Goal: Information Seeking & Learning: Learn about a topic

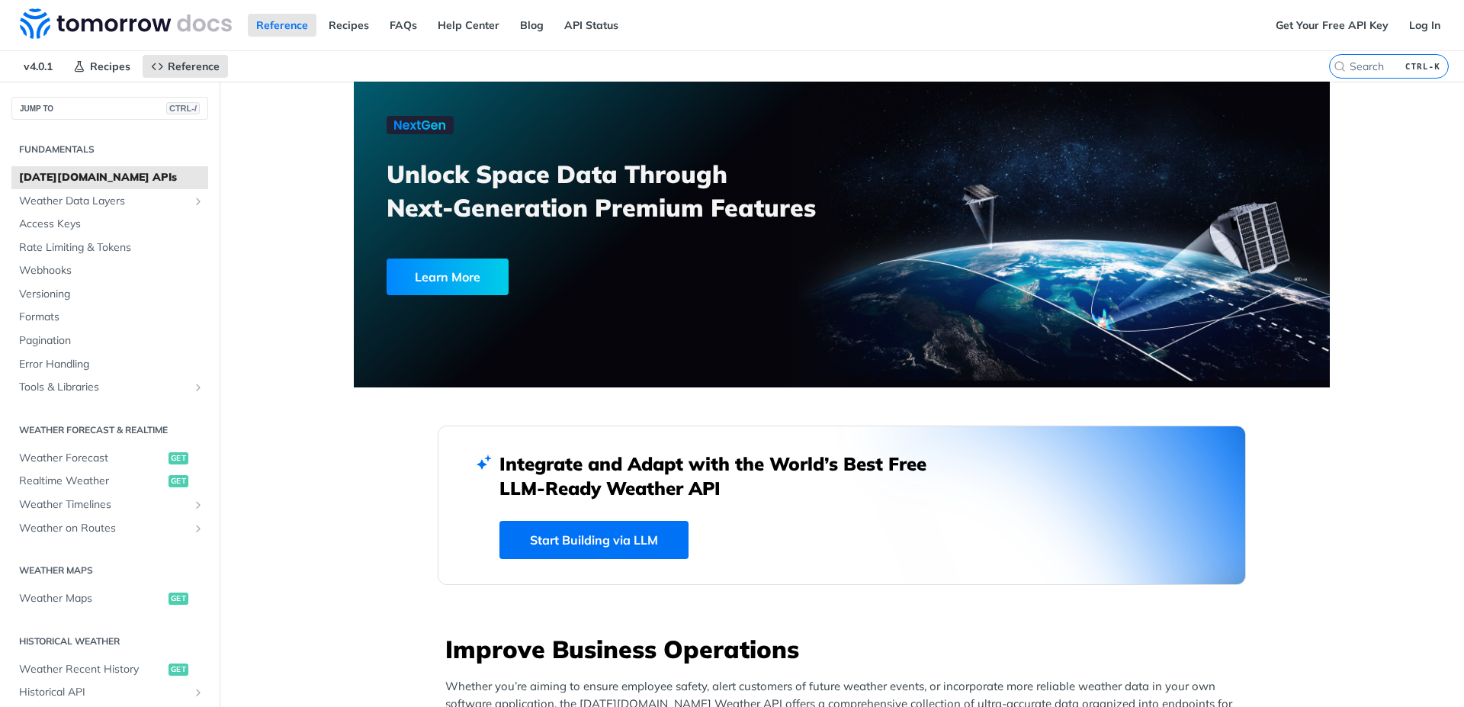
scroll to position [549, 0]
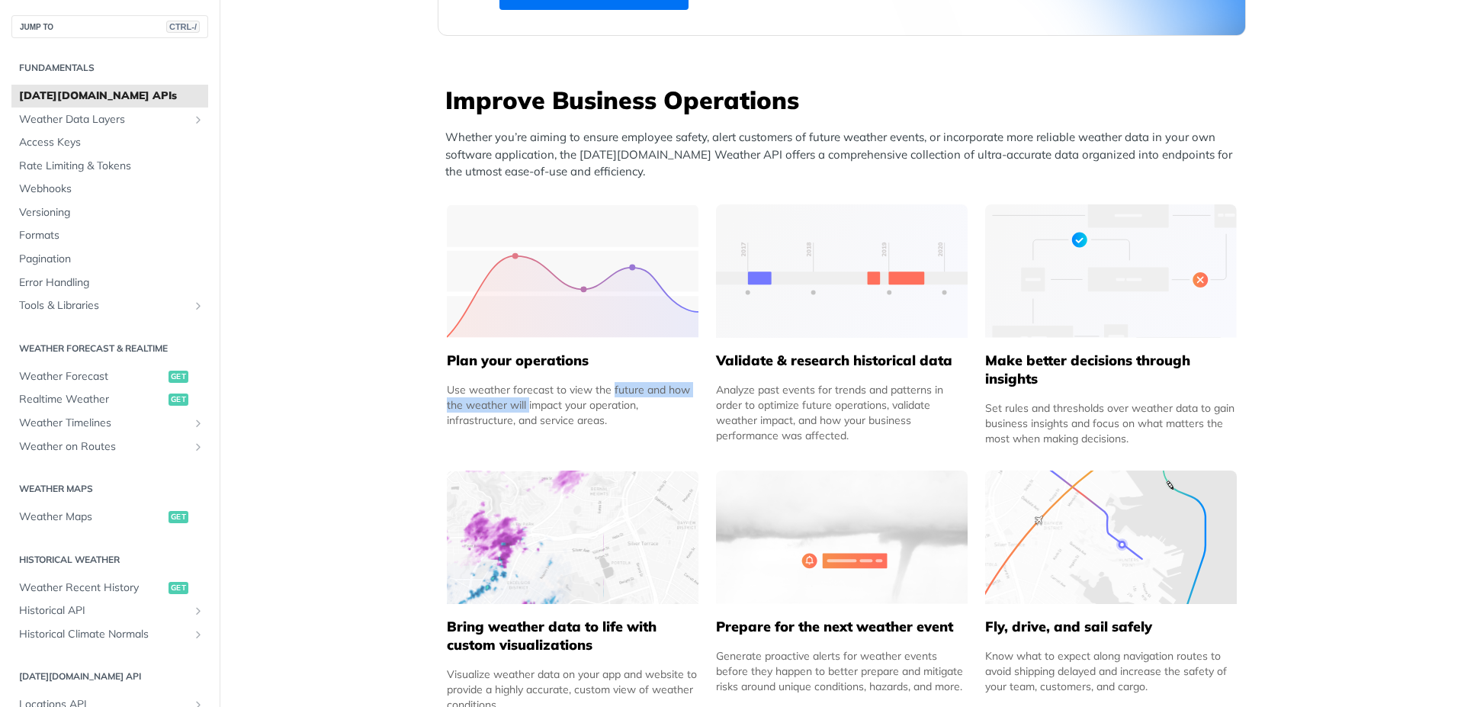
drag, startPoint x: 422, startPoint y: 403, endPoint x: 525, endPoint y: 385, distance: 104.4
drag, startPoint x: 456, startPoint y: 403, endPoint x: 627, endPoint y: 396, distance: 170.9
click at [627, 396] on div "Use weather forecast to view the future and how the weather will impact your op…" at bounding box center [573, 405] width 252 height 46
drag, startPoint x: 518, startPoint y: 420, endPoint x: 605, endPoint y: 416, distance: 87.0
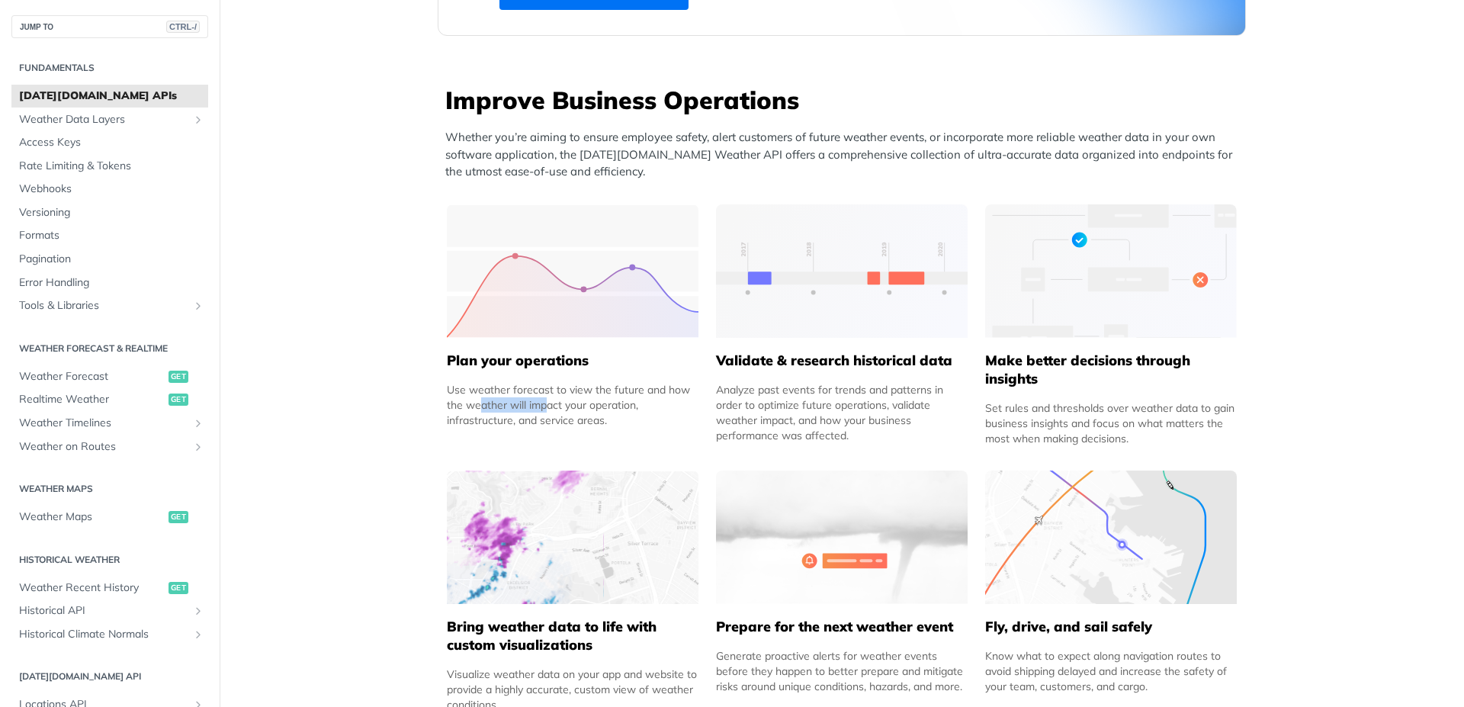
click at [605, 416] on div "Use weather forecast to view the future and how the weather will impact your op…" at bounding box center [573, 405] width 252 height 46
click at [610, 423] on div "Use weather forecast to view the future and how the weather will impact your op…" at bounding box center [573, 405] width 252 height 46
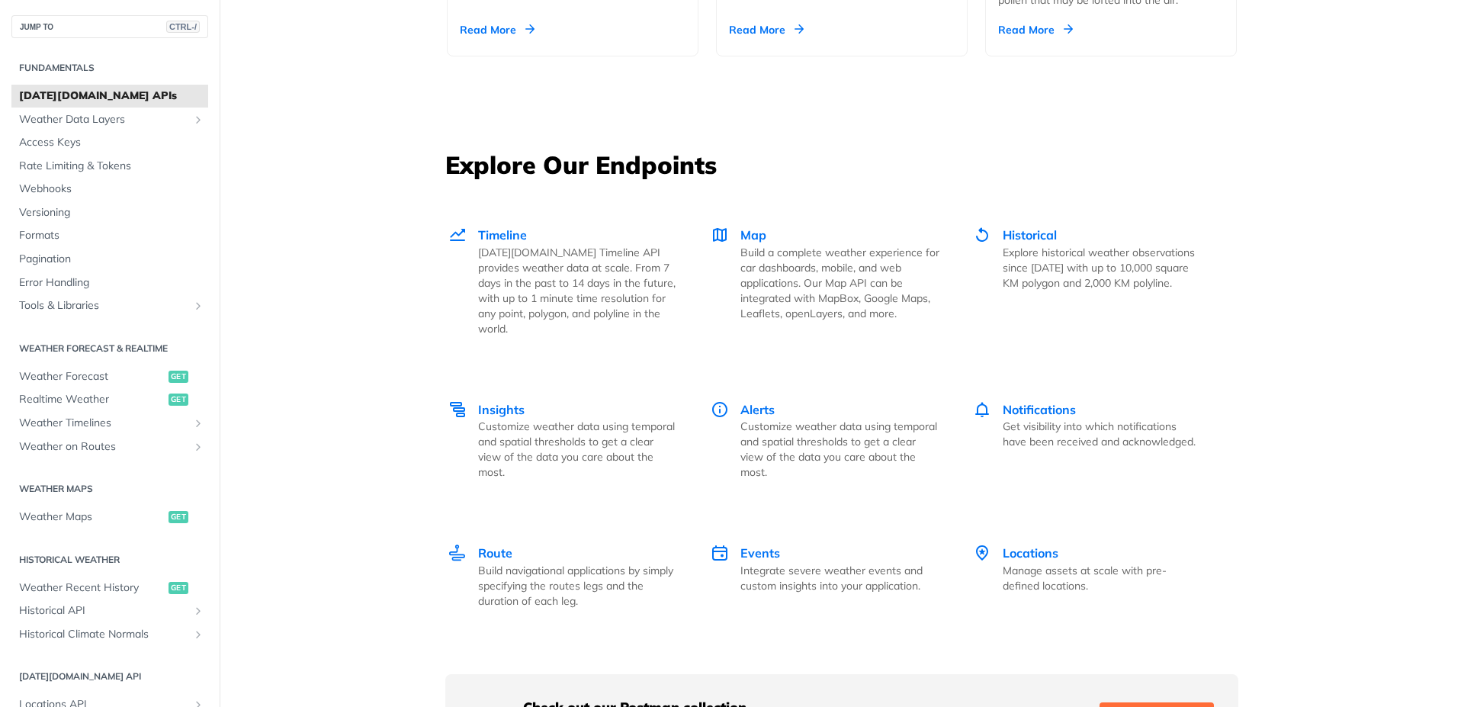
scroll to position [2013, 0]
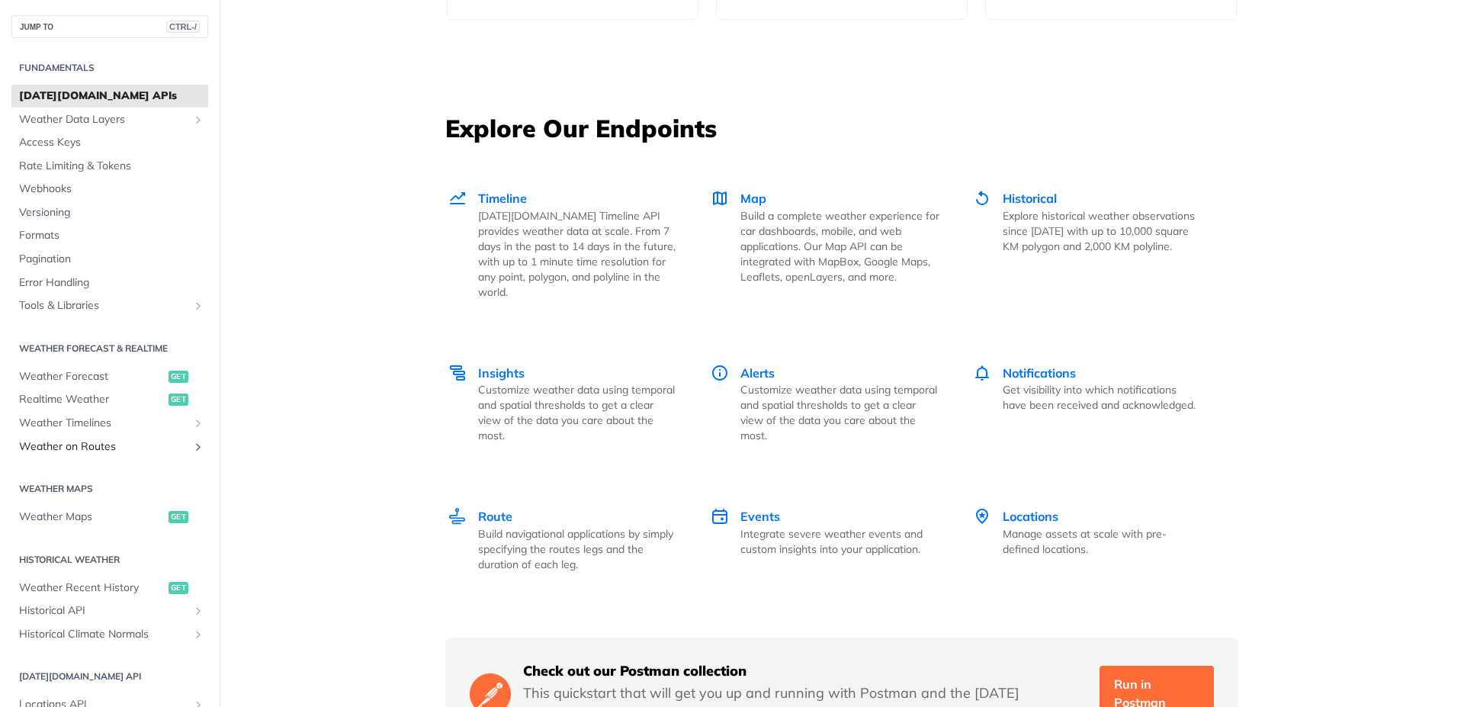
click at [121, 447] on span "Weather on Routes" at bounding box center [103, 446] width 169 height 15
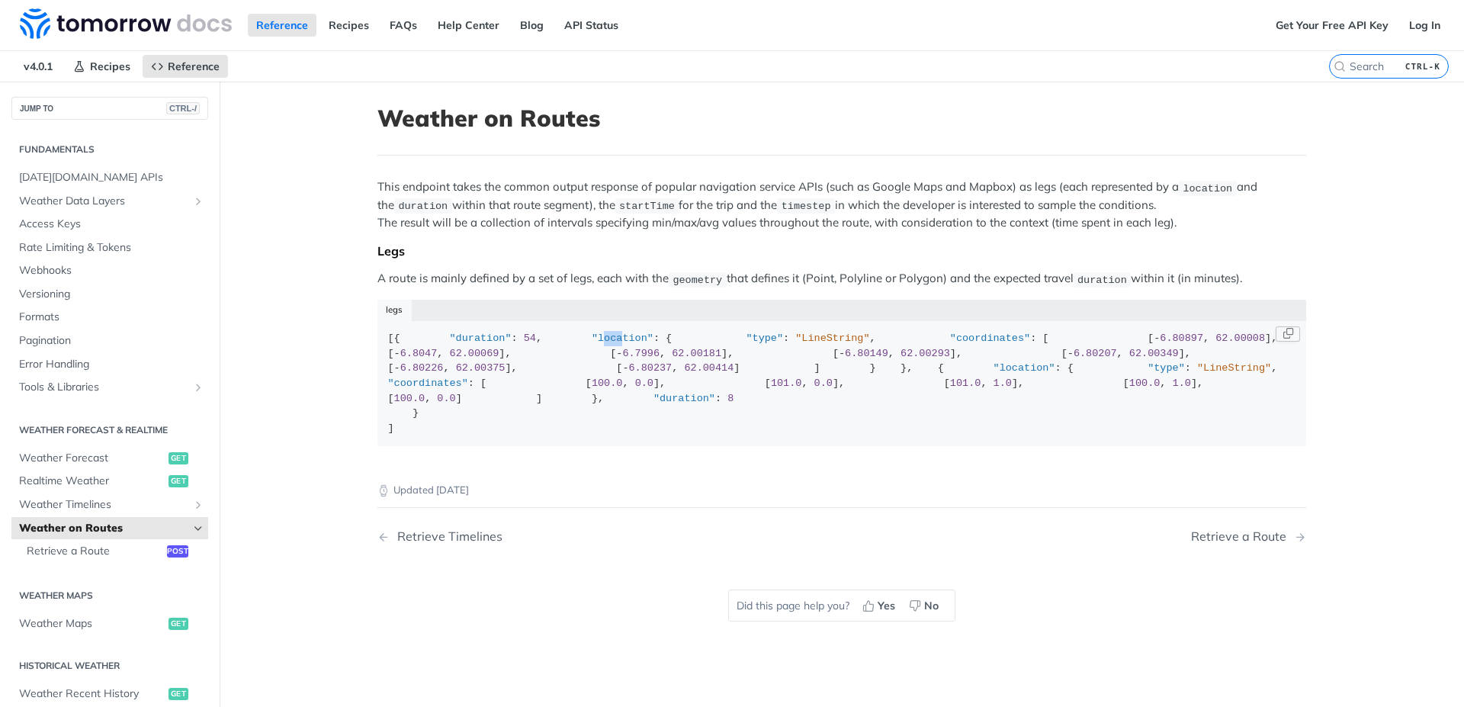
drag, startPoint x: 441, startPoint y: 370, endPoint x: 461, endPoint y: 370, distance: 19.8
click at [592, 344] on span ""location"" at bounding box center [623, 337] width 62 height 11
click at [576, 392] on div "[{ "duration" : 54 , "location" : { "type" : "LineString" , "coordinates" : [ […" at bounding box center [842, 383] width 908 height 104
drag, startPoint x: 372, startPoint y: 175, endPoint x: 1026, endPoint y: 179, distance: 654.2
click at [1022, 178] on article "Weather on Routes This endpoint takes the common output response of popular nav…" at bounding box center [842, 435] width 976 height 707
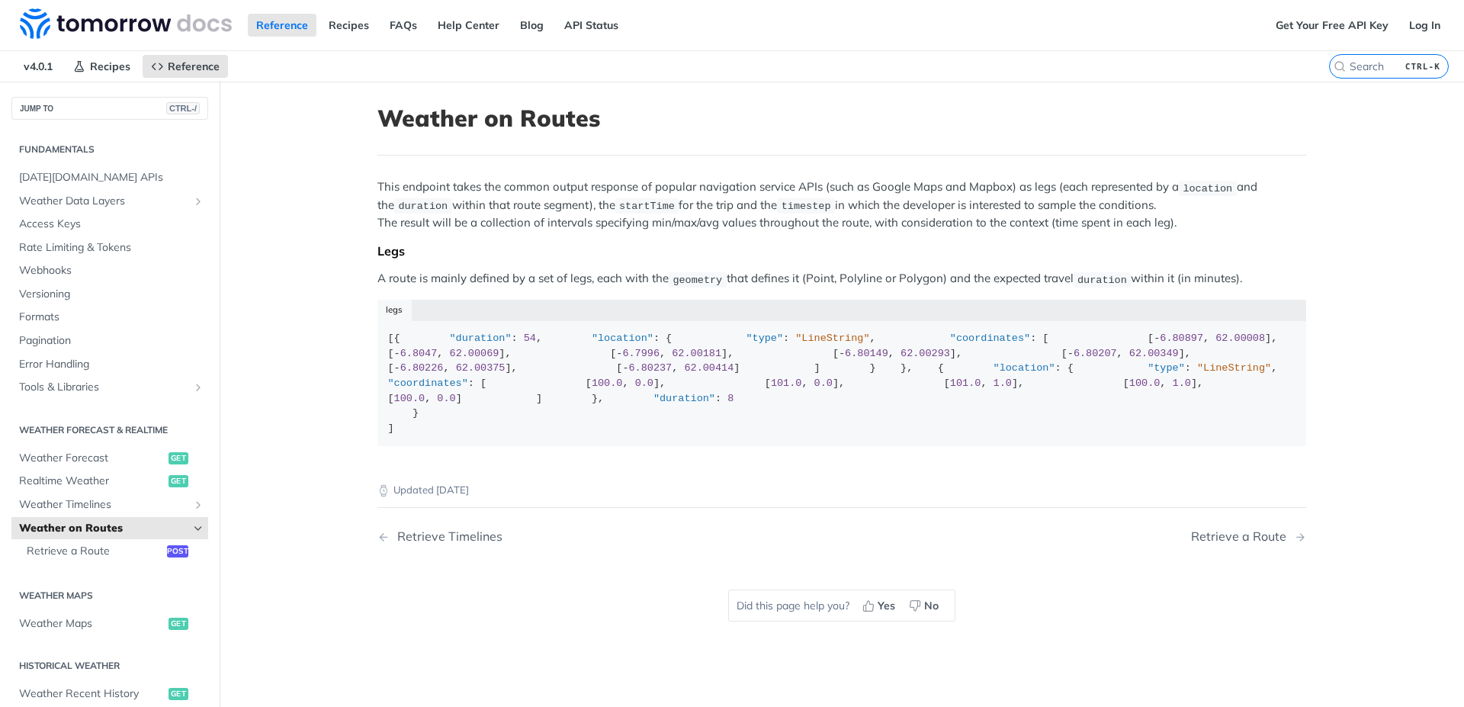
click at [1041, 184] on p "This endpoint takes the common output response of popular navigation service AP…" at bounding box center [841, 204] width 929 height 53
drag, startPoint x: 1028, startPoint y: 188, endPoint x: 1124, endPoint y: 186, distance: 96.1
click at [1101, 186] on p "This endpoint takes the common output response of popular navigation service AP…" at bounding box center [841, 204] width 929 height 53
drag, startPoint x: 1142, startPoint y: 186, endPoint x: 1270, endPoint y: 185, distance: 128.1
click at [1270, 185] on p "This endpoint takes the common output response of popular navigation service AP…" at bounding box center [841, 204] width 929 height 53
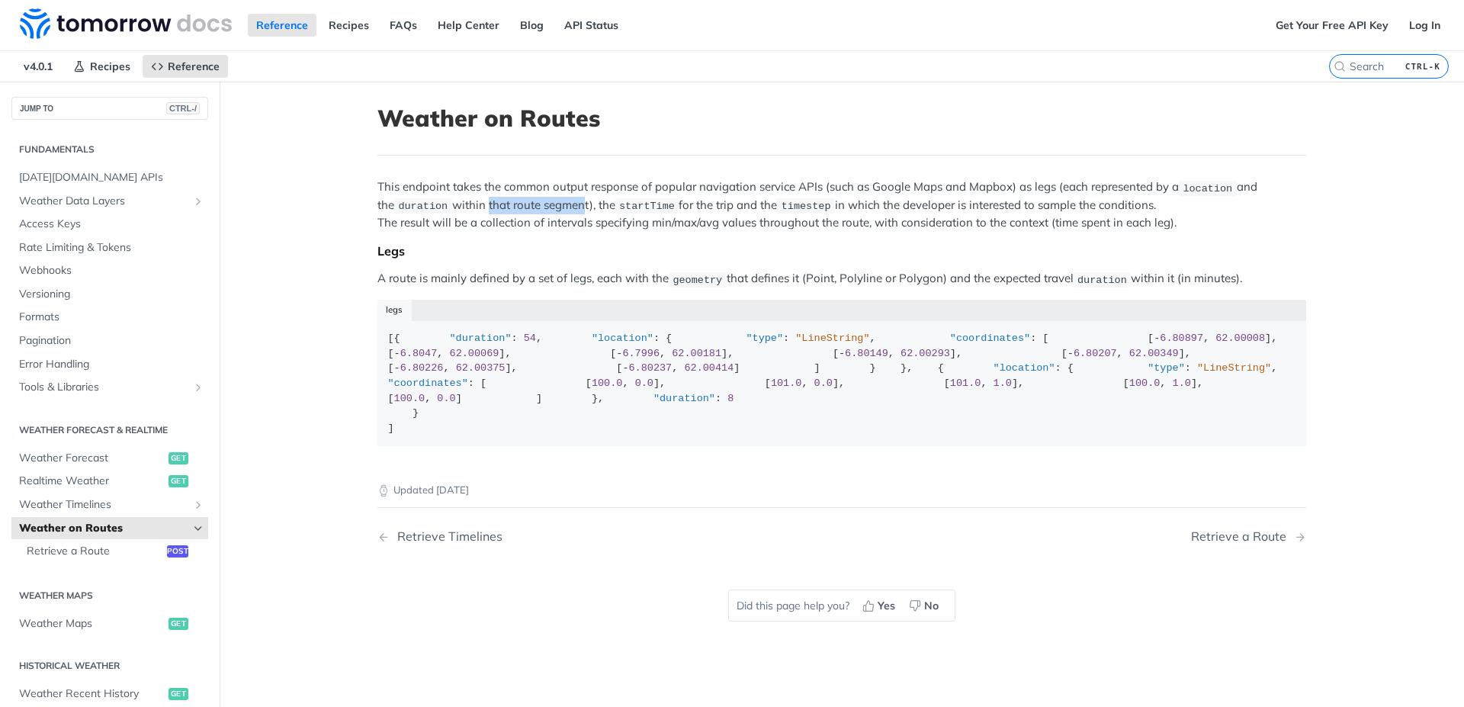
drag, startPoint x: 464, startPoint y: 212, endPoint x: 556, endPoint y: 211, distance: 91.5
click at [556, 211] on p "This endpoint takes the common output response of popular navigation service AP…" at bounding box center [841, 204] width 929 height 53
drag, startPoint x: 630, startPoint y: 210, endPoint x: 666, endPoint y: 205, distance: 36.1
click at [666, 205] on p "This endpoint takes the common output response of popular navigation service AP…" at bounding box center [841, 204] width 929 height 53
drag, startPoint x: 707, startPoint y: 204, endPoint x: 744, endPoint y: 205, distance: 37.4
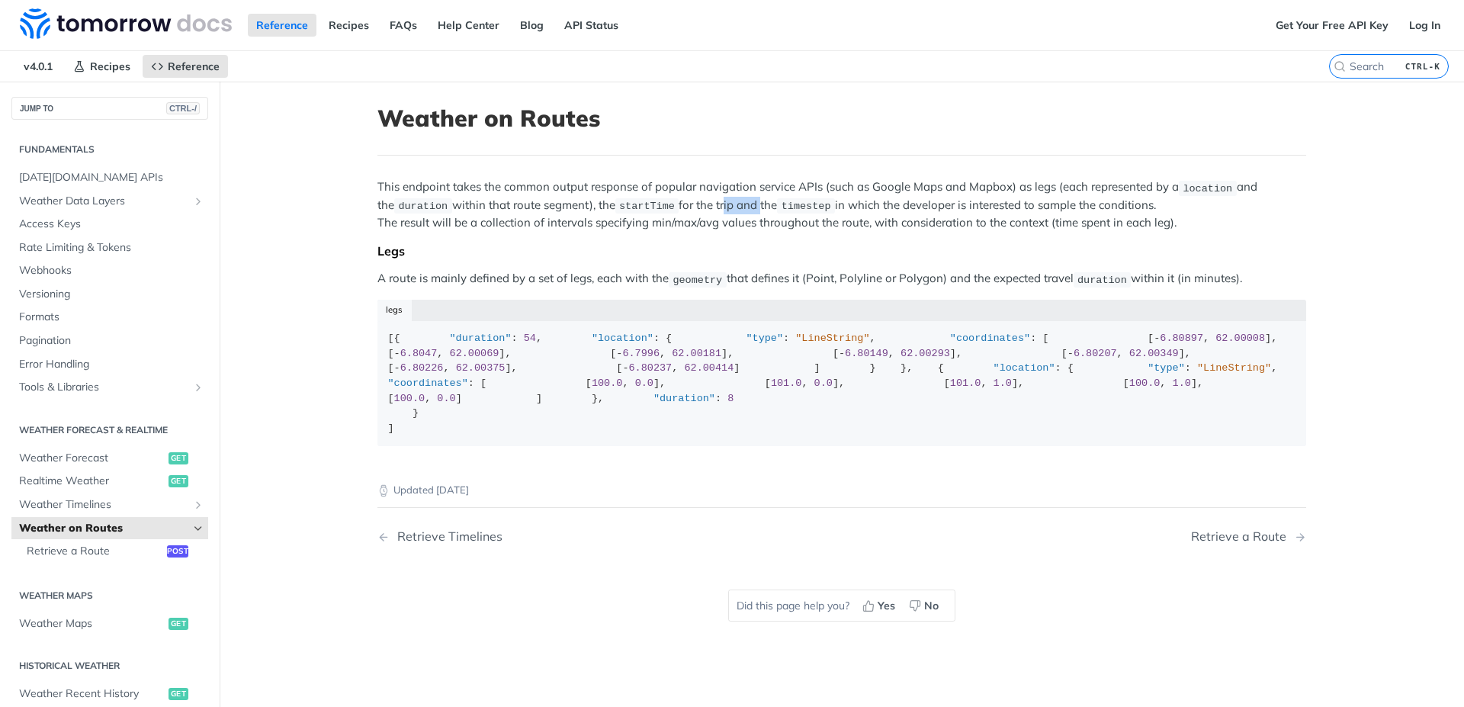
click at [744, 205] on p "This endpoint takes the common output response of popular navigation service AP…" at bounding box center [841, 204] width 929 height 53
drag, startPoint x: 830, startPoint y: 200, endPoint x: 1176, endPoint y: 204, distance: 346.2
click at [1176, 204] on p "This endpoint takes the common output response of popular navigation service AP…" at bounding box center [841, 204] width 929 height 53
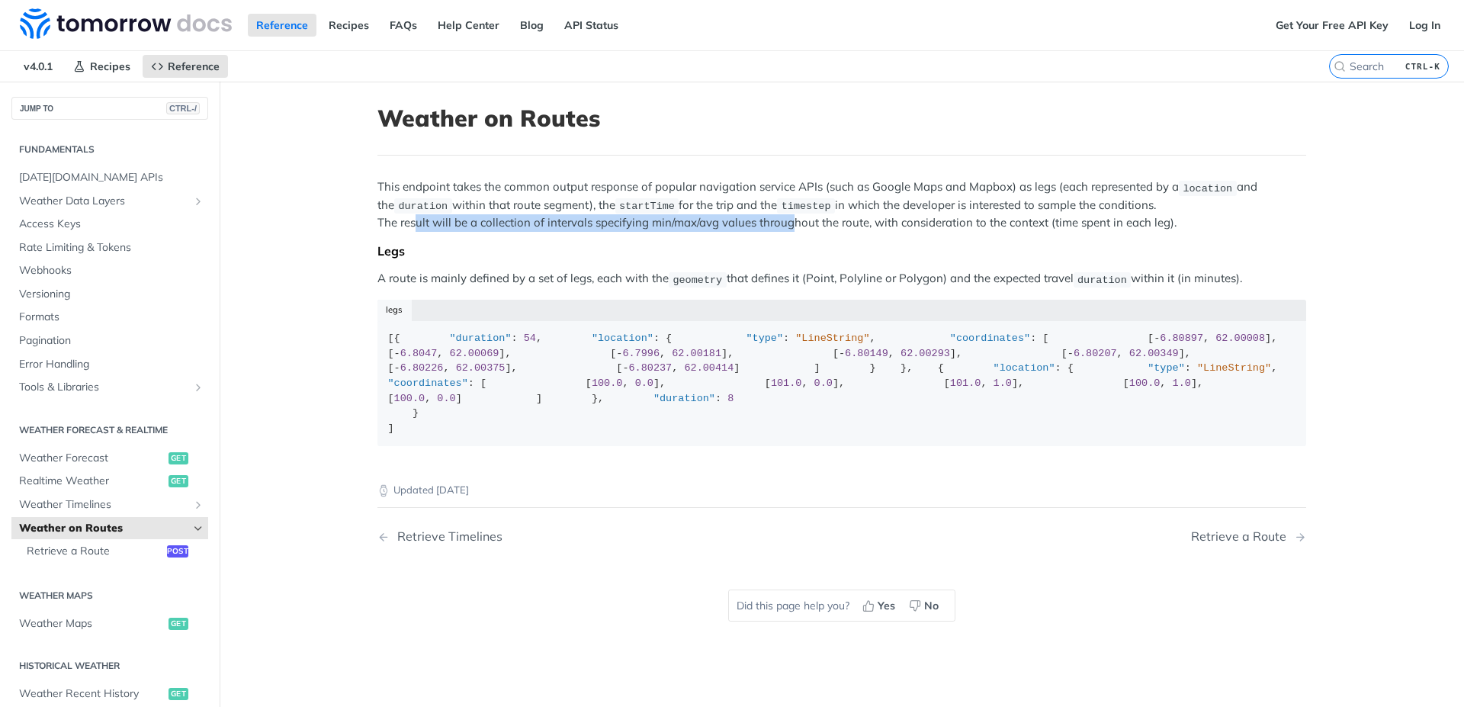
drag, startPoint x: 408, startPoint y: 226, endPoint x: 787, endPoint y: 228, distance: 378.9
click at [787, 228] on p "This endpoint takes the common output response of popular navigation service AP…" at bounding box center [841, 204] width 929 height 53
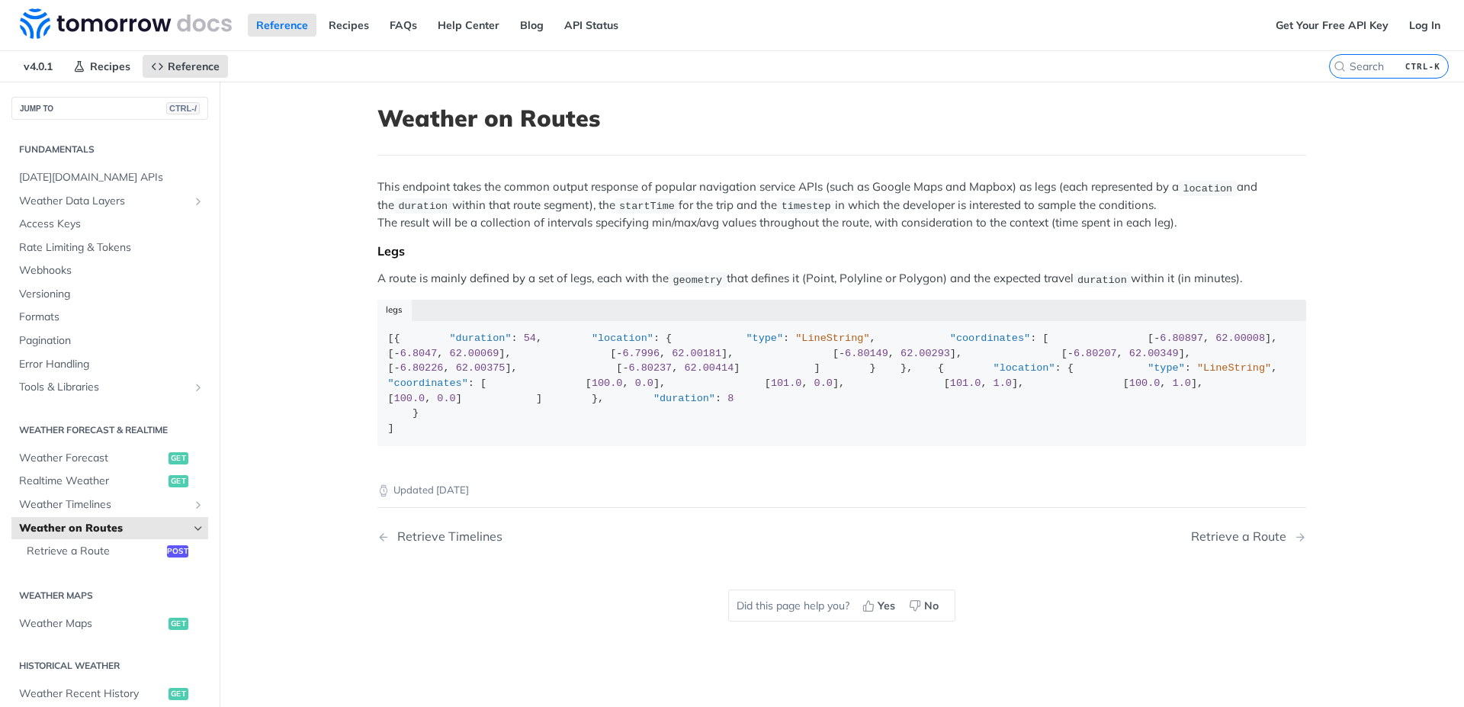
click at [825, 262] on div "This endpoint takes the common output response of popular navigation service AP…" at bounding box center [841, 317] width 929 height 278
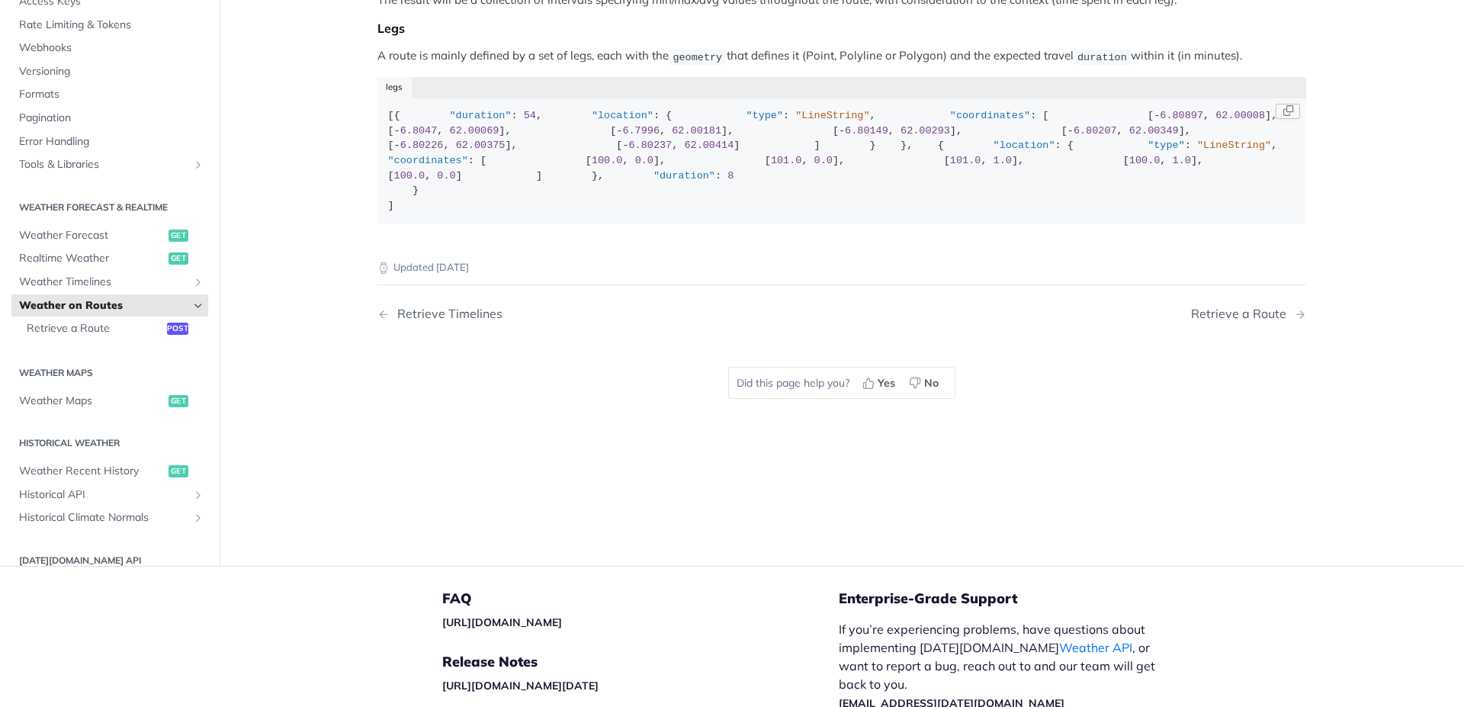
scroll to position [183, 0]
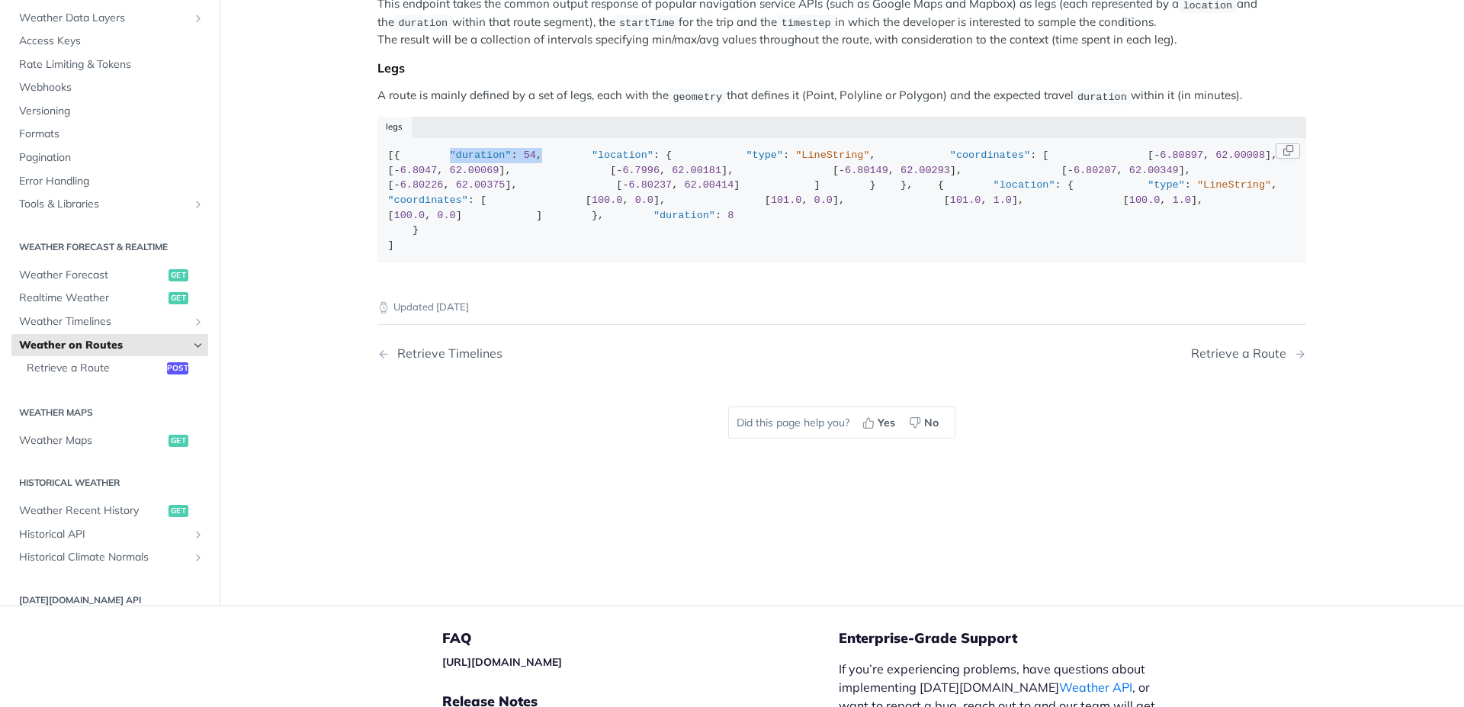
drag, startPoint x: 434, startPoint y: 170, endPoint x: 573, endPoint y: 177, distance: 139.7
click at [573, 177] on div "[{ "duration" : 54 , "location" : { "type" : "LineString" , "coordinates" : [ […" at bounding box center [842, 200] width 908 height 104
drag, startPoint x: 430, startPoint y: 181, endPoint x: 544, endPoint y: 185, distance: 113.7
click at [544, 185] on div "[{ "duration" : 54 , "location" : { "type" : "LineString" , "coordinates" : [ […" at bounding box center [842, 200] width 908 height 104
drag, startPoint x: 463, startPoint y: 196, endPoint x: 607, endPoint y: 202, distance: 144.2
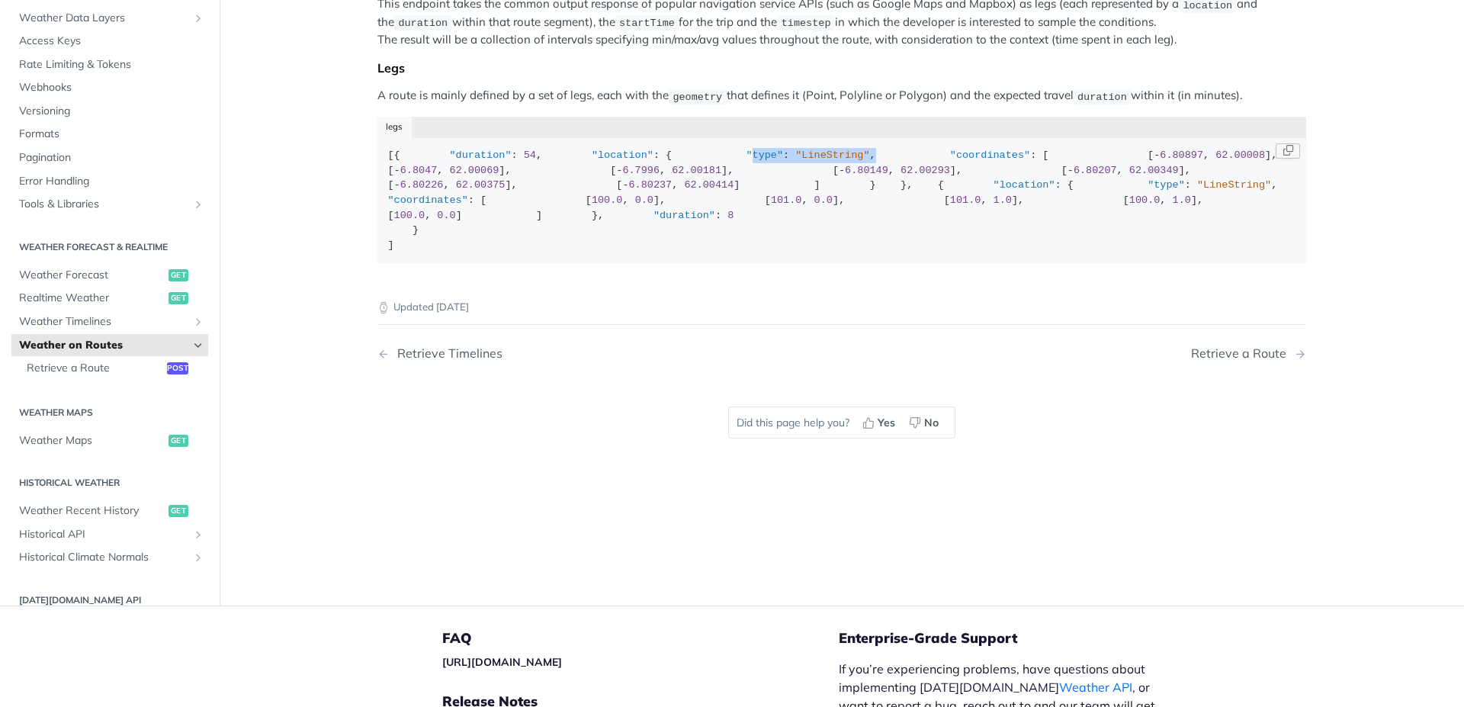
click at [607, 202] on div "[{ "duration" : 54 , "location" : { "type" : "LineString" , "coordinates" : [ […" at bounding box center [842, 200] width 908 height 104
click at [626, 217] on div "[{ "duration" : 54 , "location" : { "type" : "LineString" , "coordinates" : [ […" at bounding box center [842, 200] width 908 height 104
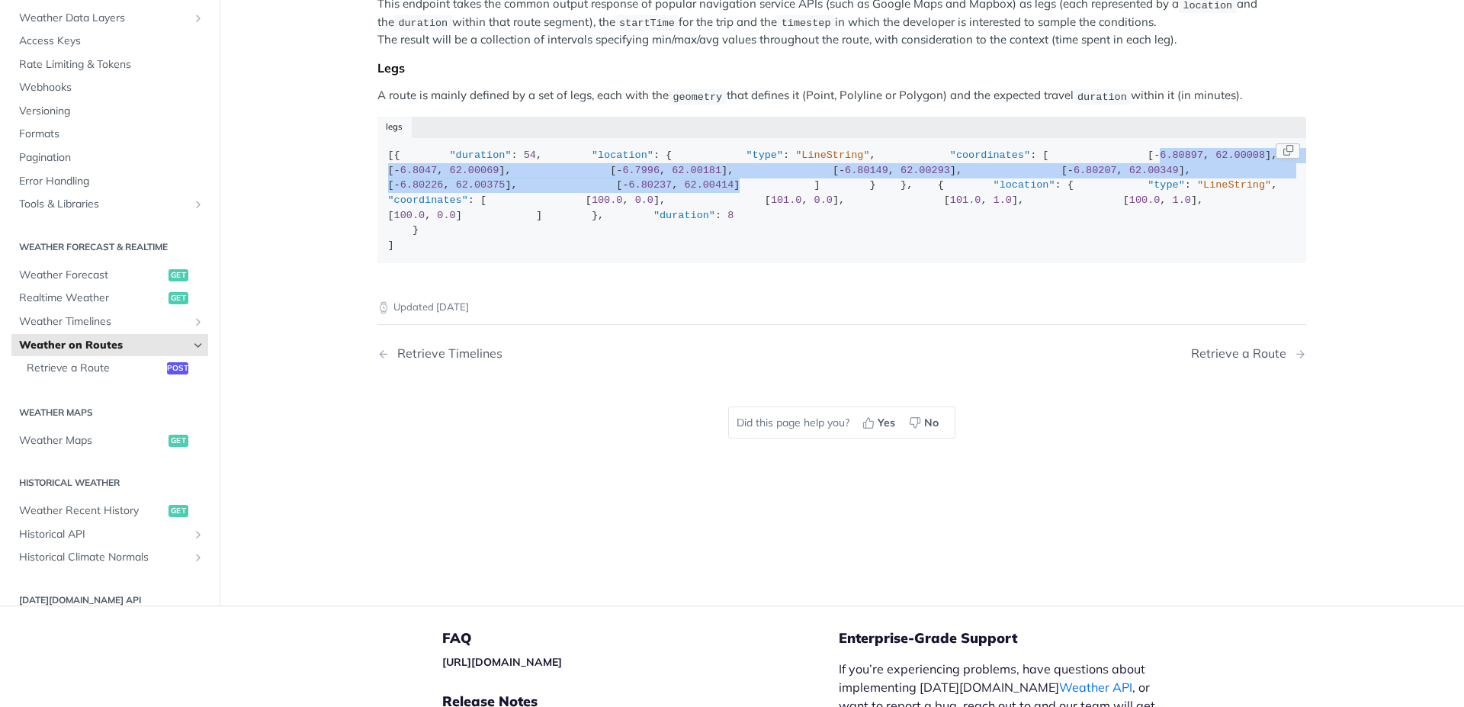
drag, startPoint x: 495, startPoint y: 232, endPoint x: 659, endPoint y: 327, distance: 190.3
click at [659, 252] on div "[{ "duration" : 54 , "location" : { "type" : "LineString" , "coordinates" : [ […" at bounding box center [842, 200] width 908 height 104
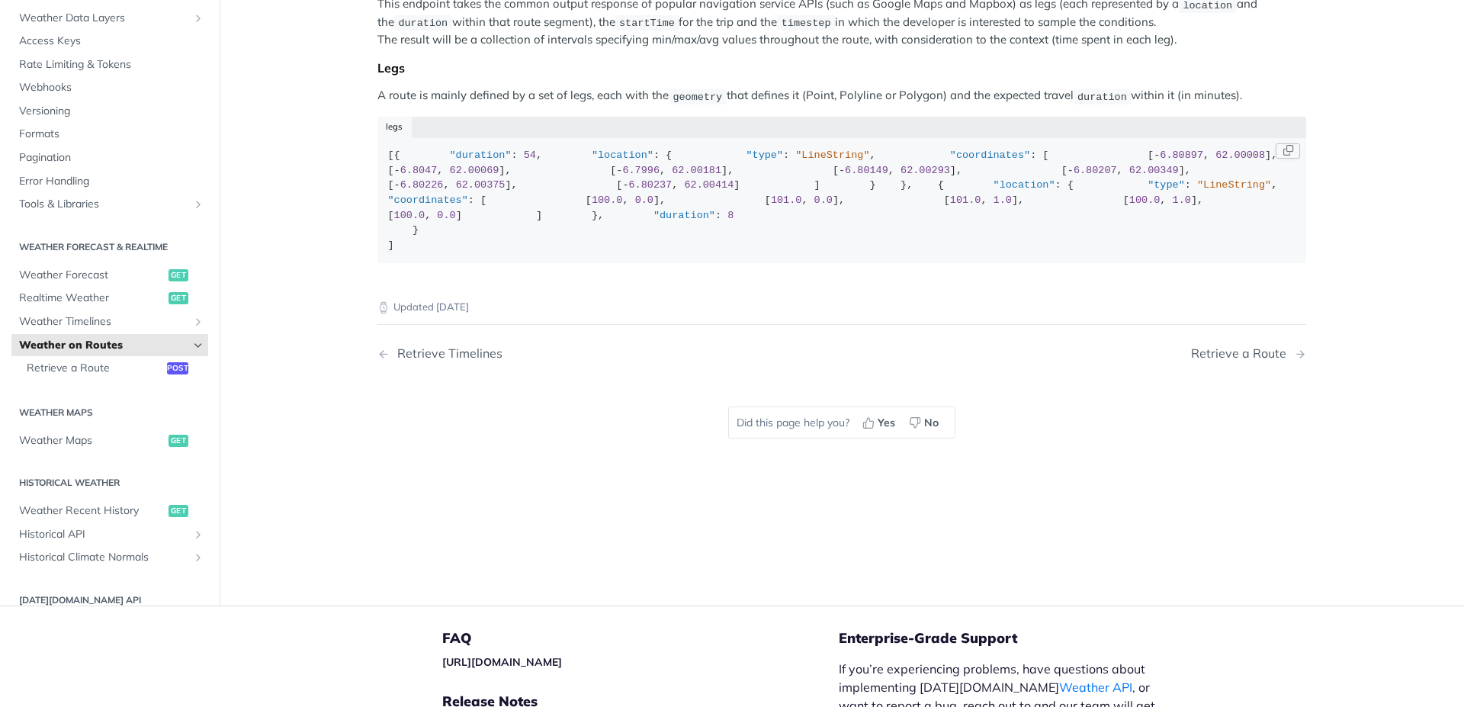
click at [692, 252] on div "[{ "duration" : 54 , "location" : { "type" : "LineString" , "coordinates" : [ […" at bounding box center [842, 200] width 908 height 104
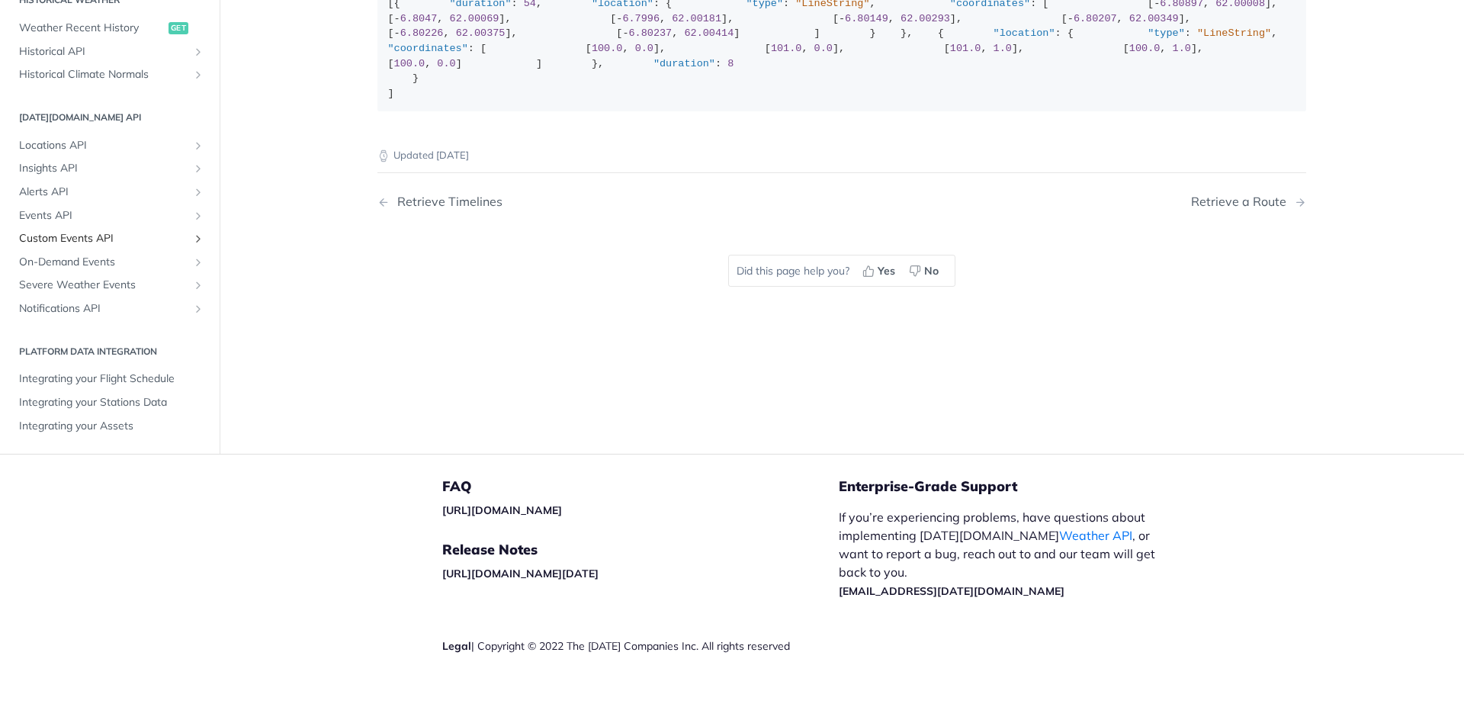
scroll to position [366, 0]
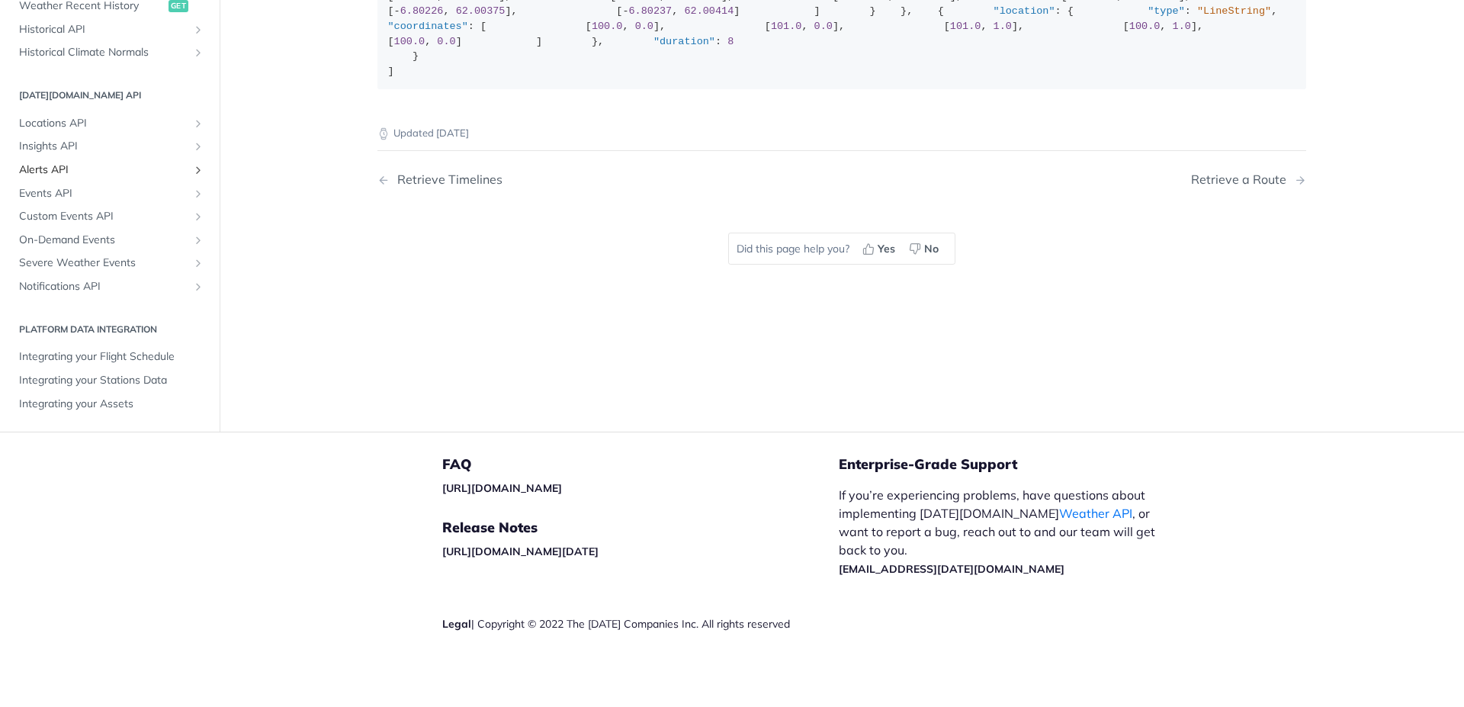
click at [41, 178] on span "Alerts API" at bounding box center [103, 169] width 169 height 15
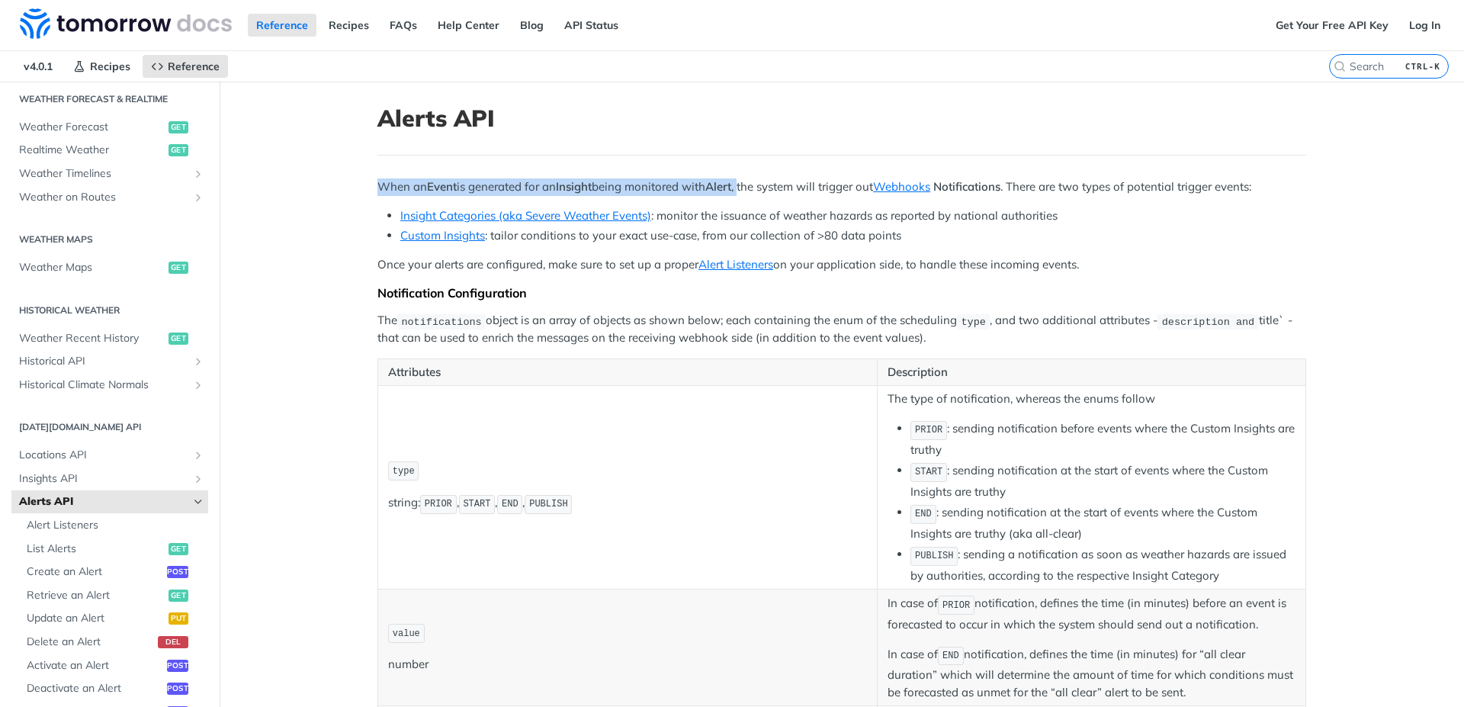
drag, startPoint x: 376, startPoint y: 183, endPoint x: 744, endPoint y: 188, distance: 368.3
click at [744, 188] on p "When an Event is generated for an Insight being monitored with Alert , the syst…" at bounding box center [841, 187] width 929 height 18
drag, startPoint x: 769, startPoint y: 186, endPoint x: 873, endPoint y: 186, distance: 104.4
click at [873, 186] on p "When an Event is generated for an Insight being monitored with Alert , the syst…" at bounding box center [841, 187] width 929 height 18
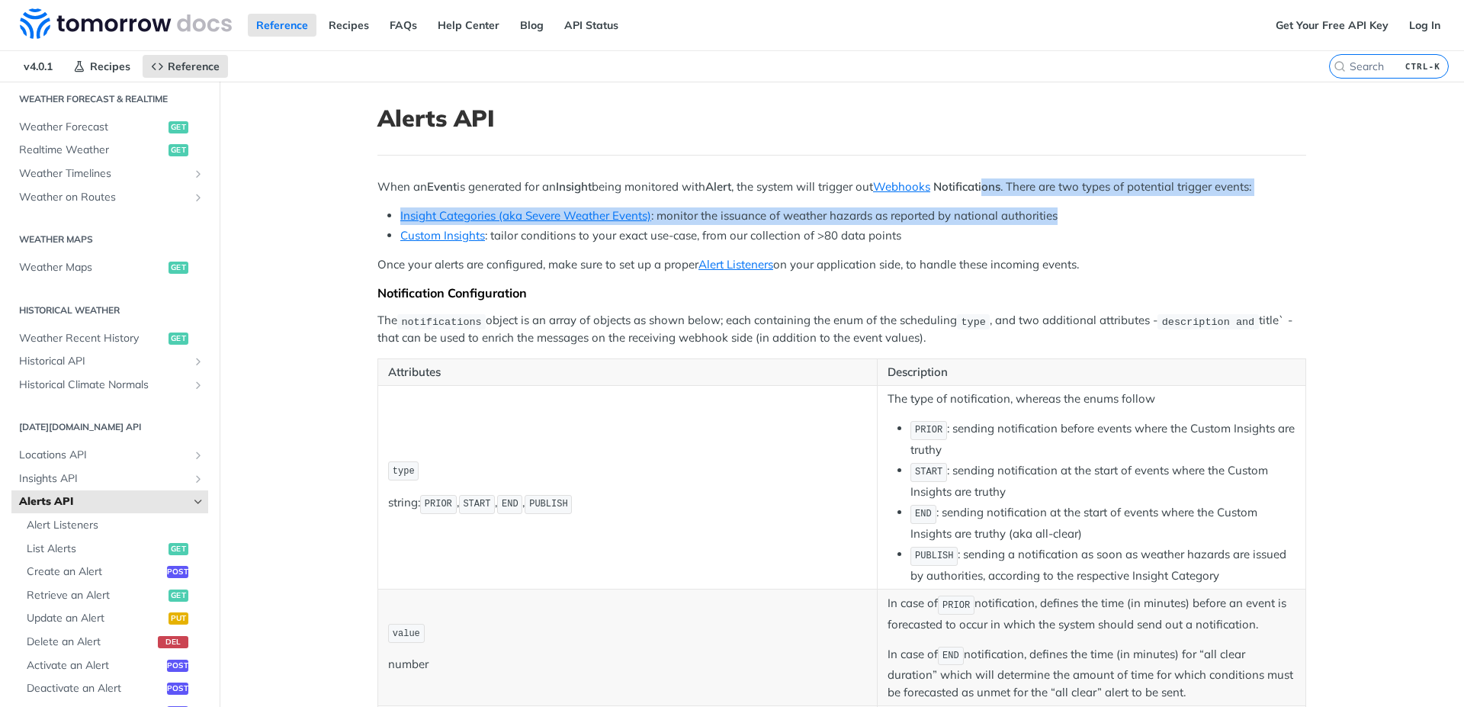
drag, startPoint x: 996, startPoint y: 188, endPoint x: 1259, endPoint y: 207, distance: 264.5
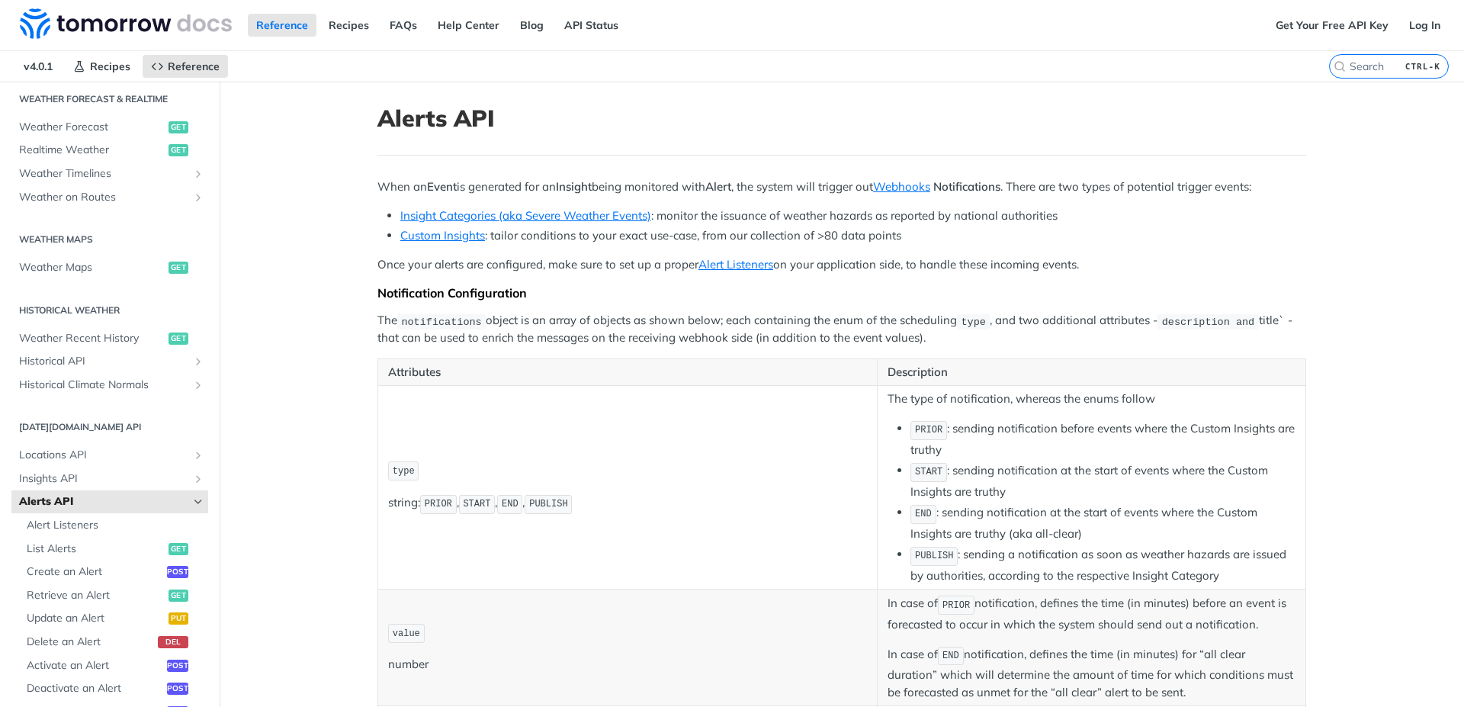
click at [1214, 267] on p "Once your alerts are configured, make sure to set up a proper Alert Listeners o…" at bounding box center [841, 265] width 929 height 18
drag, startPoint x: 686, startPoint y: 214, endPoint x: 1073, endPoint y: 244, distance: 387.7
click at [1061, 223] on li "Insight Categories (aka Severe Weather Events) : monitor the issuance of weathe…" at bounding box center [853, 216] width 906 height 18
click at [1078, 242] on li "Custom Insights : tailor conditions to your exact use-case, from our collection…" at bounding box center [853, 236] width 906 height 18
drag, startPoint x: 503, startPoint y: 236, endPoint x: 895, endPoint y: 229, distance: 391.9
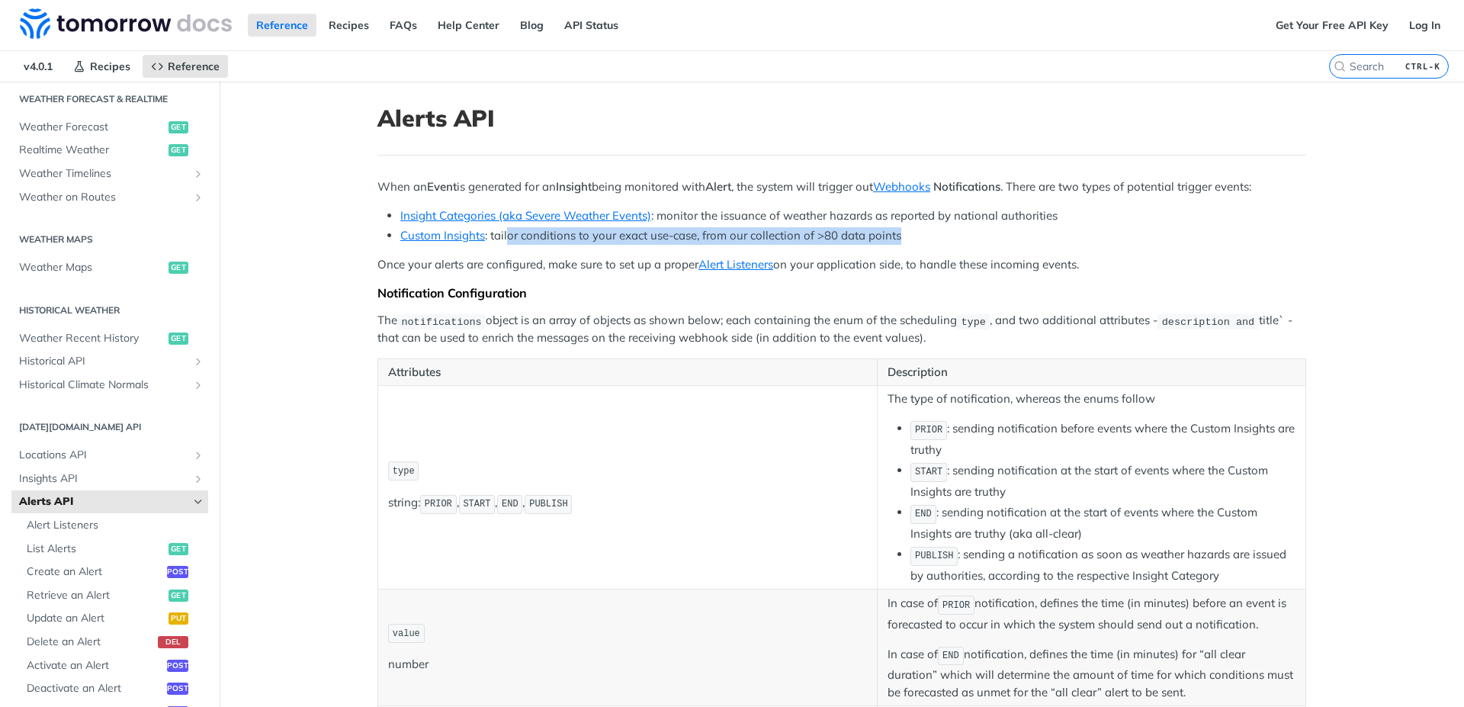
click at [895, 229] on li "Custom Insights : tailor conditions to your exact use-case, from our collection…" at bounding box center [853, 236] width 906 height 18
click at [923, 242] on li "Custom Insights : tailor conditions to your exact use-case, from our collection…" at bounding box center [853, 236] width 906 height 18
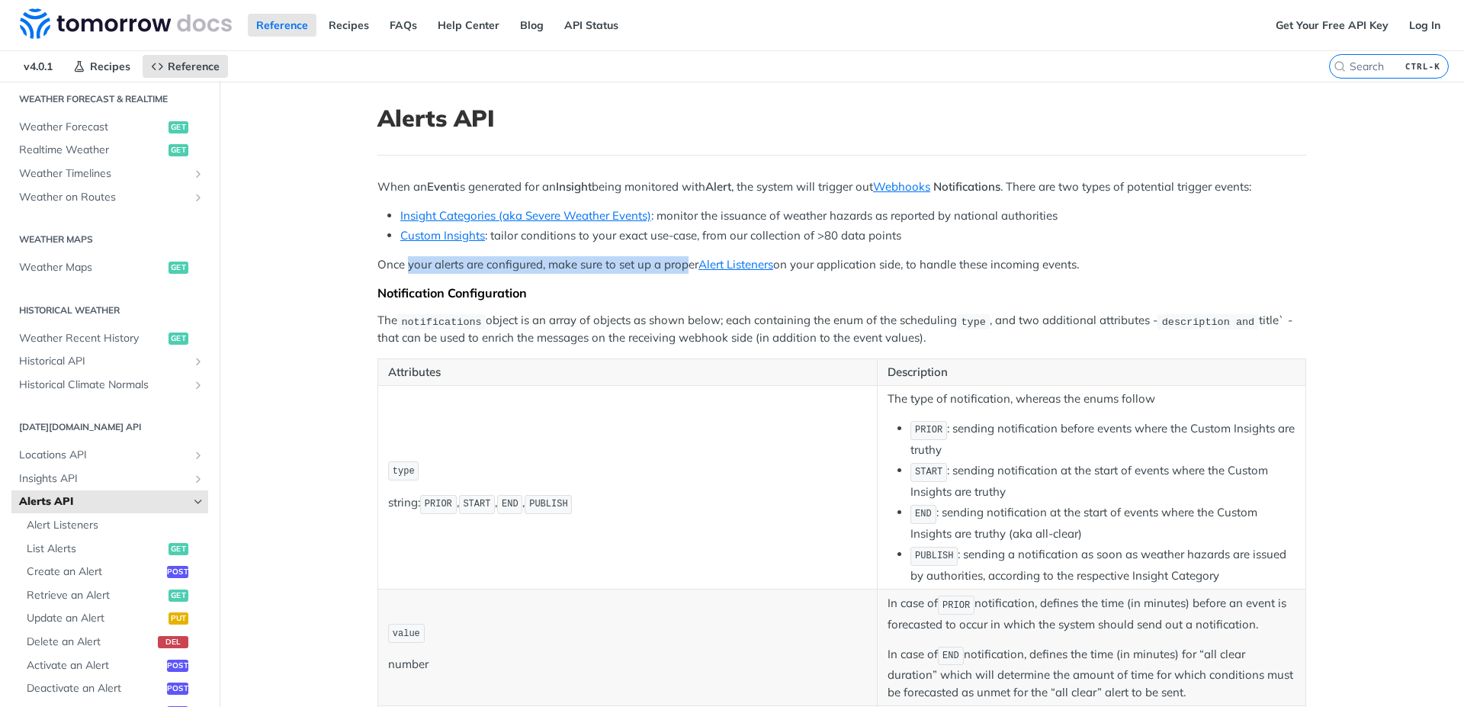
drag, startPoint x: 443, startPoint y: 266, endPoint x: 684, endPoint y: 268, distance: 240.9
click at [684, 268] on p "Once your alerts are configured, make sure to set up a proper Alert Listeners o…" at bounding box center [841, 265] width 929 height 18
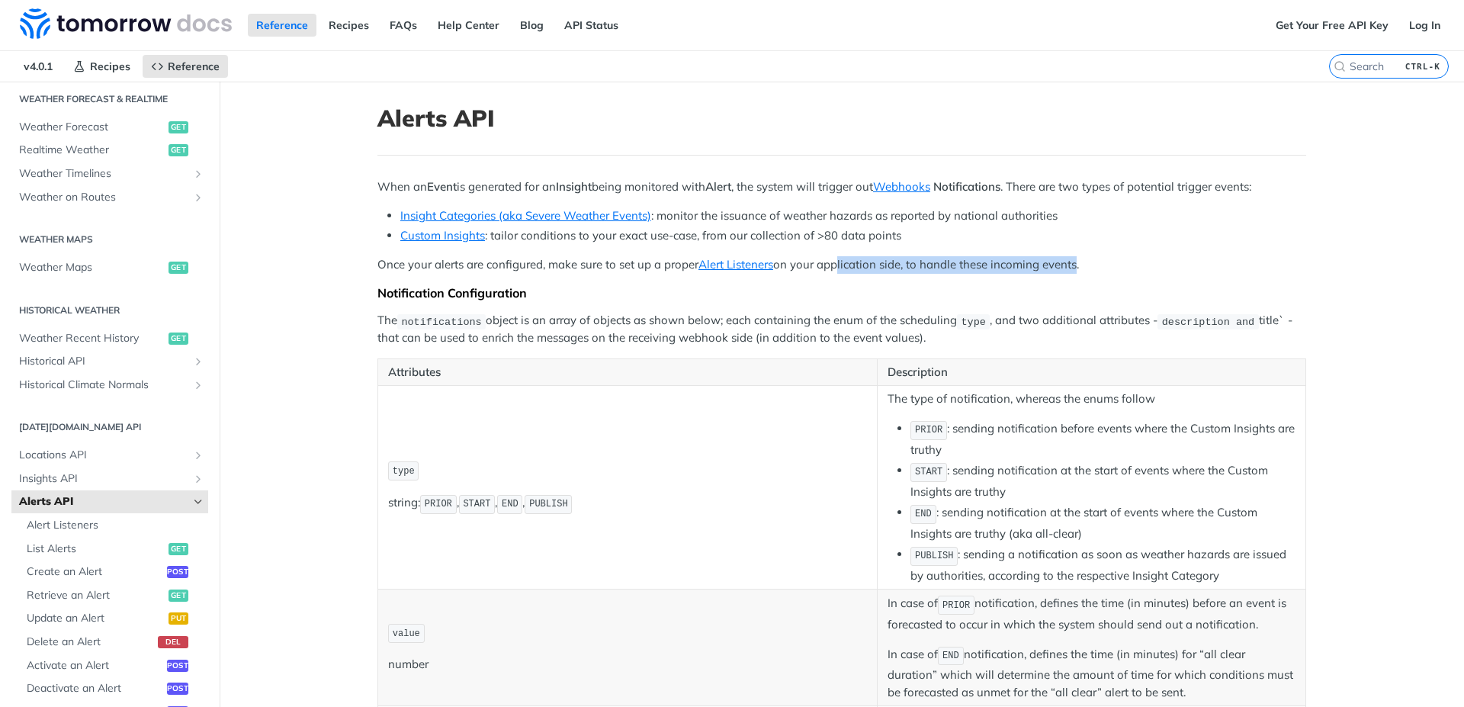
drag, startPoint x: 855, startPoint y: 268, endPoint x: 1073, endPoint y: 265, distance: 218.1
click at [1073, 265] on p "Once your alerts are configured, make sure to set up a proper Alert Listeners o…" at bounding box center [841, 265] width 929 height 18
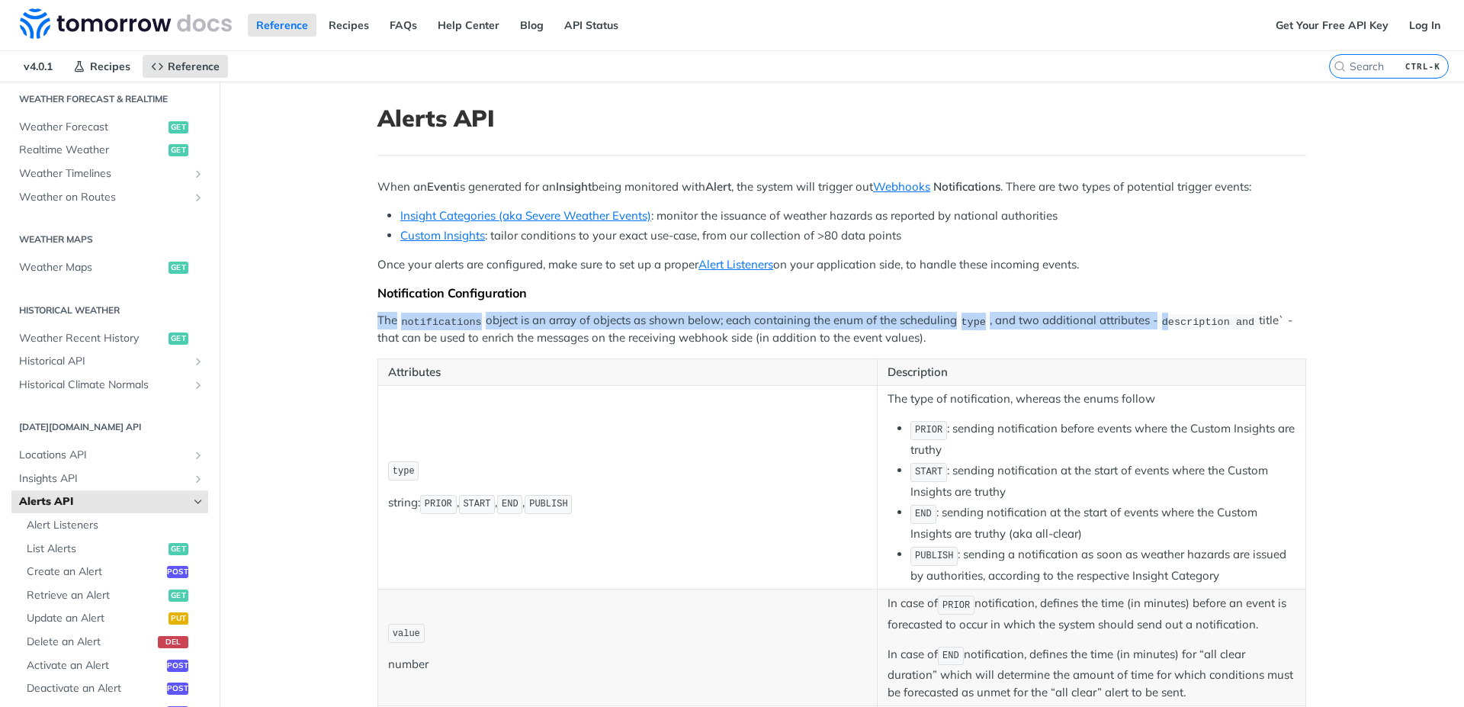
drag, startPoint x: 371, startPoint y: 327, endPoint x: 1174, endPoint y: 319, distance: 803.6
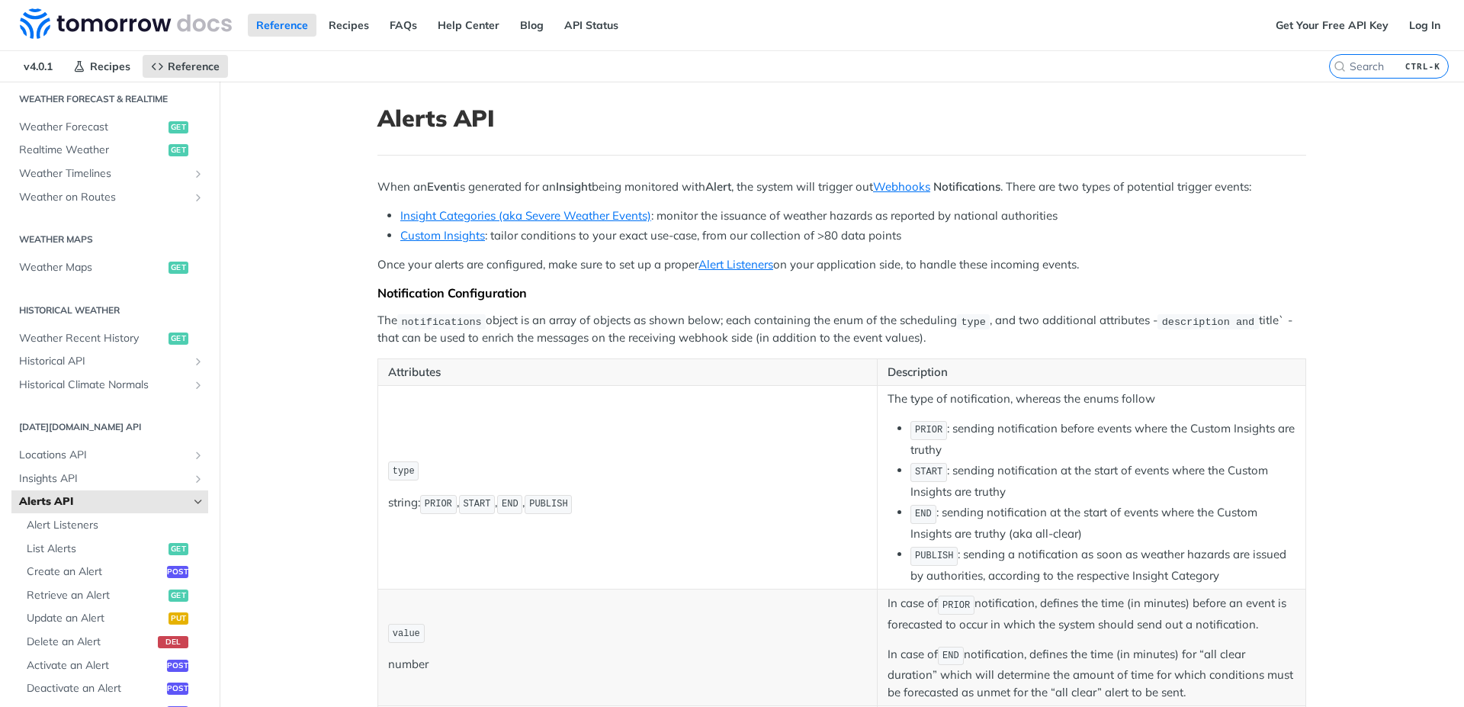
click at [638, 456] on td "type string: PRIOR , START , END , PUBLISH" at bounding box center [627, 488] width 499 height 204
drag, startPoint x: 376, startPoint y: 321, endPoint x: 460, endPoint y: 309, distance: 84.7
drag, startPoint x: 536, startPoint y: 318, endPoint x: 957, endPoint y: 326, distance: 420.9
click at [957, 326] on p "The notifications object is an array of objects as shown below; each containing…" at bounding box center [841, 329] width 929 height 35
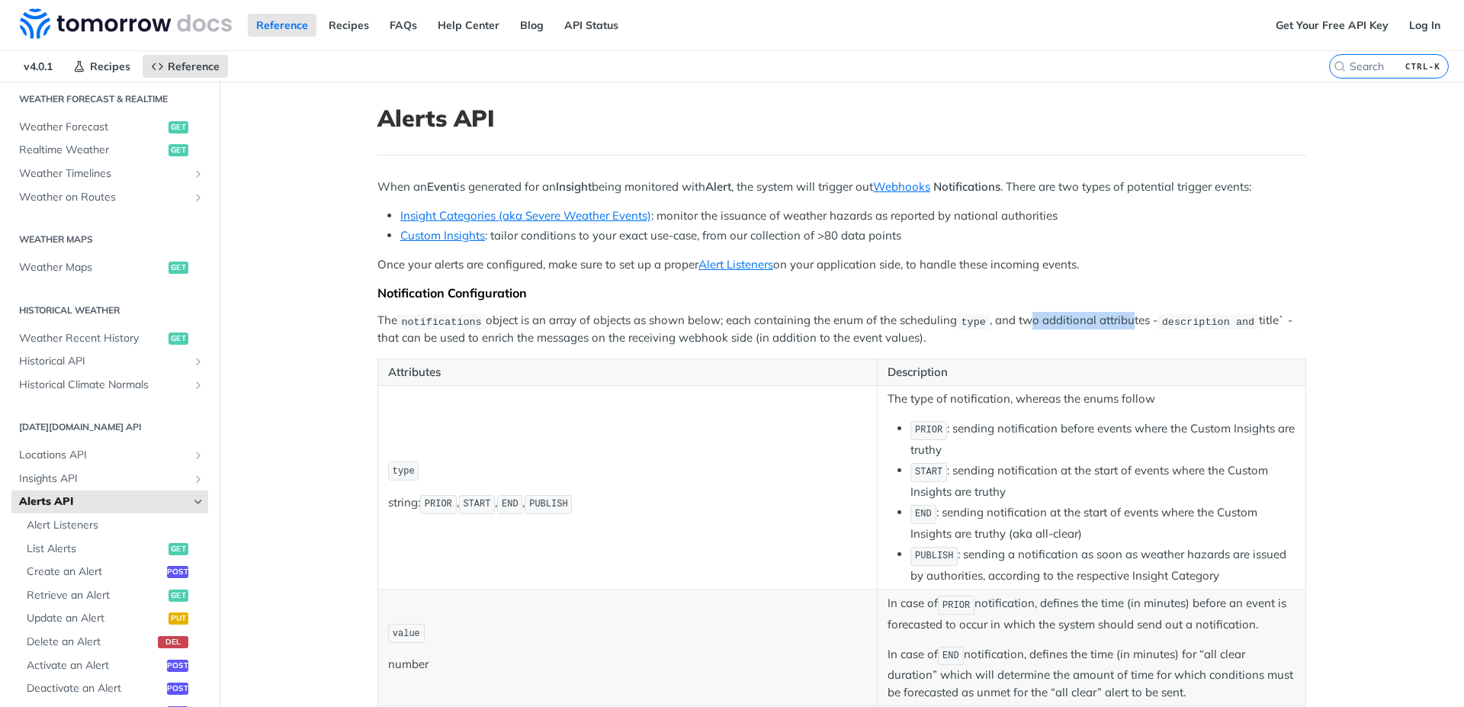
drag, startPoint x: 1083, startPoint y: 316, endPoint x: 1131, endPoint y: 319, distance: 48.2
click at [1134, 319] on p "The notifications object is an array of objects as shown below; each containing…" at bounding box center [841, 329] width 929 height 35
drag, startPoint x: 481, startPoint y: 337, endPoint x: 892, endPoint y: 366, distance: 412.0
click at [839, 332] on p "The notifications object is an array of objects as shown below; each containing…" at bounding box center [841, 329] width 929 height 35
drag, startPoint x: 926, startPoint y: 399, endPoint x: 1120, endPoint y: 402, distance: 193.7
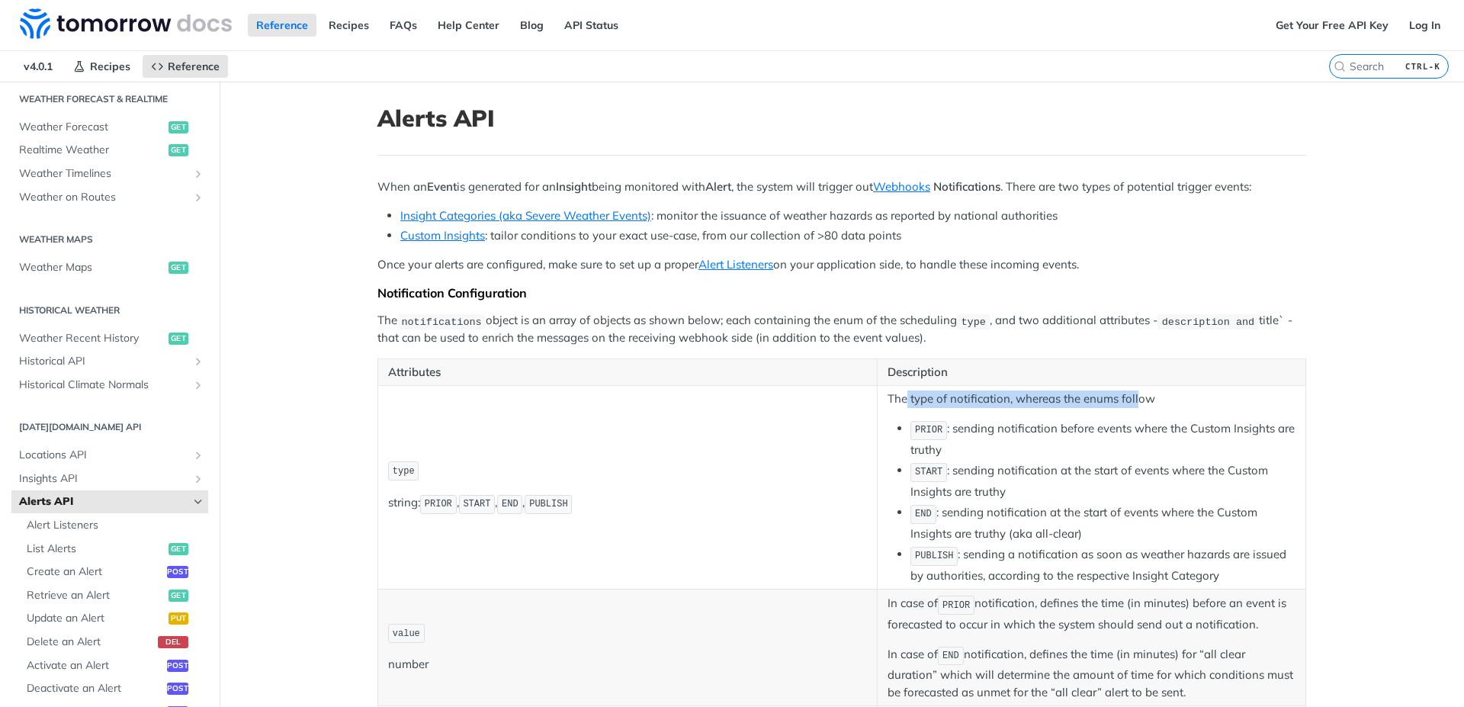
click at [1133, 395] on p "The type of notification, whereas the enums follow" at bounding box center [1091, 399] width 408 height 18
drag, startPoint x: 964, startPoint y: 434, endPoint x: 1264, endPoint y: 422, distance: 300.6
click at [1272, 418] on td "The type of notification, whereas the enums follow PRIOR : sending notification…" at bounding box center [1092, 488] width 428 height 204
click at [1140, 482] on li "START : sending notification at the start of events where the Custom Insights a…" at bounding box center [1102, 480] width 385 height 39
drag, startPoint x: 1041, startPoint y: 469, endPoint x: 1220, endPoint y: 478, distance: 179.4
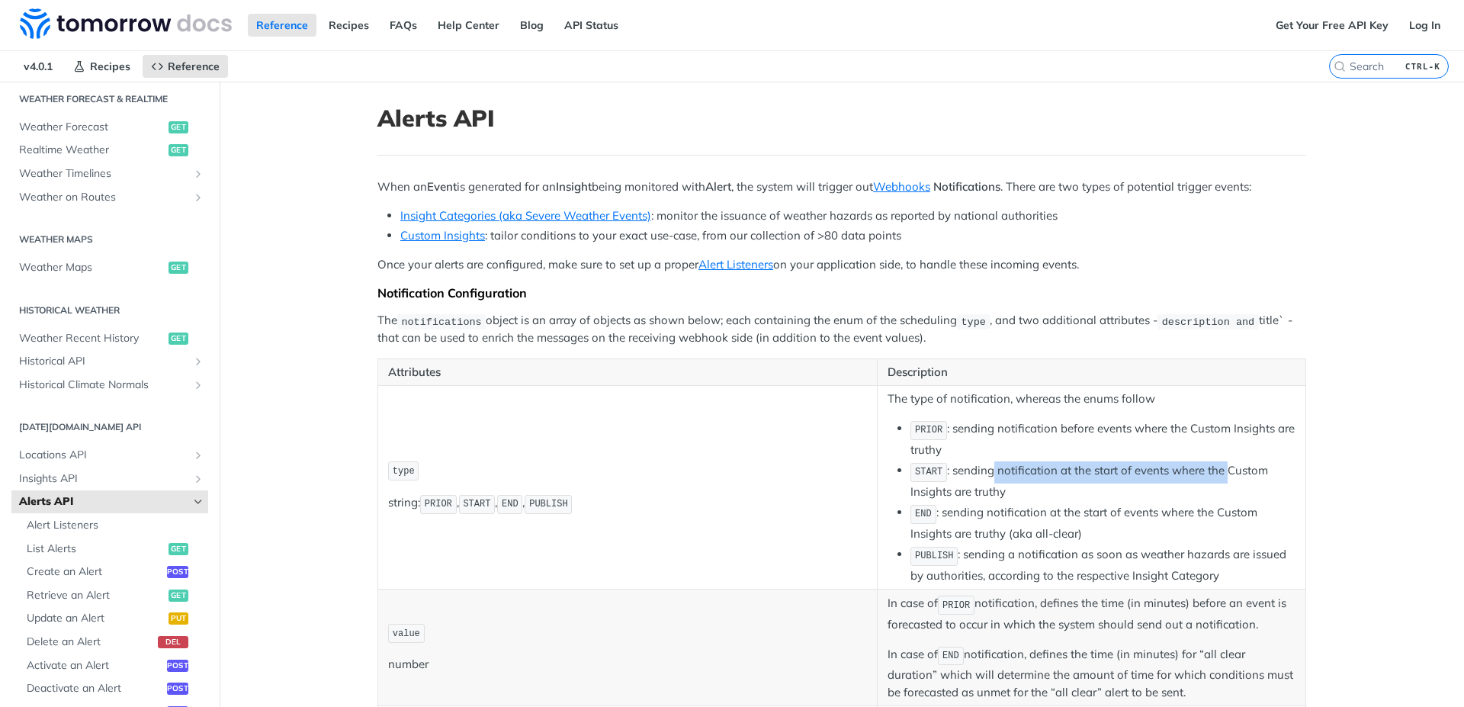
click at [1220, 478] on li "START : sending notification at the start of events where the Custom Insights a…" at bounding box center [1102, 480] width 385 height 39
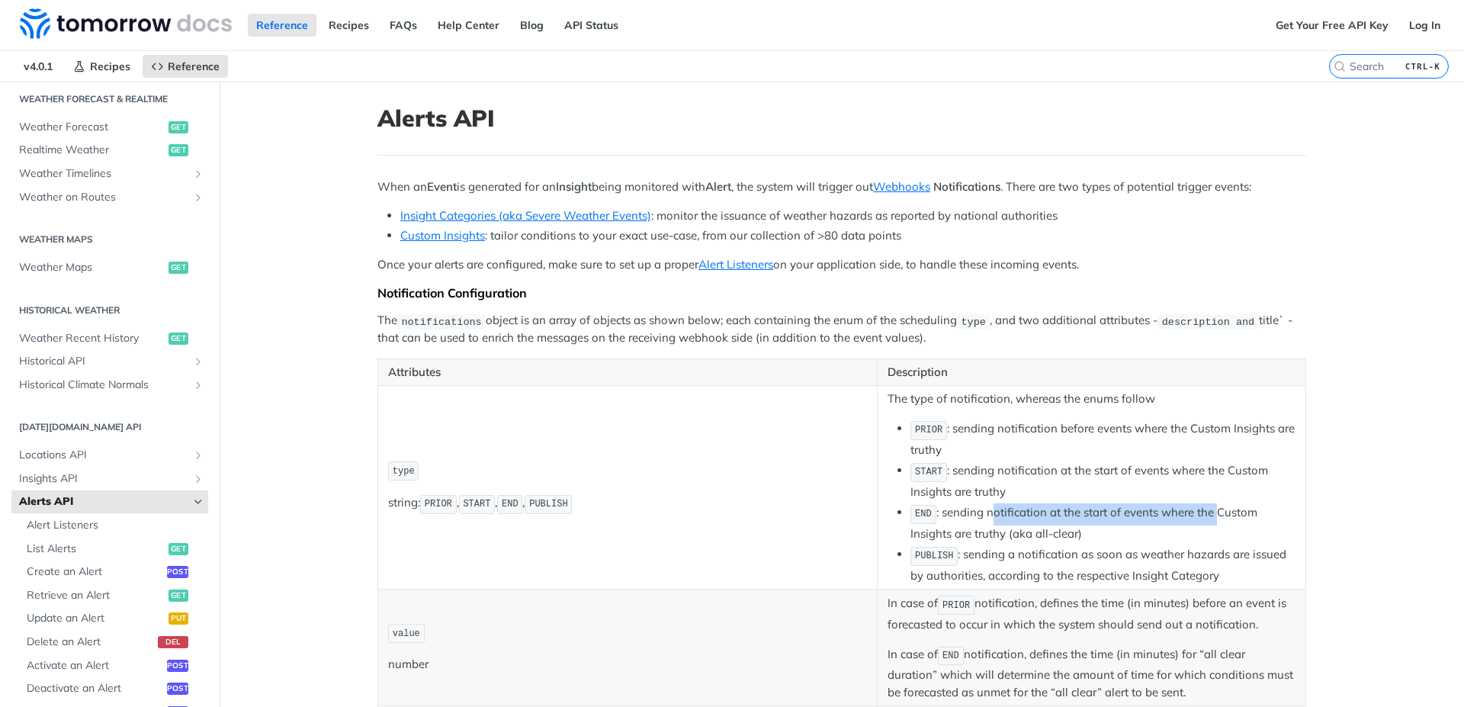
drag, startPoint x: 996, startPoint y: 513, endPoint x: 1139, endPoint y: 566, distance: 152.7
click at [1209, 513] on li "END : sending notification at the start of events where the Custom Insights are…" at bounding box center [1102, 522] width 385 height 39
click at [1061, 570] on li "PUBLISH : sending a notification as soon as weather hazards are issued by autho…" at bounding box center [1102, 564] width 385 height 39
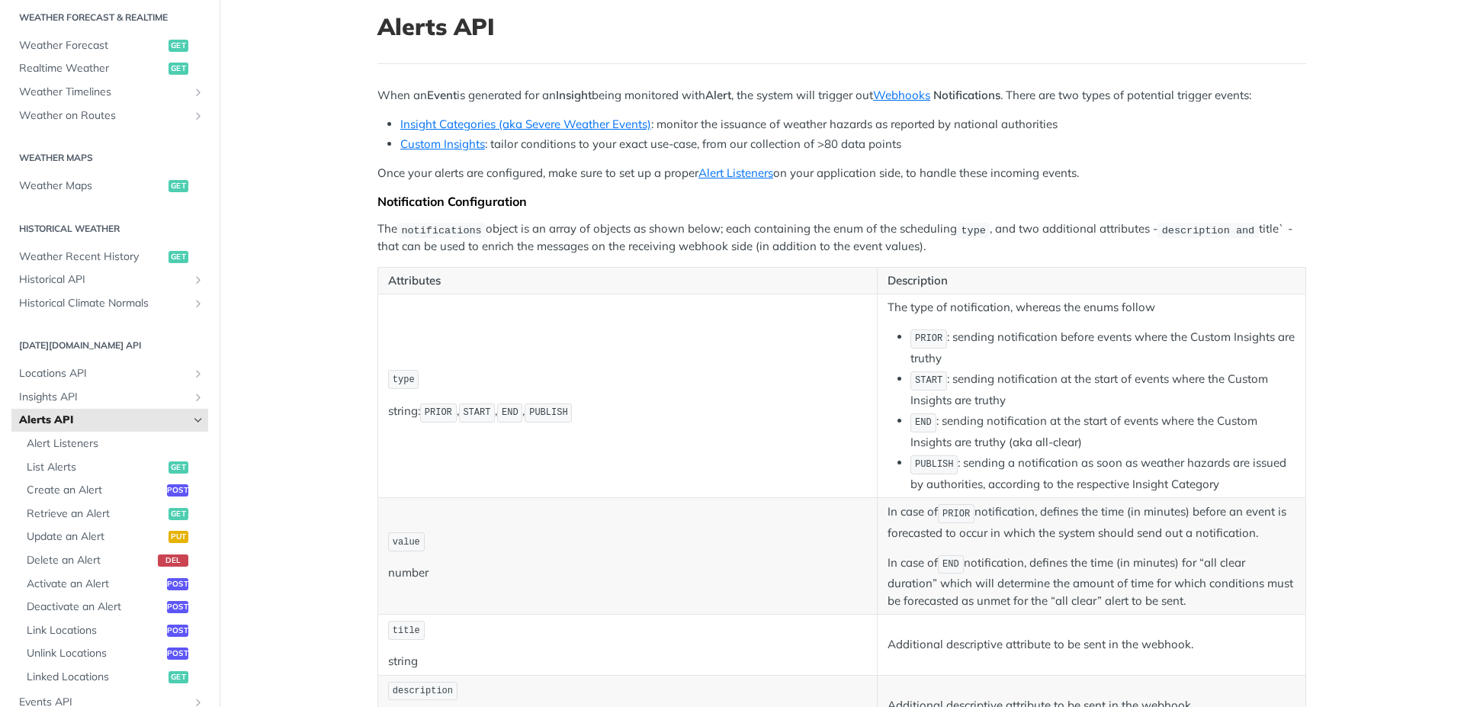
scroll to position [274, 0]
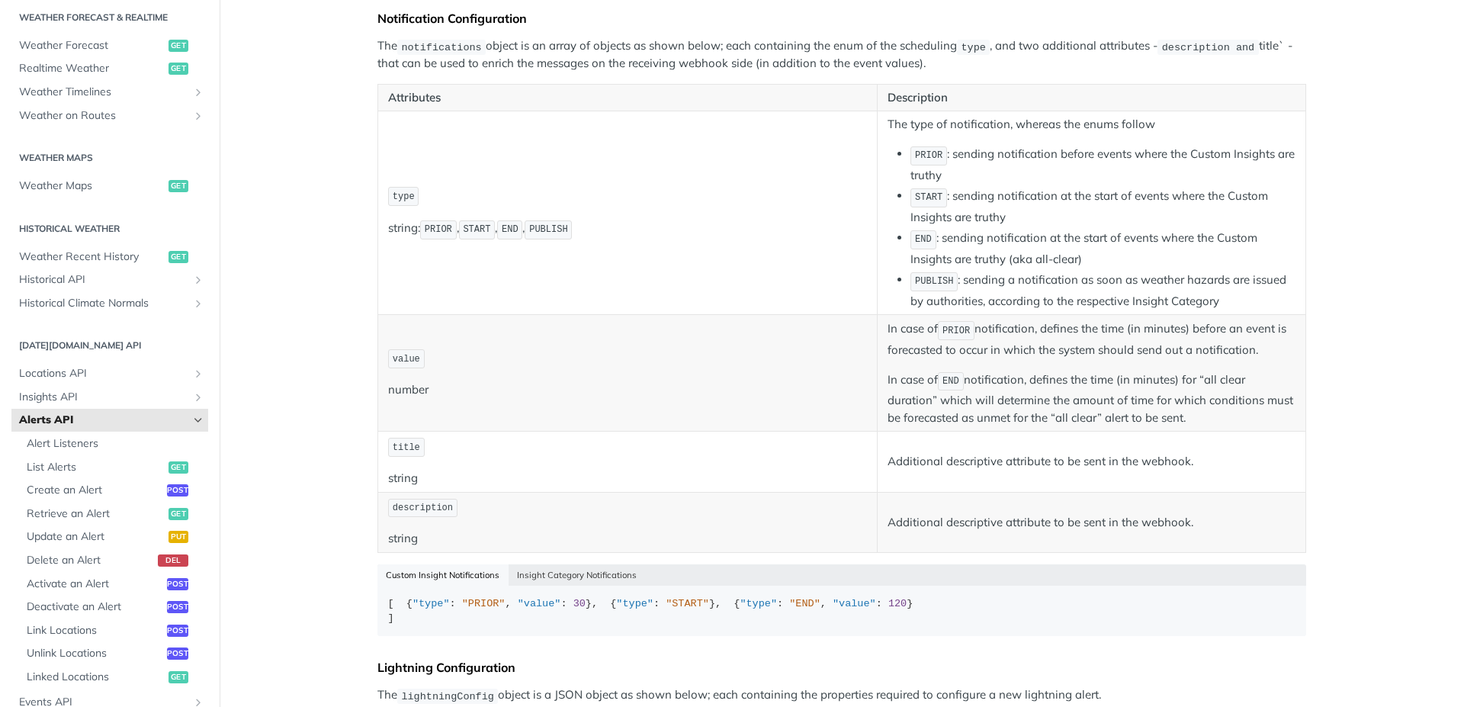
drag, startPoint x: 1011, startPoint y: 353, endPoint x: 1262, endPoint y: 350, distance: 250.9
click at [1262, 350] on p "In case of PRIOR notification, defines the time (in minutes) before an event is…" at bounding box center [1091, 338] width 408 height 39
drag, startPoint x: 1086, startPoint y: 377, endPoint x: 1126, endPoint y: 372, distance: 40.8
click at [1126, 372] on p "In case of END notification, defines the time (in minutes) for “all clear durat…" at bounding box center [1091, 399] width 408 height 56
drag, startPoint x: 1007, startPoint y: 403, endPoint x: 1237, endPoint y: 420, distance: 230.9
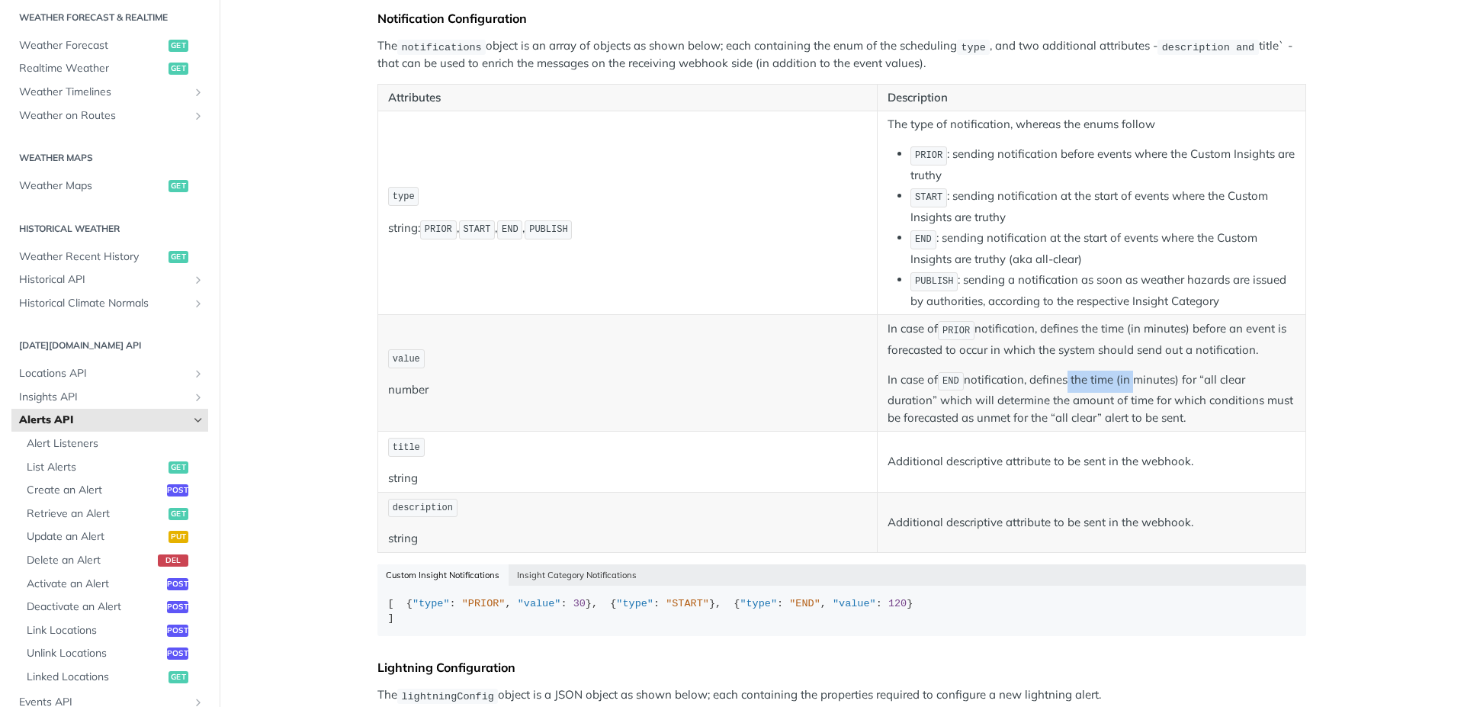
click at [1237, 420] on p "In case of END notification, defines the time (in minutes) for “all clear durat…" at bounding box center [1091, 399] width 408 height 56
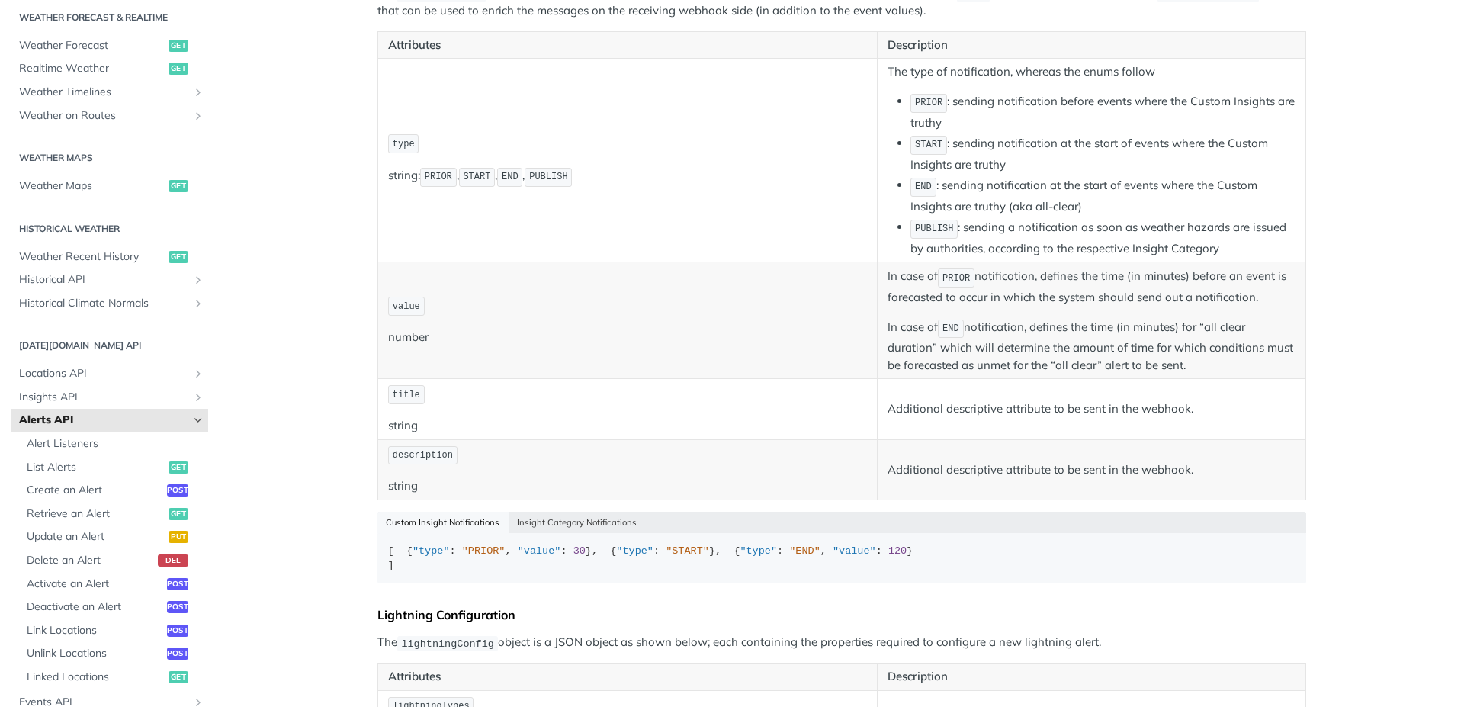
scroll to position [366, 0]
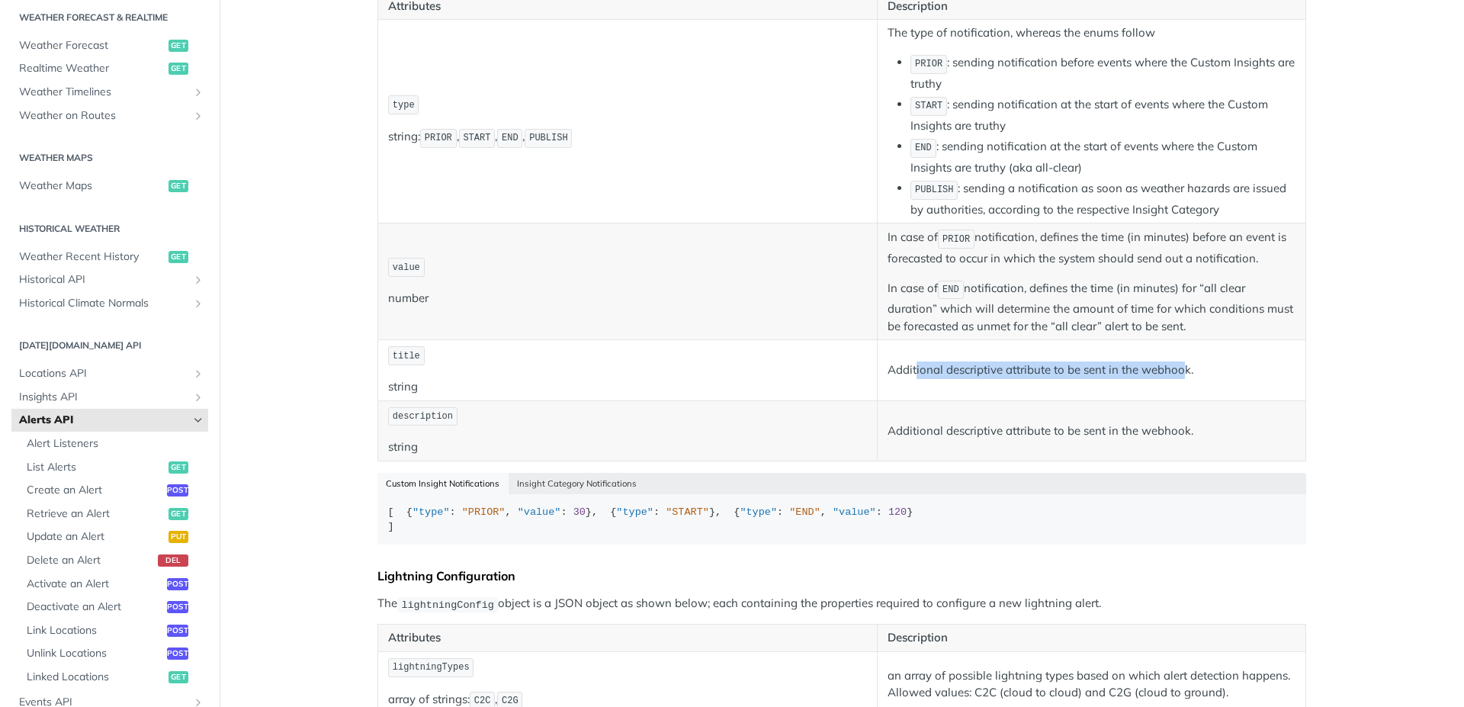
drag, startPoint x: 994, startPoint y: 373, endPoint x: 1176, endPoint y: 370, distance: 181.5
click at [1176, 370] on p "Additional descriptive attribute to be sent in the webhook." at bounding box center [1091, 370] width 408 height 18
click at [897, 457] on td "Additional descriptive attribute to be sent in the webhook." at bounding box center [1092, 430] width 428 height 60
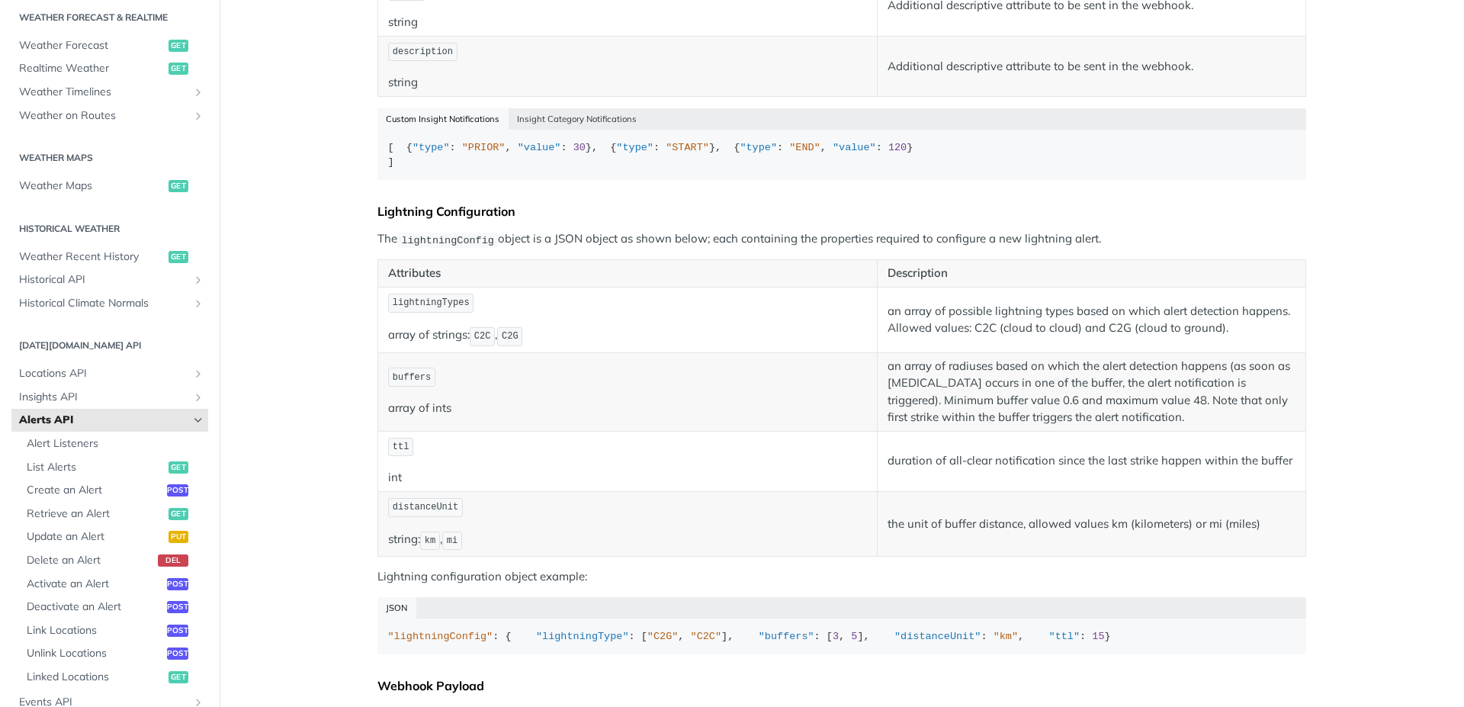
scroll to position [732, 0]
drag, startPoint x: 425, startPoint y: 276, endPoint x: 1170, endPoint y: 280, distance: 744.9
click at [1186, 265] on div "When an Event is generated for an Insight being monitored with Alert , the syst…" at bounding box center [841, 666] width 929 height 2441
drag, startPoint x: 393, startPoint y: 380, endPoint x: 569, endPoint y: 374, distance: 176.2
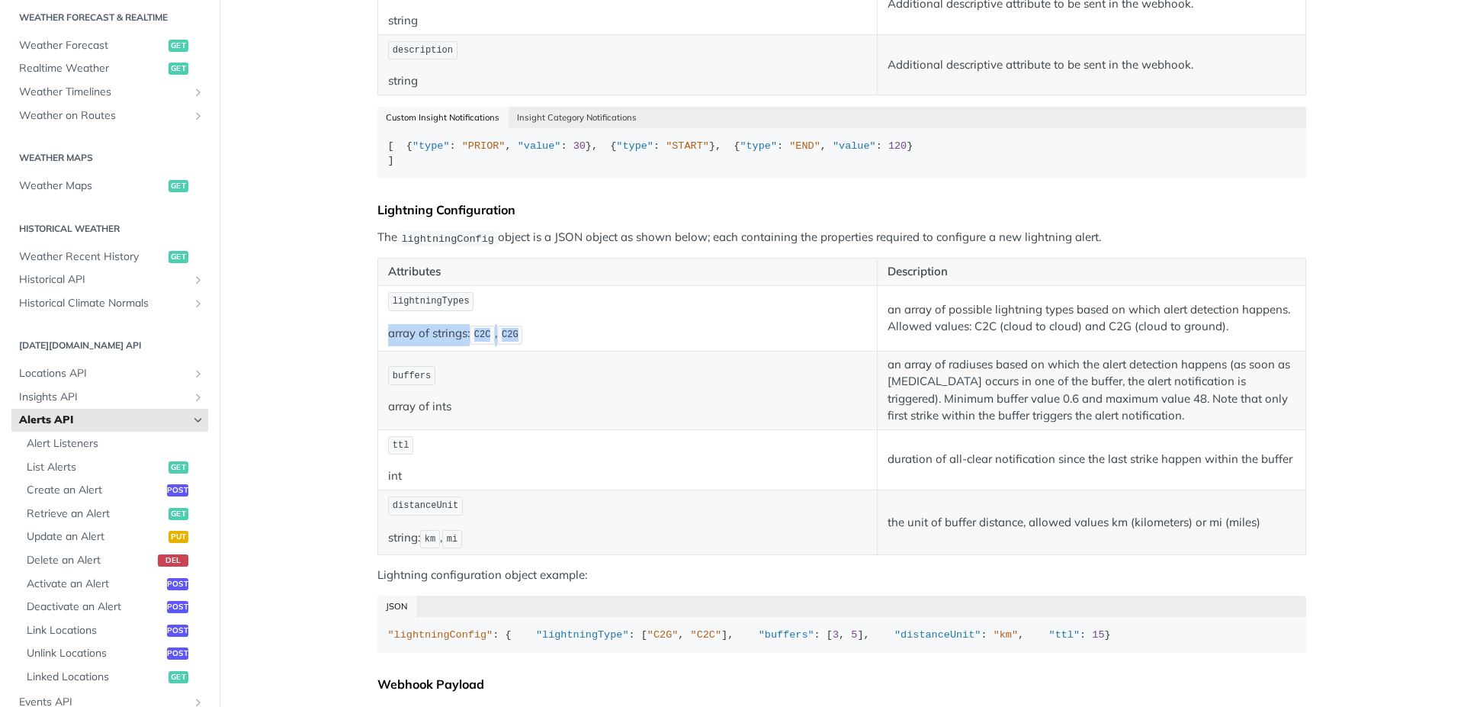
click at [569, 351] on td "lightningTypes array of strings: C2C , C2G" at bounding box center [627, 318] width 499 height 66
click at [595, 346] on p "array of strings: C2C , C2G" at bounding box center [627, 335] width 479 height 22
drag, startPoint x: 435, startPoint y: 352, endPoint x: 480, endPoint y: 348, distance: 44.4
click at [480, 313] on p "lightningTypes" at bounding box center [627, 301] width 479 height 22
drag, startPoint x: 723, startPoint y: 335, endPoint x: 808, endPoint y: 324, distance: 86.1
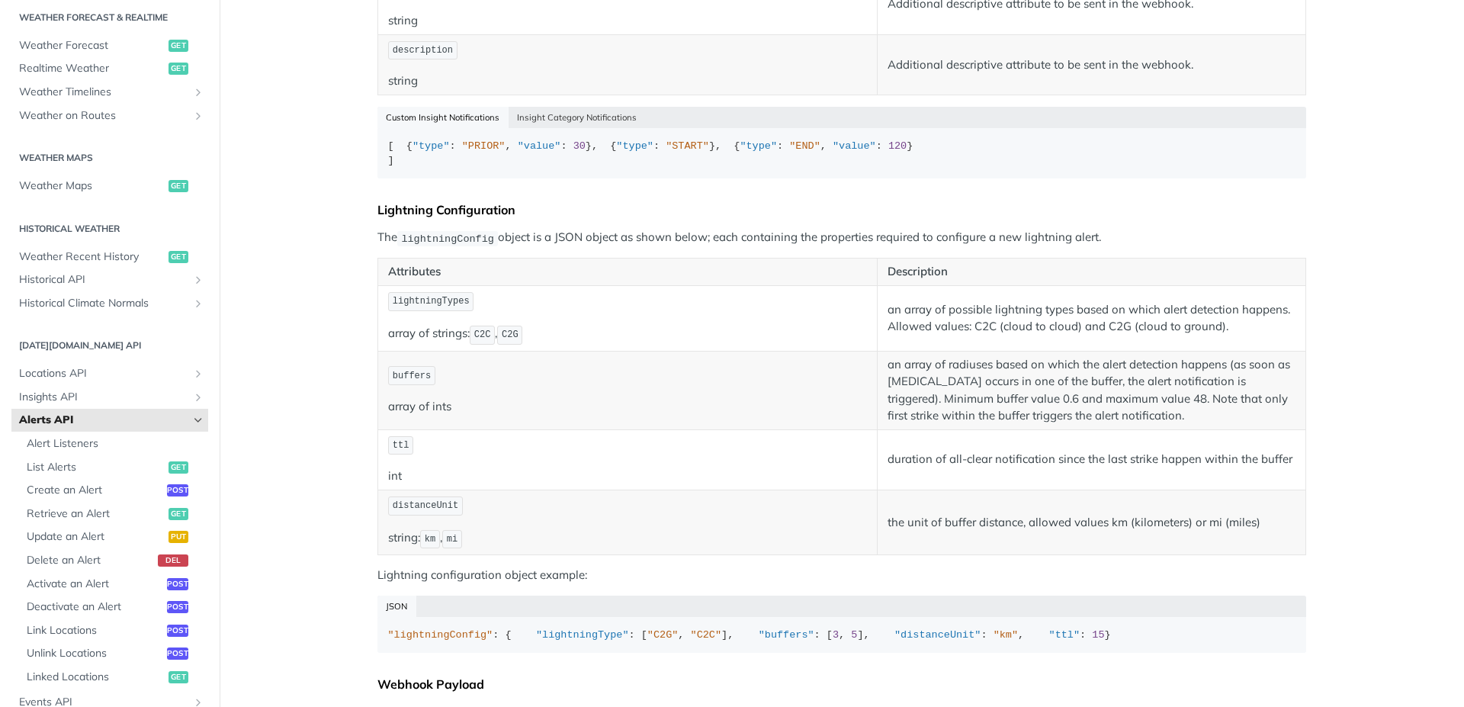
click at [724, 313] on p "lightningTypes" at bounding box center [627, 301] width 479 height 22
drag, startPoint x: 945, startPoint y: 348, endPoint x: 1290, endPoint y: 351, distance: 345.4
click at [1290, 351] on td "an array of possible lightning types based on which alert detection happens. Al…" at bounding box center [1092, 318] width 428 height 66
drag, startPoint x: 921, startPoint y: 371, endPoint x: 961, endPoint y: 371, distance: 40.4
click at [961, 335] on p "an array of possible lightning types based on which alert detection happens. Al…" at bounding box center [1091, 318] width 408 height 34
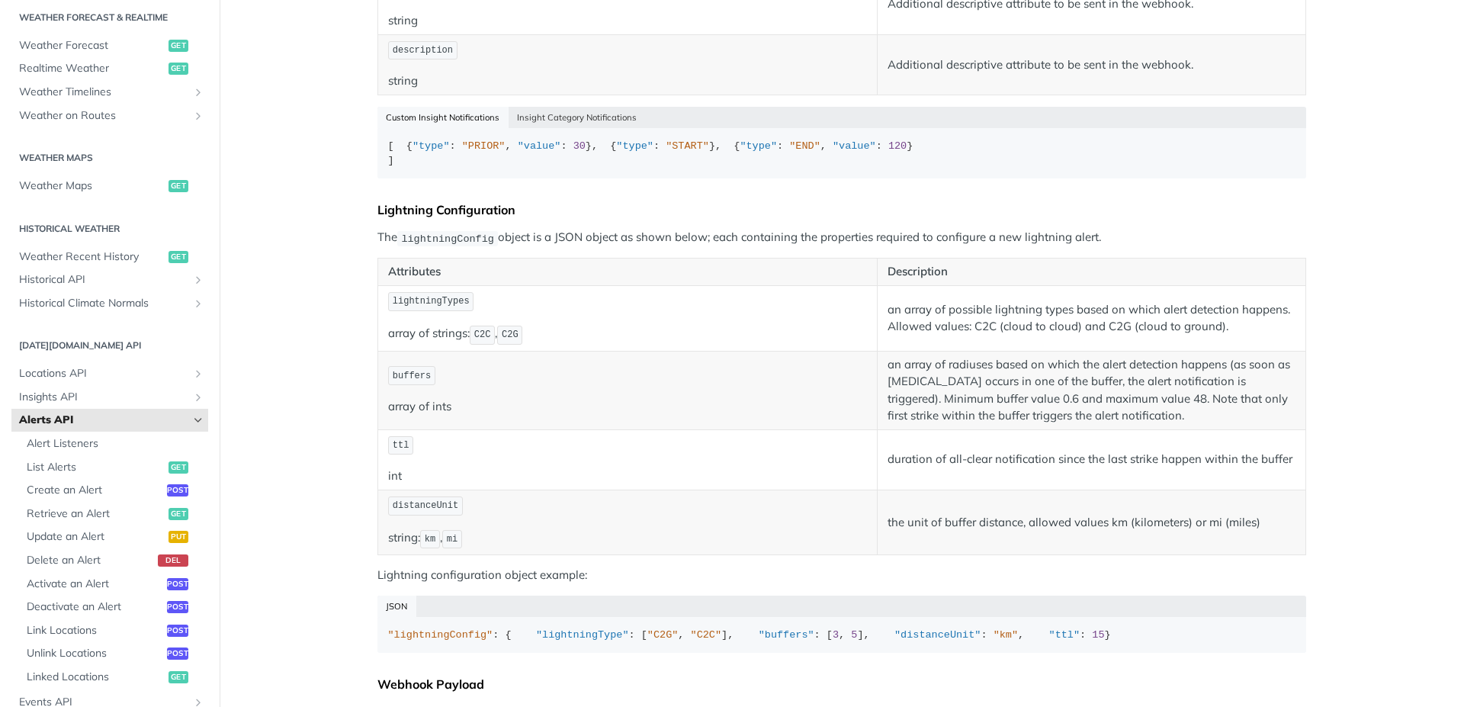
click at [991, 335] on p "an array of possible lightning types based on which alert detection happens. Al…" at bounding box center [1091, 318] width 408 height 34
drag, startPoint x: 1040, startPoint y: 374, endPoint x: 1088, endPoint y: 371, distance: 48.1
click at [1088, 335] on p "an array of possible lightning types based on which alert detection happens. Al…" at bounding box center [1091, 318] width 408 height 34
drag, startPoint x: 1115, startPoint y: 367, endPoint x: 1209, endPoint y: 367, distance: 93.8
click at [1209, 335] on p "an array of possible lightning types based on which alert detection happens. Al…" at bounding box center [1091, 318] width 408 height 34
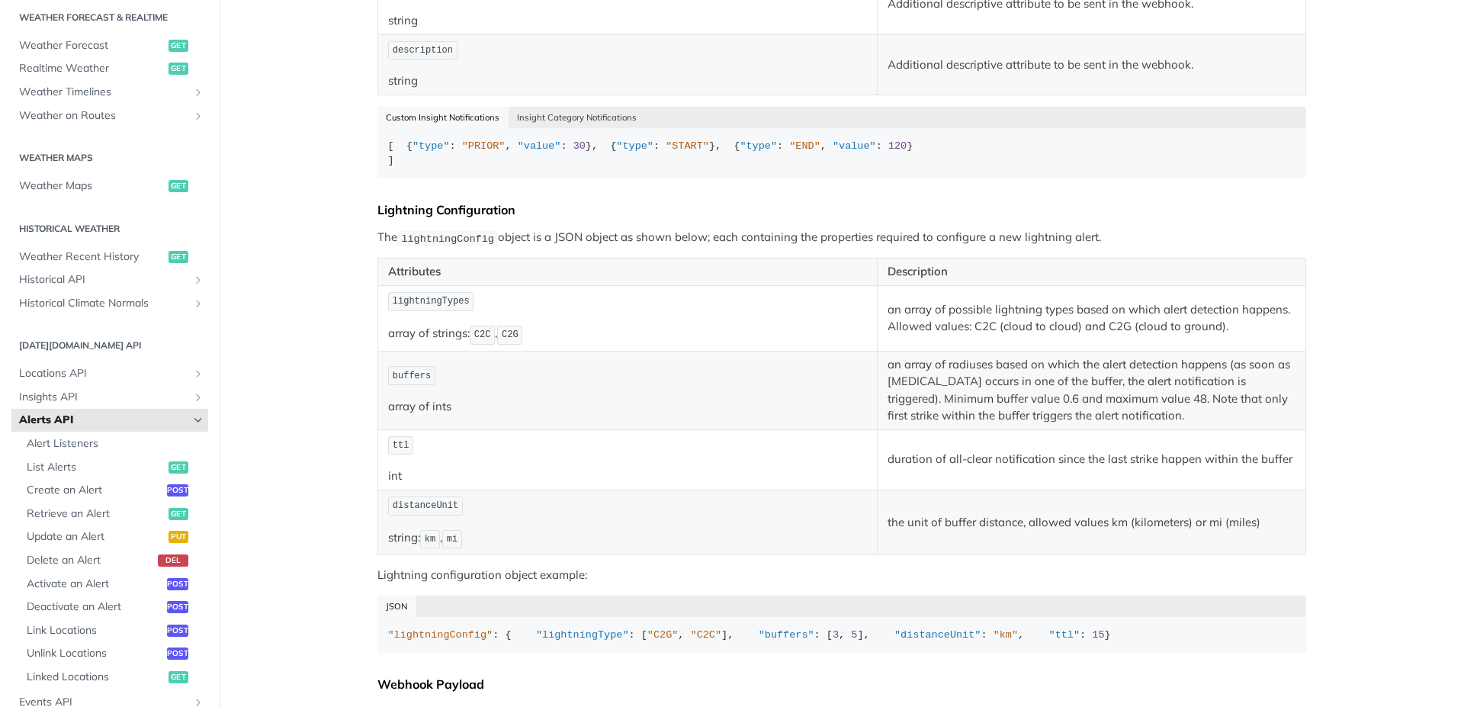
click at [1125, 411] on p "an array of radiuses based on which the alert detection happens (as soon as [ME…" at bounding box center [1091, 390] width 408 height 69
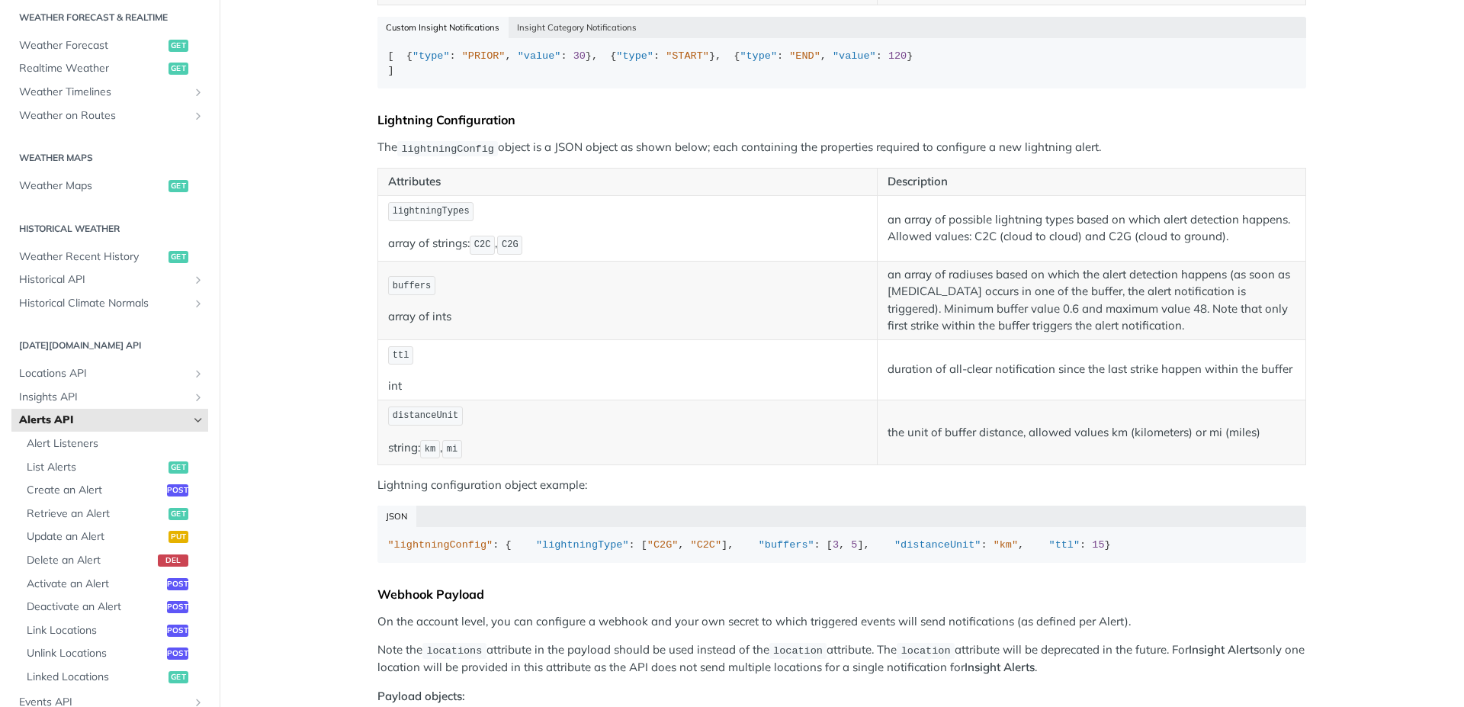
scroll to position [915, 0]
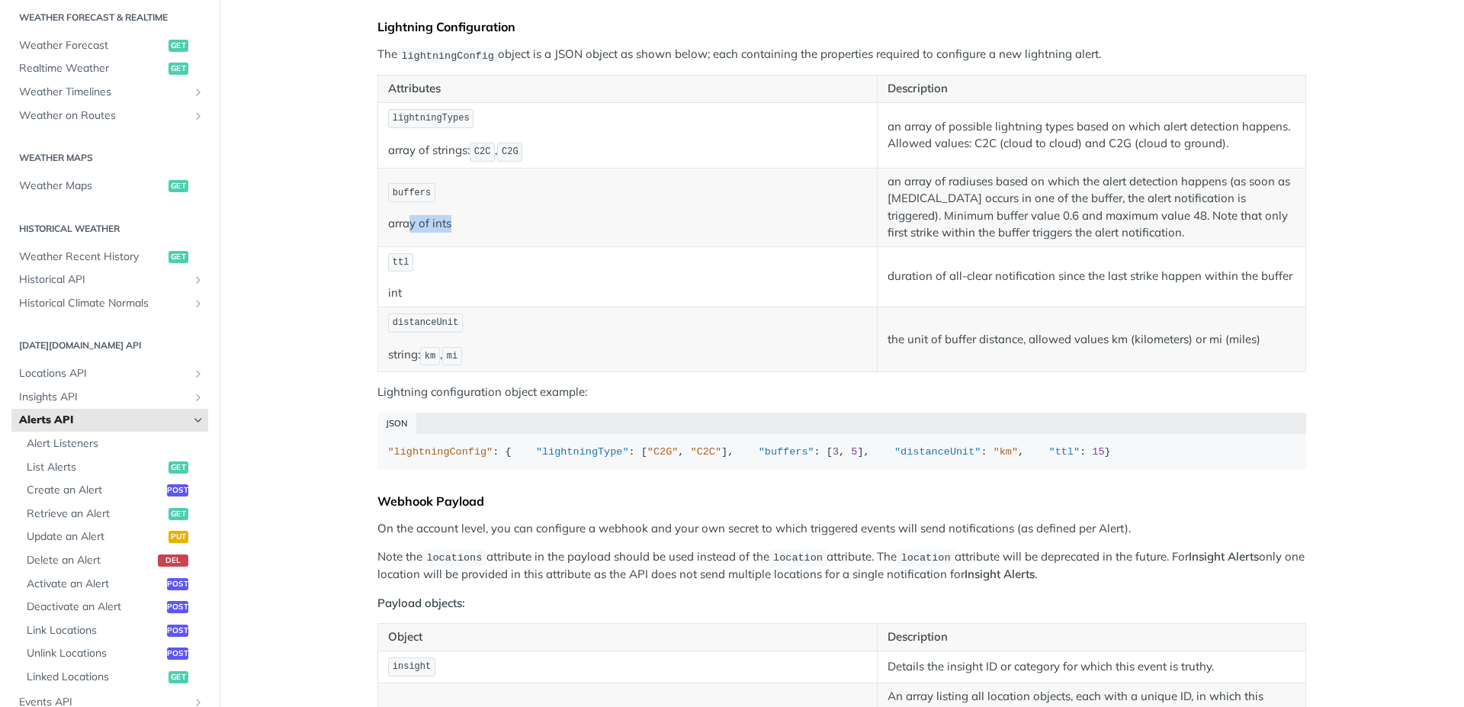
drag, startPoint x: 414, startPoint y: 267, endPoint x: 482, endPoint y: 268, distance: 67.9
click at [482, 233] on p "array of ints" at bounding box center [627, 224] width 479 height 18
drag, startPoint x: 721, startPoint y: 259, endPoint x: 929, endPoint y: 201, distance: 215.5
click at [722, 233] on p "array of ints" at bounding box center [627, 224] width 479 height 18
drag, startPoint x: 923, startPoint y: 230, endPoint x: 1036, endPoint y: 225, distance: 113.0
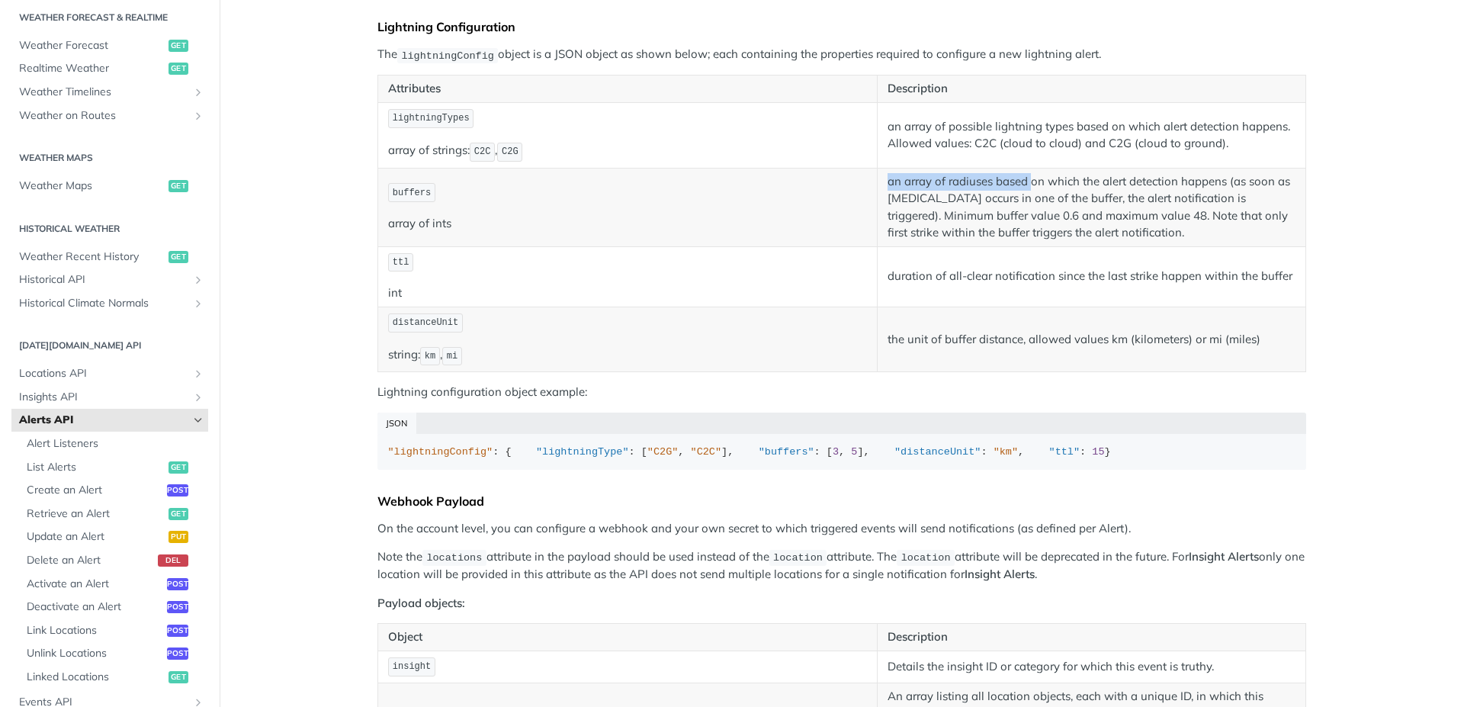
click at [1036, 225] on td "an array of radiuses based on which the alert detection happens (as soon as [ME…" at bounding box center [1092, 207] width 428 height 79
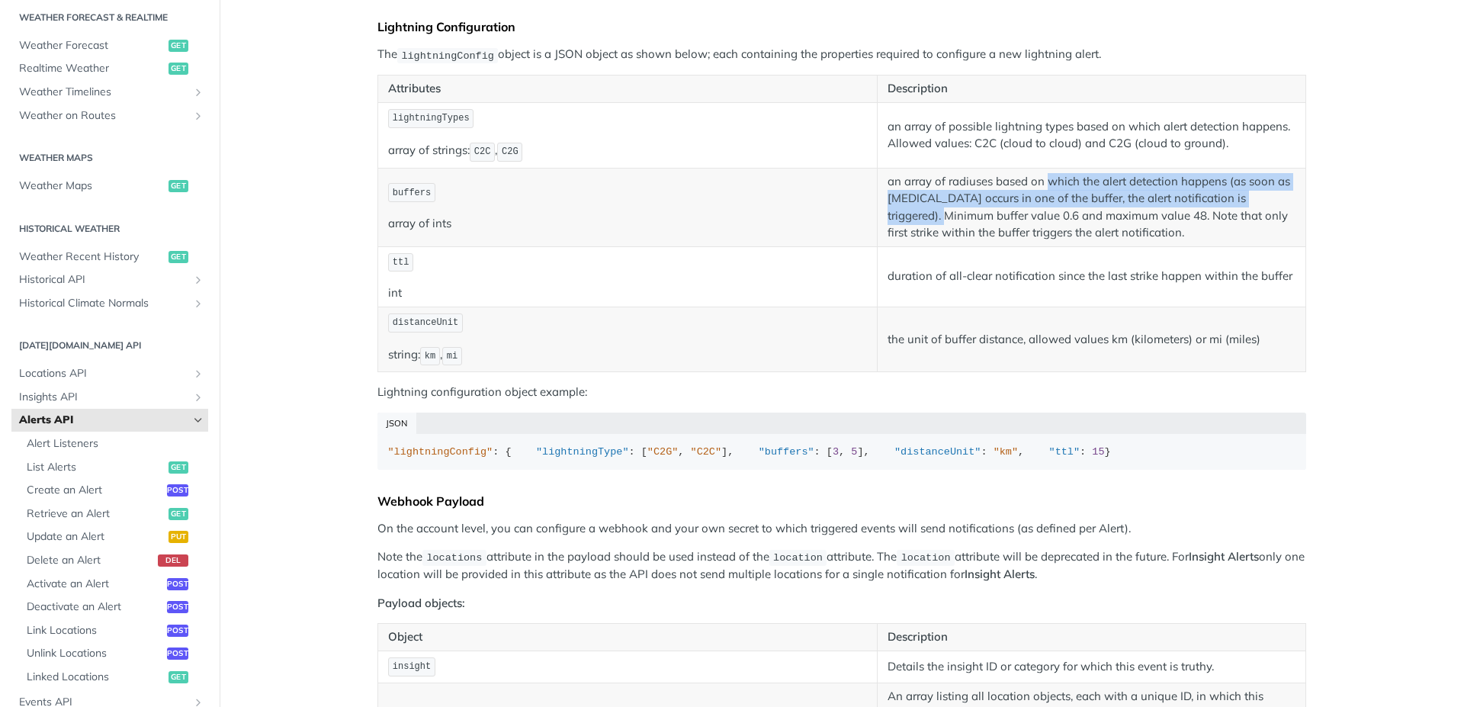
drag, startPoint x: 1044, startPoint y: 224, endPoint x: 1276, endPoint y: 245, distance: 232.0
click at [1276, 242] on p "an array of radiuses based on which the alert detection happens (as soon as [ME…" at bounding box center [1091, 207] width 408 height 69
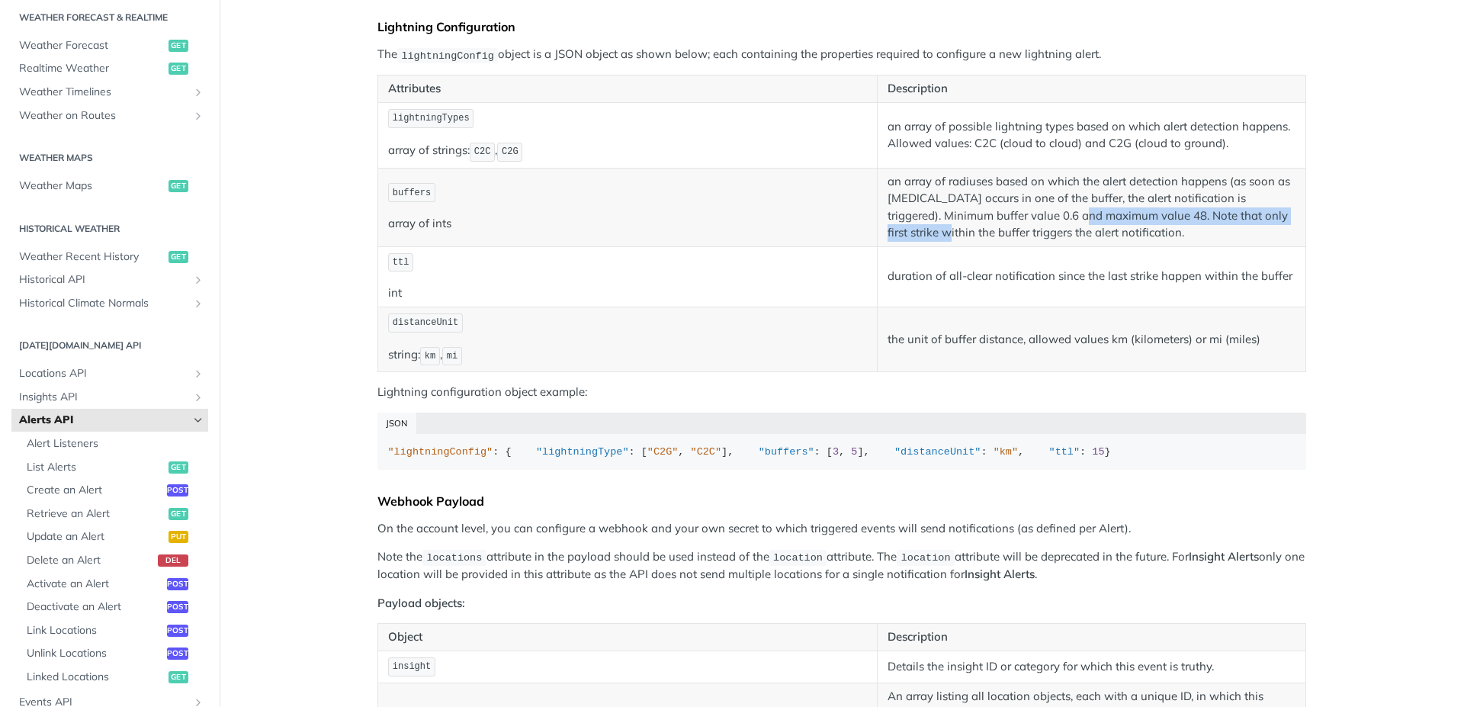
drag, startPoint x: 1025, startPoint y: 262, endPoint x: 1294, endPoint y: 258, distance: 269.2
click at [1294, 246] on td "an array of radiuses based on which the alert detection happens (as soon as [ME…" at bounding box center [1092, 207] width 428 height 79
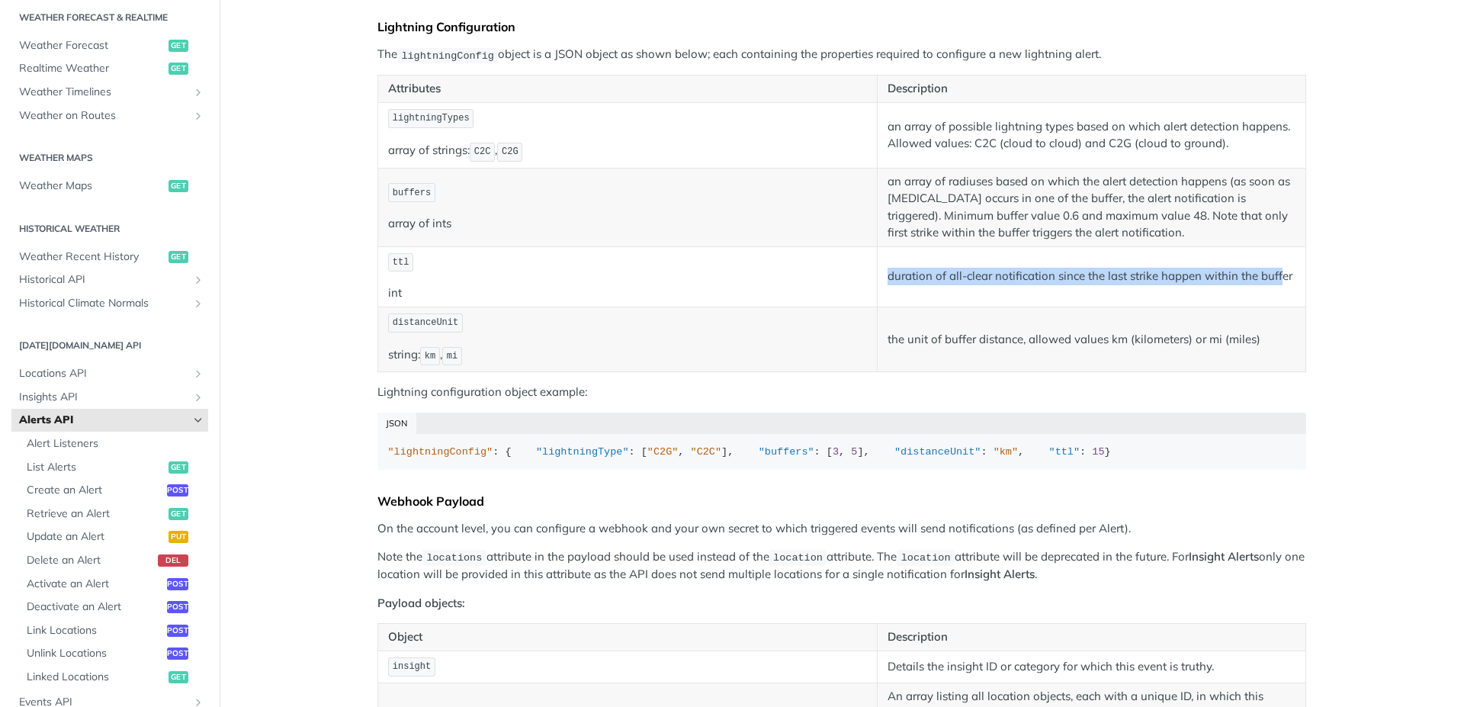
drag, startPoint x: 878, startPoint y: 326, endPoint x: 1211, endPoint y: 322, distance: 333.2
click at [1274, 306] on td "duration of all-clear notification since the last strike happen within the buff…" at bounding box center [1092, 276] width 428 height 60
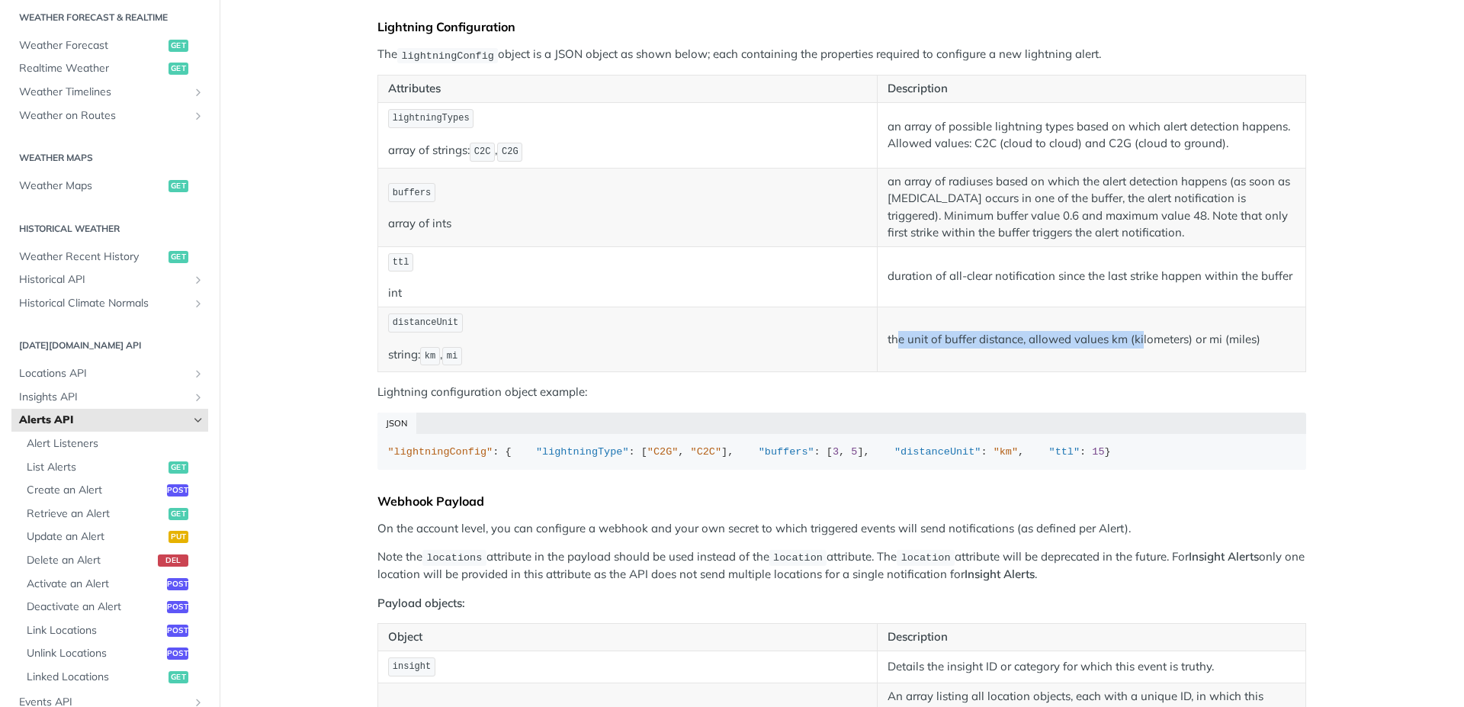
drag, startPoint x: 1019, startPoint y: 377, endPoint x: 1136, endPoint y: 377, distance: 116.6
click at [1136, 348] on p "the unit of buffer distance, allowed values km (kilometers) or mi (miles)" at bounding box center [1091, 340] width 408 height 18
click at [813, 460] on div ""lightningConfig" : { "lightningType" : [ "C2G" , "C2C" ], "buffers" : [ 3 , 5 …" at bounding box center [842, 451] width 908 height 15
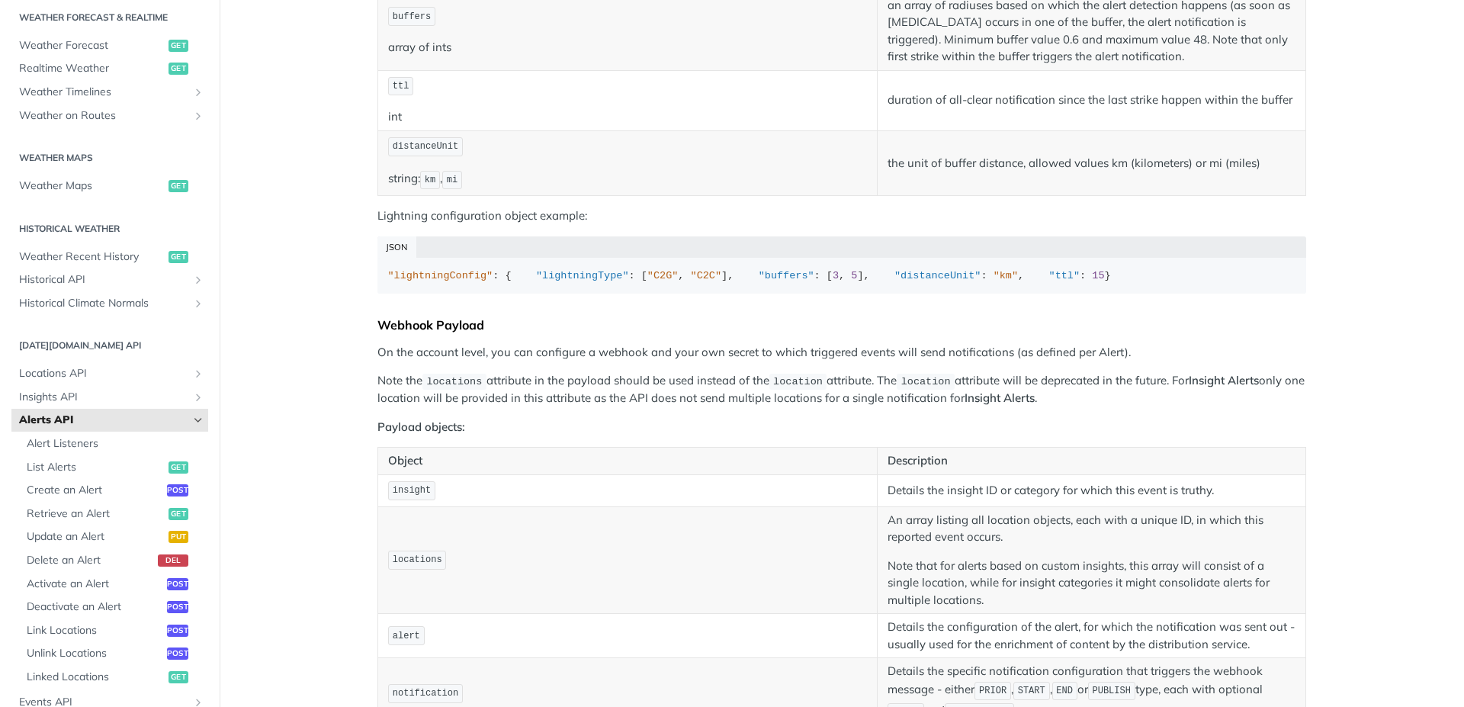
scroll to position [1098, 0]
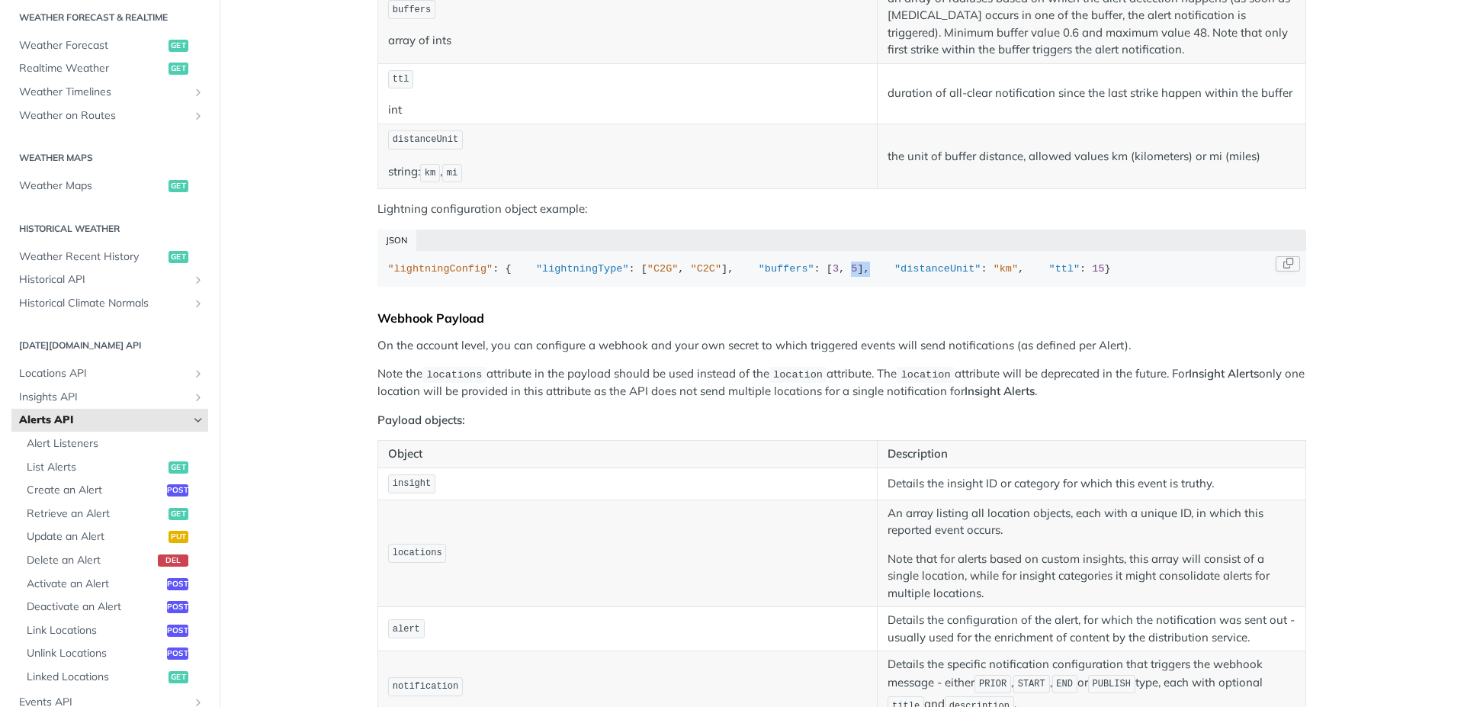
drag, startPoint x: 538, startPoint y: 339, endPoint x: 571, endPoint y: 339, distance: 32.8
click at [571, 277] on div ""lightningConfig" : { "lightningType" : [ "C2G" , "C2C" ], "buffers" : [ 3 , 5 …" at bounding box center [842, 269] width 908 height 15
click at [578, 277] on div ""lightningConfig" : { "lightningType" : [ "C2G" , "C2C" ], "buffers" : [ 3 , 5 …" at bounding box center [842, 269] width 908 height 15
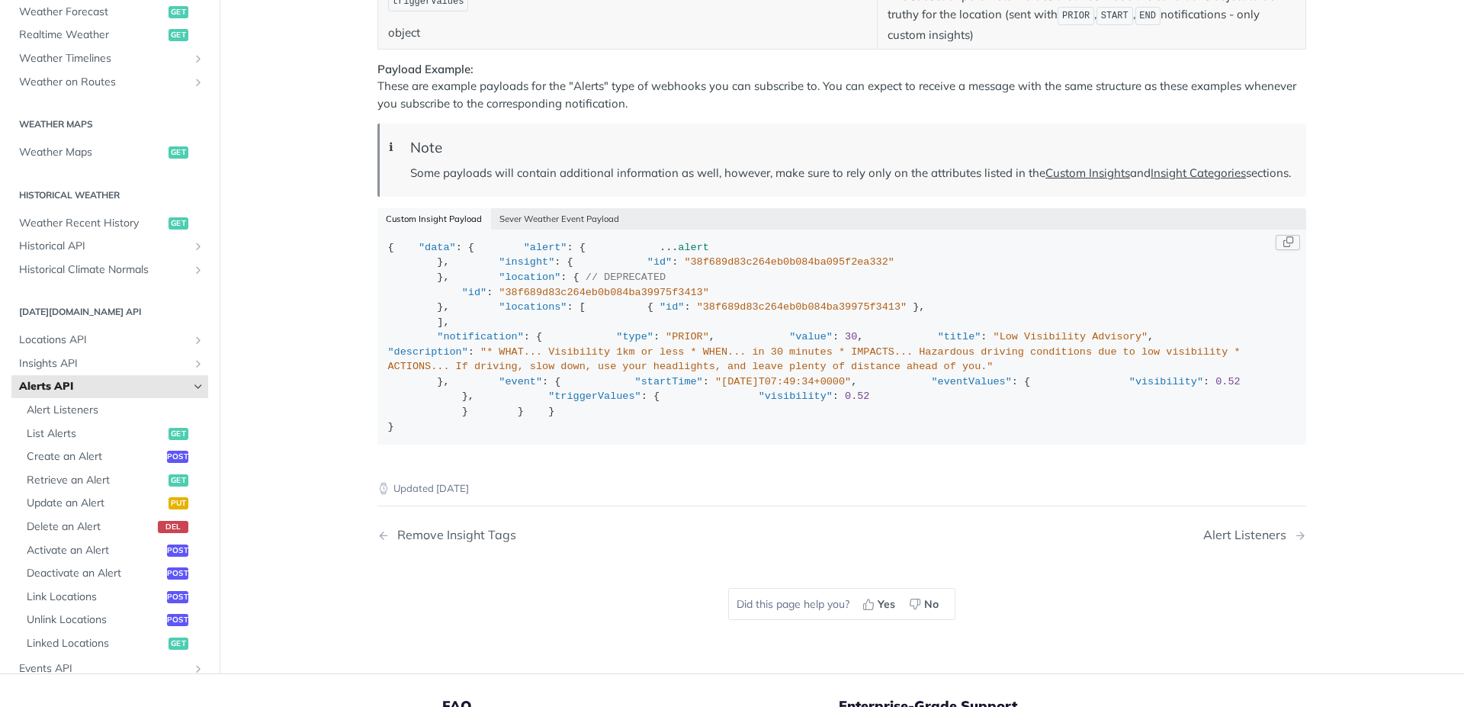
scroll to position [2196, 0]
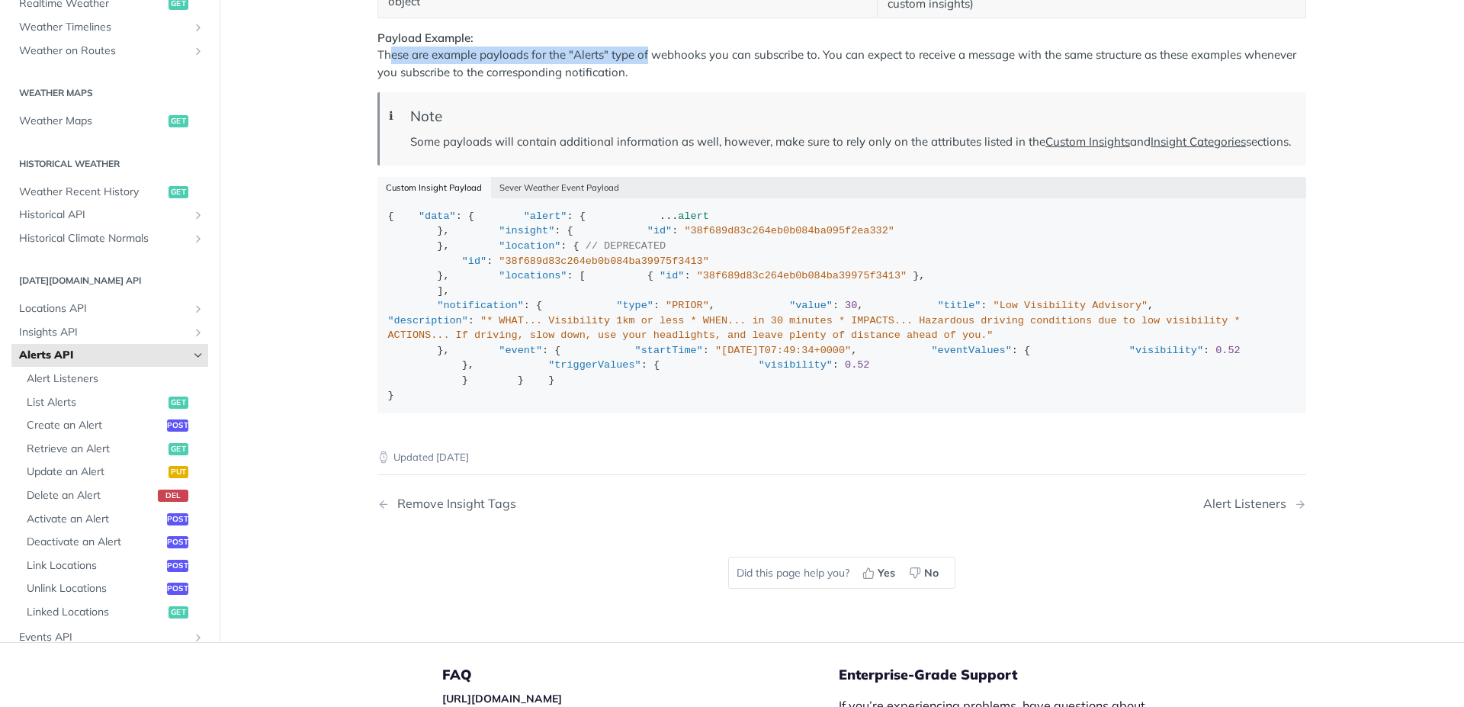
drag, startPoint x: 384, startPoint y: 176, endPoint x: 643, endPoint y: 178, distance: 258.5
click at [643, 82] on p "Payload Example: These are example payloads for the "Alerts" type of webhooks y…" at bounding box center [841, 56] width 929 height 52
click at [706, 151] on p "Some payloads will contain additional information as well, however, make sure t…" at bounding box center [850, 142] width 881 height 18
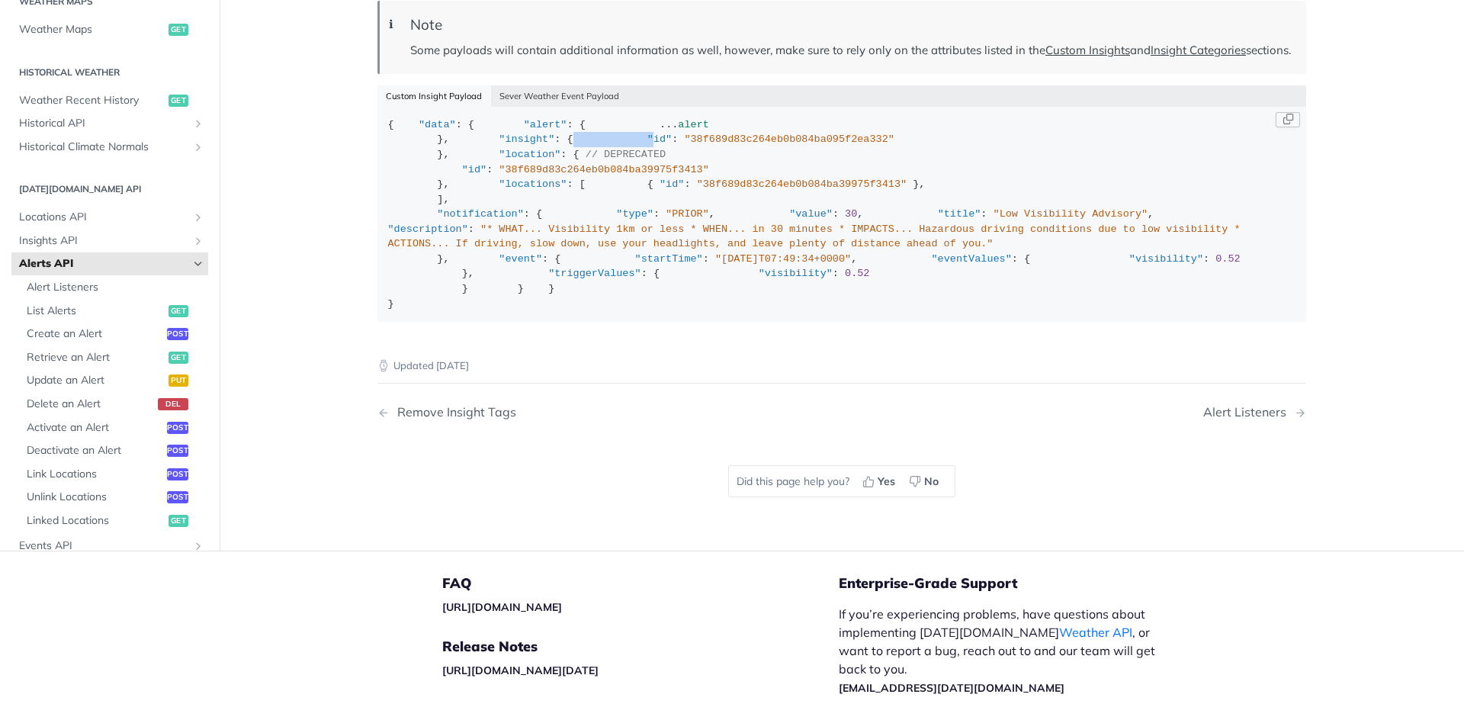
drag, startPoint x: 537, startPoint y: 350, endPoint x: 779, endPoint y: 332, distance: 242.3
click at [779, 311] on div "{ "data" : { "alert" : { ... alert }, "insight" : { "id" : "38f689d83c264eb0b08…" at bounding box center [842, 214] width 908 height 194
click at [775, 311] on div "{ "data" : { "alert" : { ... alert }, "insight" : { "id" : "38f689d83c264eb0b08…" at bounding box center [842, 214] width 908 height 194
drag, startPoint x: 576, startPoint y: 443, endPoint x: 660, endPoint y: 432, distance: 84.5
click at [659, 311] on div "{ "data" : { "alert" : { ... alert }, "insight" : { "id" : "38f689d83c264eb0b08…" at bounding box center [842, 214] width 908 height 194
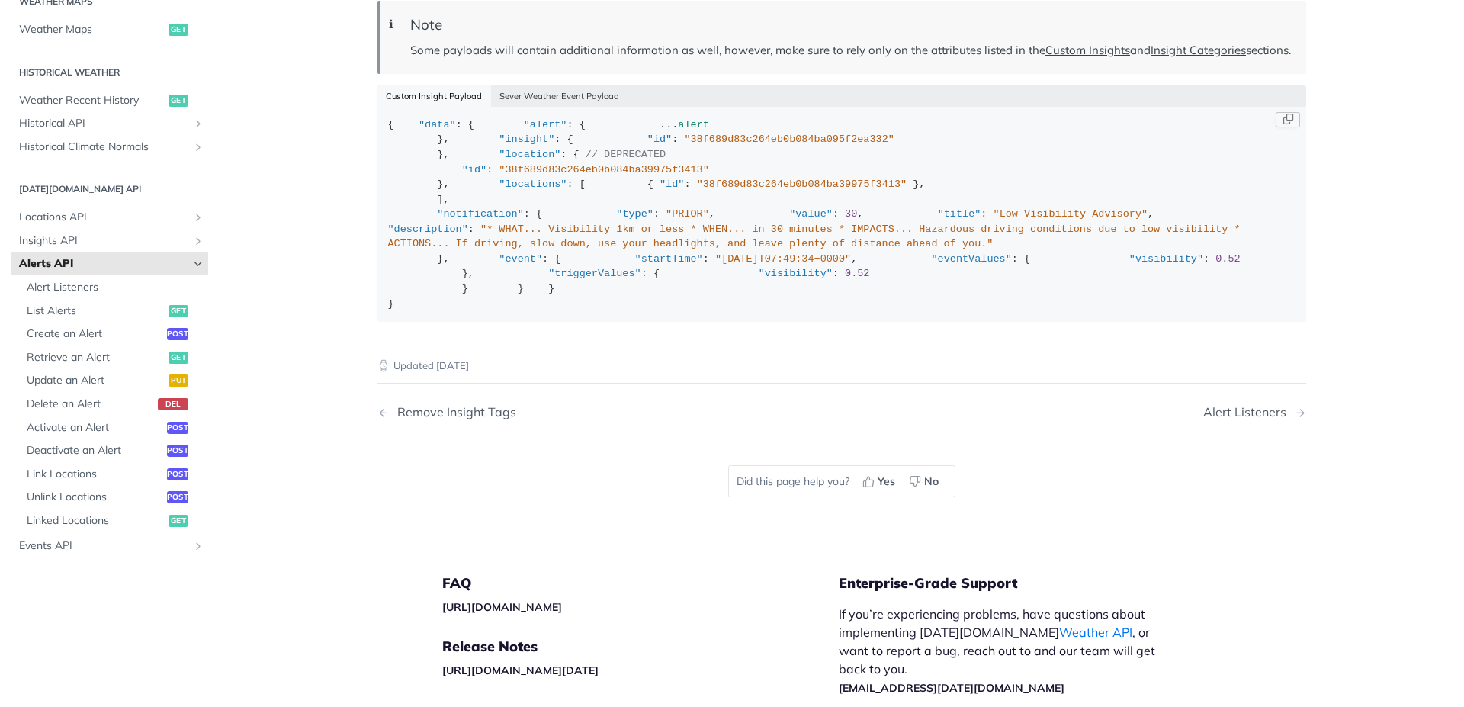
click at [688, 311] on div "{ "data" : { "alert" : { ... alert }, "insight" : { "id" : "38f689d83c264eb0b08…" at bounding box center [842, 214] width 908 height 194
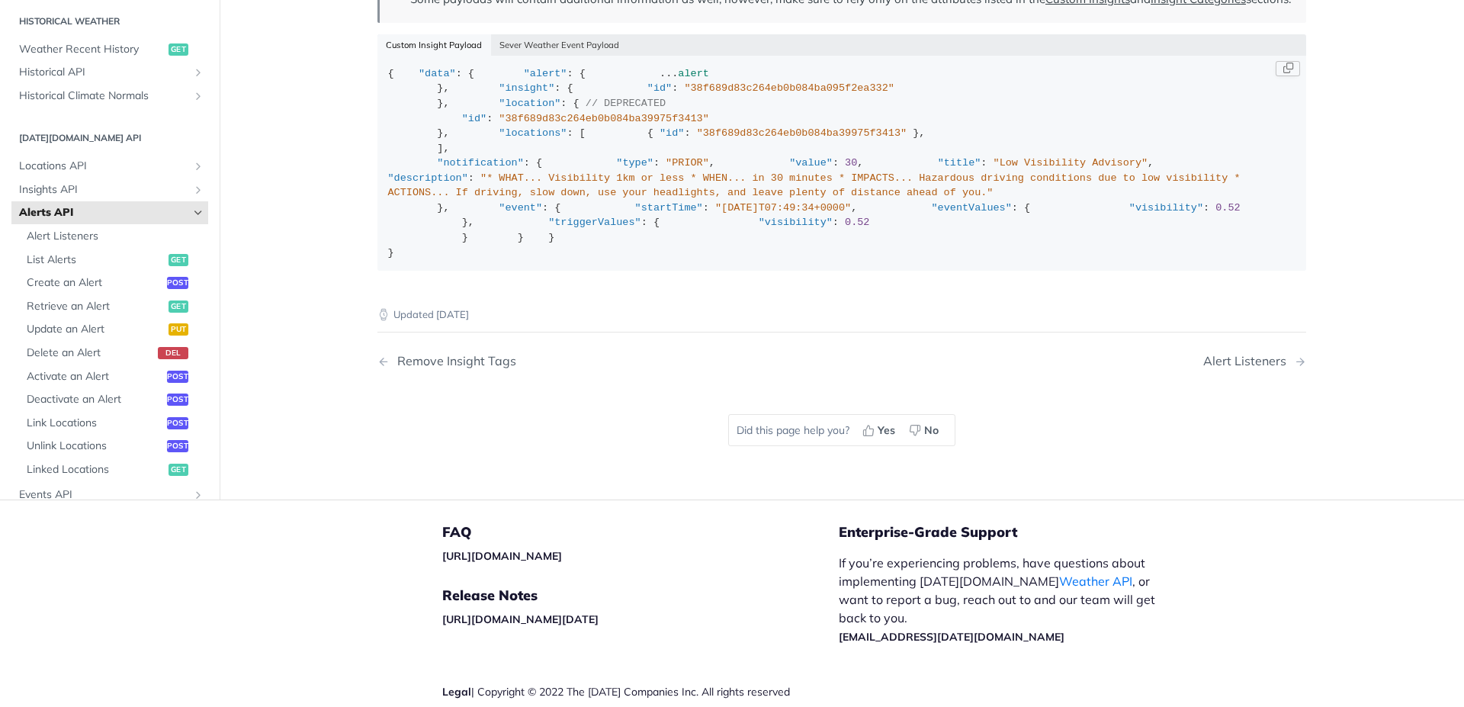
scroll to position [2379, 0]
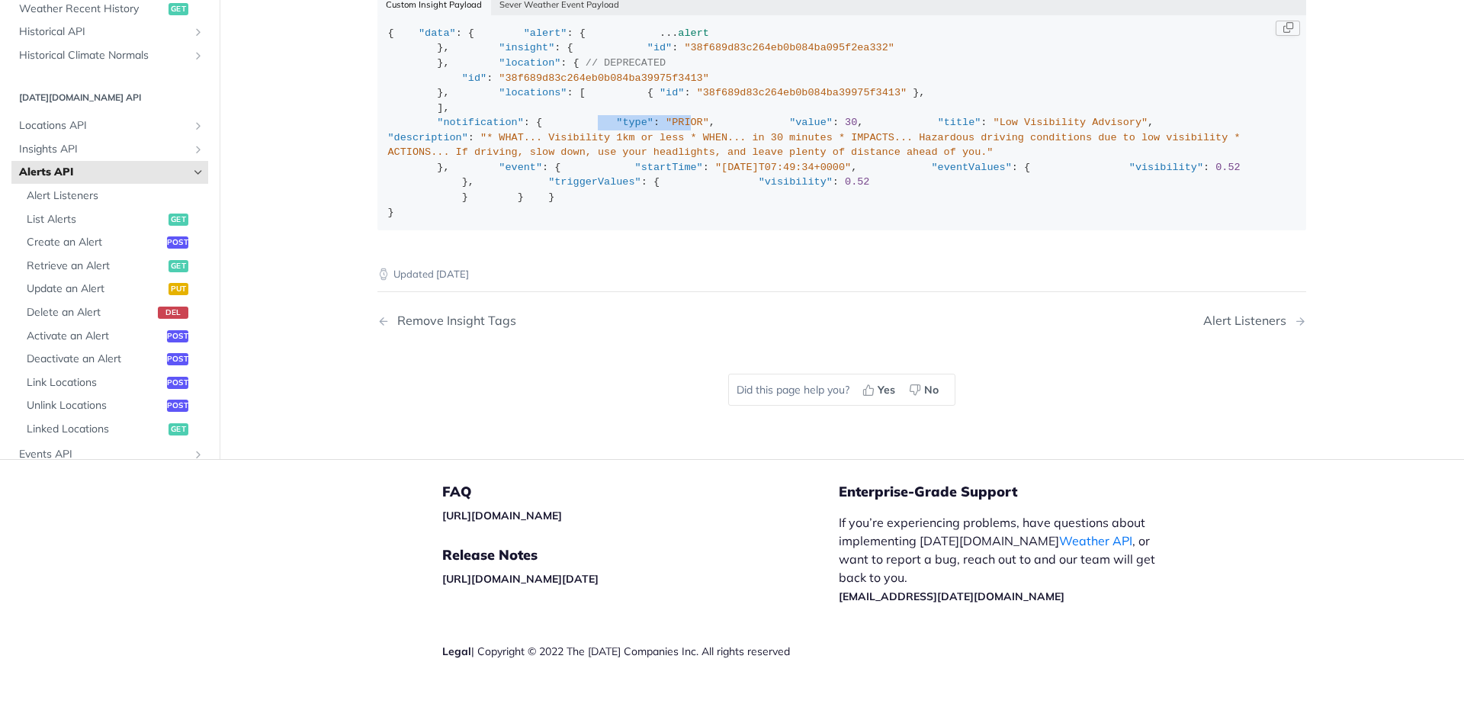
drag, startPoint x: 435, startPoint y: 389, endPoint x: 546, endPoint y: 406, distance: 111.8
click at [533, 220] on div "{ "data" : { "alert" : { ... alert }, "insight" : { "id" : "38f689d83c264eb0b08…" at bounding box center [842, 123] width 908 height 194
click at [579, 220] on div "{ "data" : { "alert" : { ... alert }, "insight" : { "id" : "38f689d83c264eb0b08…" at bounding box center [842, 123] width 908 height 194
drag, startPoint x: 470, startPoint y: 387, endPoint x: 584, endPoint y: 390, distance: 114.4
click at [584, 220] on div "{ "data" : { "alert" : { ... alert }, "insight" : { "id" : "38f689d83c264eb0b08…" at bounding box center [842, 123] width 908 height 194
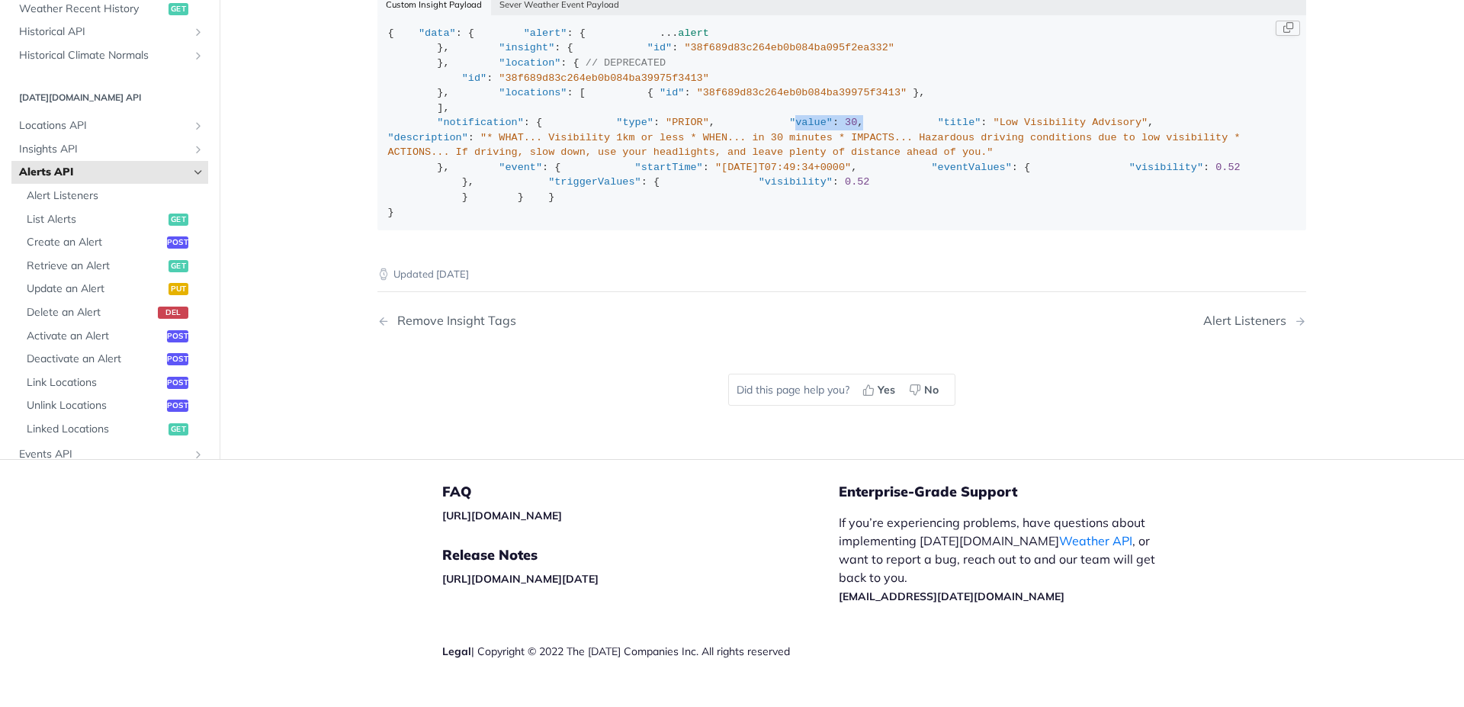
drag, startPoint x: 460, startPoint y: 409, endPoint x: 547, endPoint y: 401, distance: 87.2
click at [547, 220] on div "{ "data" : { "alert" : { ... alert }, "insight" : { "id" : "38f689d83c264eb0b08…" at bounding box center [842, 123] width 908 height 194
drag, startPoint x: 608, startPoint y: 426, endPoint x: 700, endPoint y: 416, distance: 92.8
click at [700, 220] on div "{ "data" : { "alert" : { ... alert }, "insight" : { "id" : "38f689d83c264eb0b08…" at bounding box center [842, 123] width 908 height 194
drag, startPoint x: 711, startPoint y: 402, endPoint x: 690, endPoint y: 408, distance: 22.2
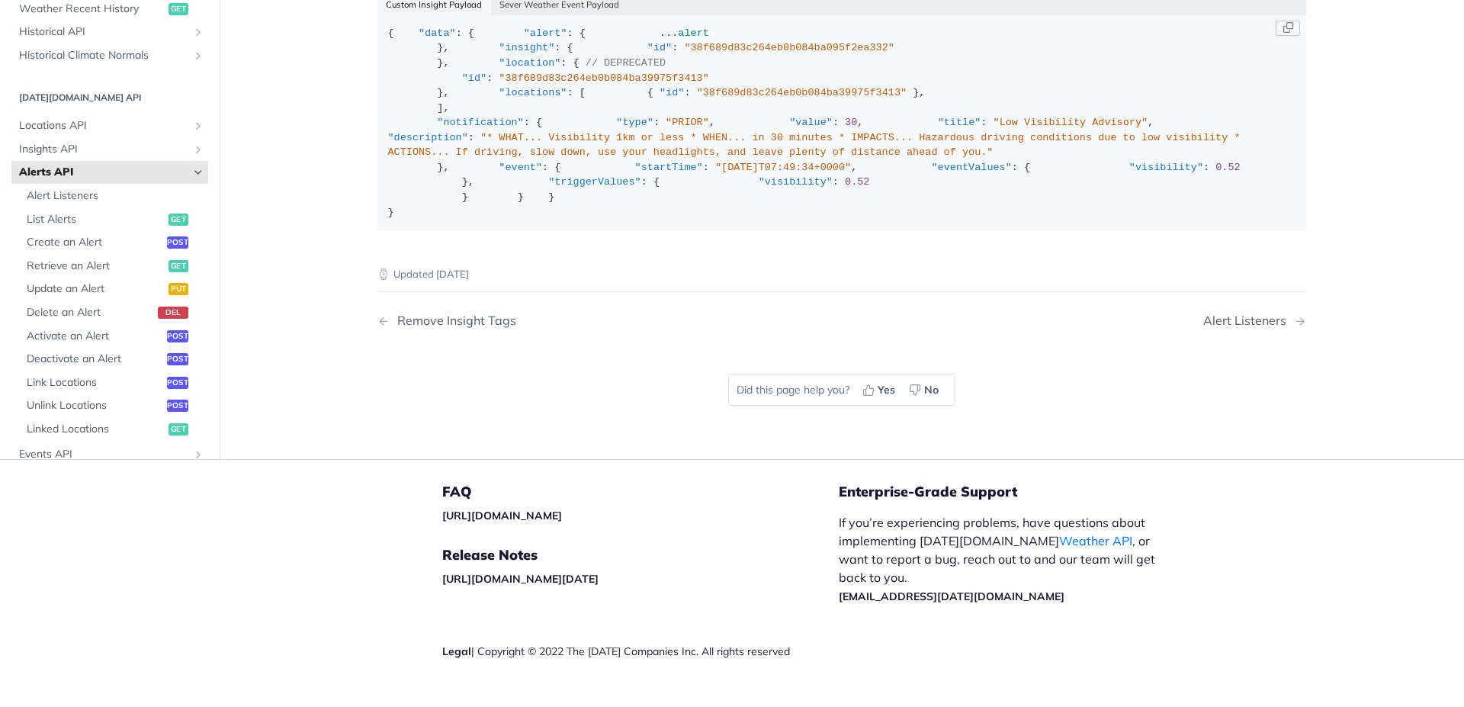
click at [711, 220] on div "{ "data" : { "alert" : { ... alert }, "insight" : { "id" : "38f689d83c264eb0b08…" at bounding box center [842, 123] width 908 height 194
drag, startPoint x: 634, startPoint y: 433, endPoint x: 785, endPoint y: 427, distance: 151.1
click at [756, 220] on div "{ "data" : { "alert" : { ... alert }, "insight" : { "id" : "38f689d83c264eb0b08…" at bounding box center [842, 123] width 908 height 194
click at [809, 220] on div "{ "data" : { "alert" : { ... alert }, "insight" : { "id" : "38f689d83c264eb0b08…" at bounding box center [842, 123] width 908 height 194
drag, startPoint x: 764, startPoint y: 432, endPoint x: 864, endPoint y: 437, distance: 100.0
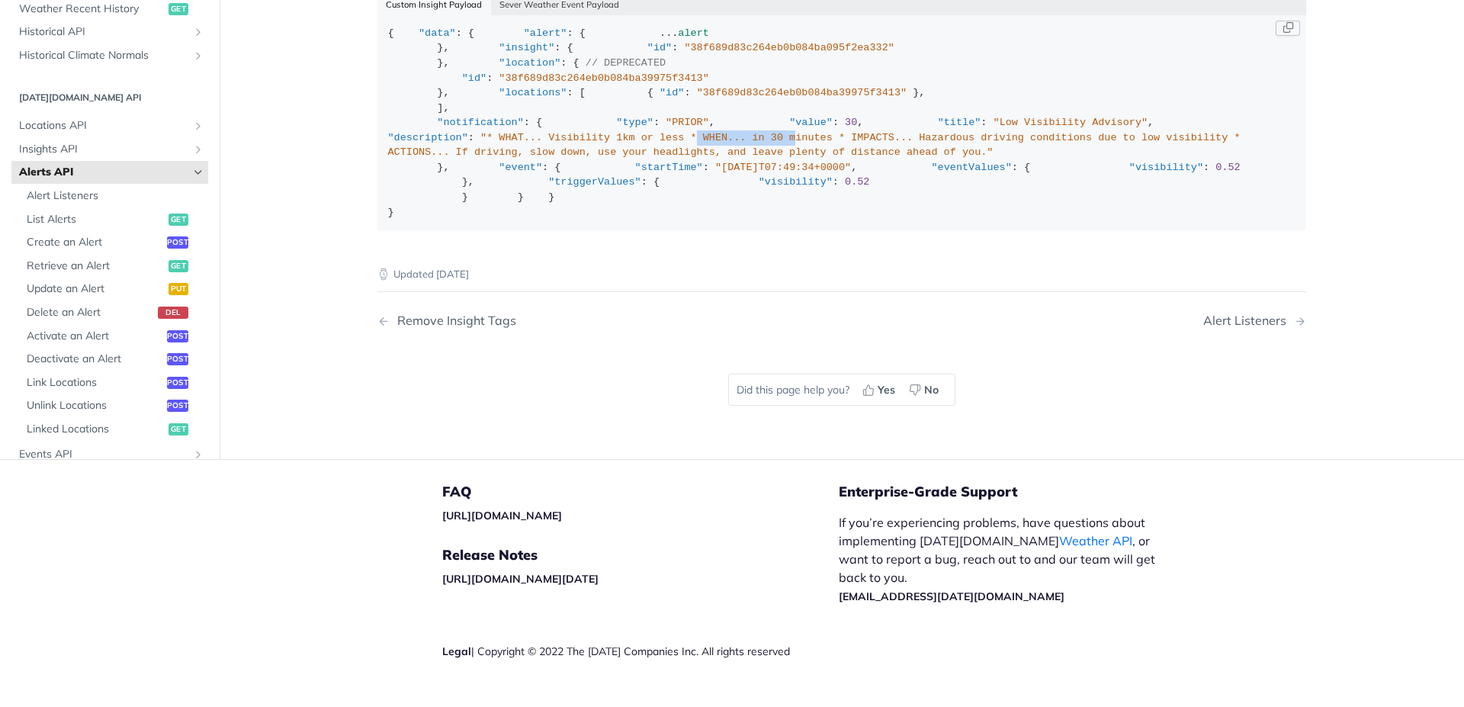
click at [864, 159] on span ""* WHAT... Visibility 1km or less * WHEN... in 30 minutes * IMPACTS... Hazardou…" at bounding box center [817, 145] width 858 height 27
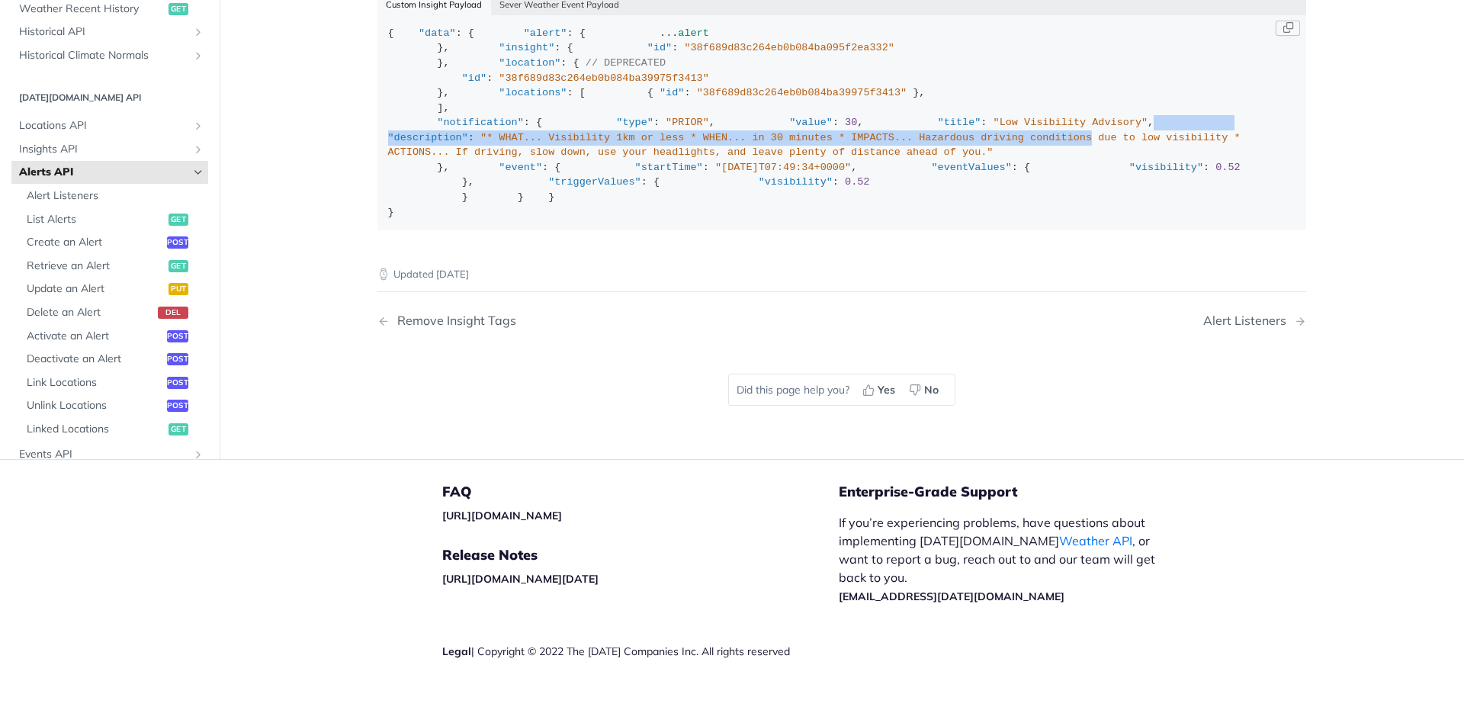
drag, startPoint x: 923, startPoint y: 424, endPoint x: 1160, endPoint y: 432, distance: 237.3
click at [1160, 220] on div "{ "data" : { "alert" : { ... alert }, "insight" : { "id" : "38f689d83c264eb0b08…" at bounding box center [842, 123] width 908 height 194
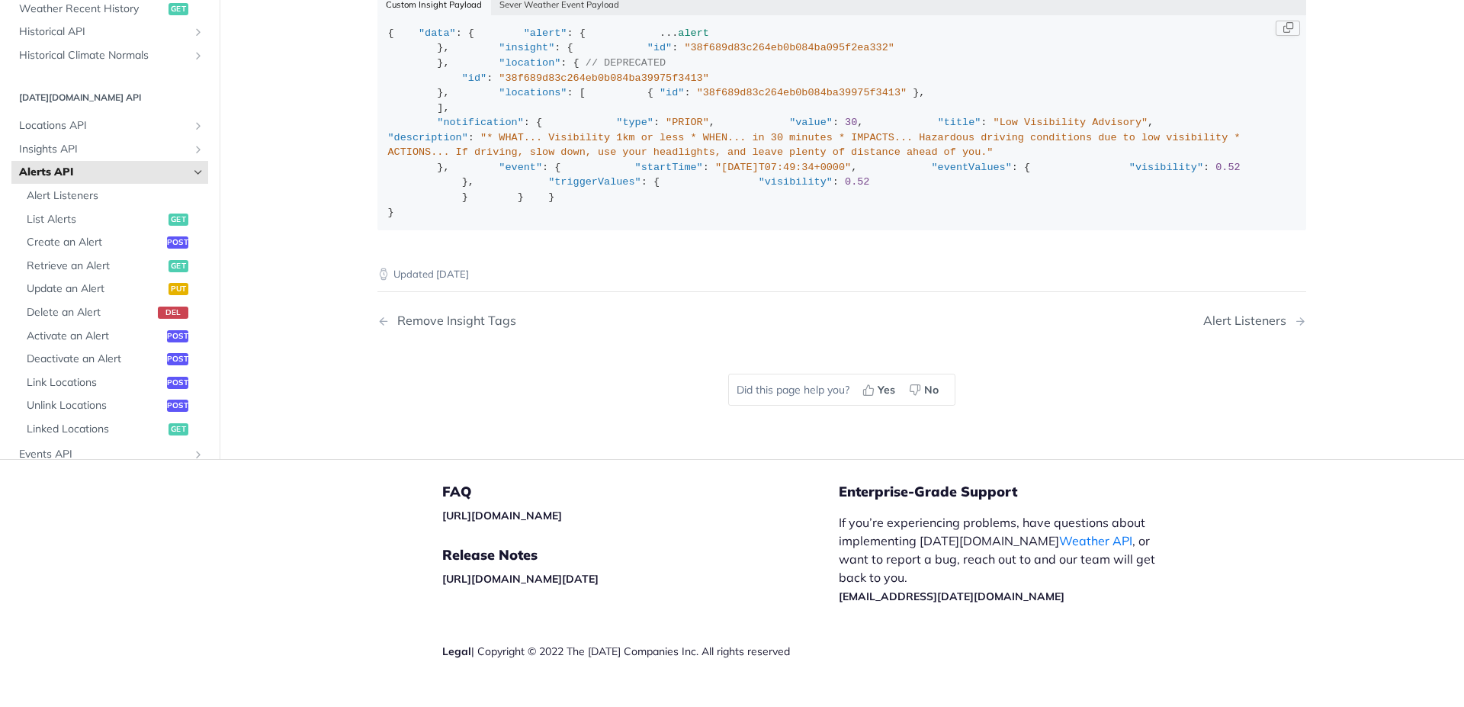
click at [1158, 220] on div "{ "data" : { "alert" : { ... alert }, "insight" : { "id" : "38f689d83c264eb0b08…" at bounding box center [842, 123] width 908 height 194
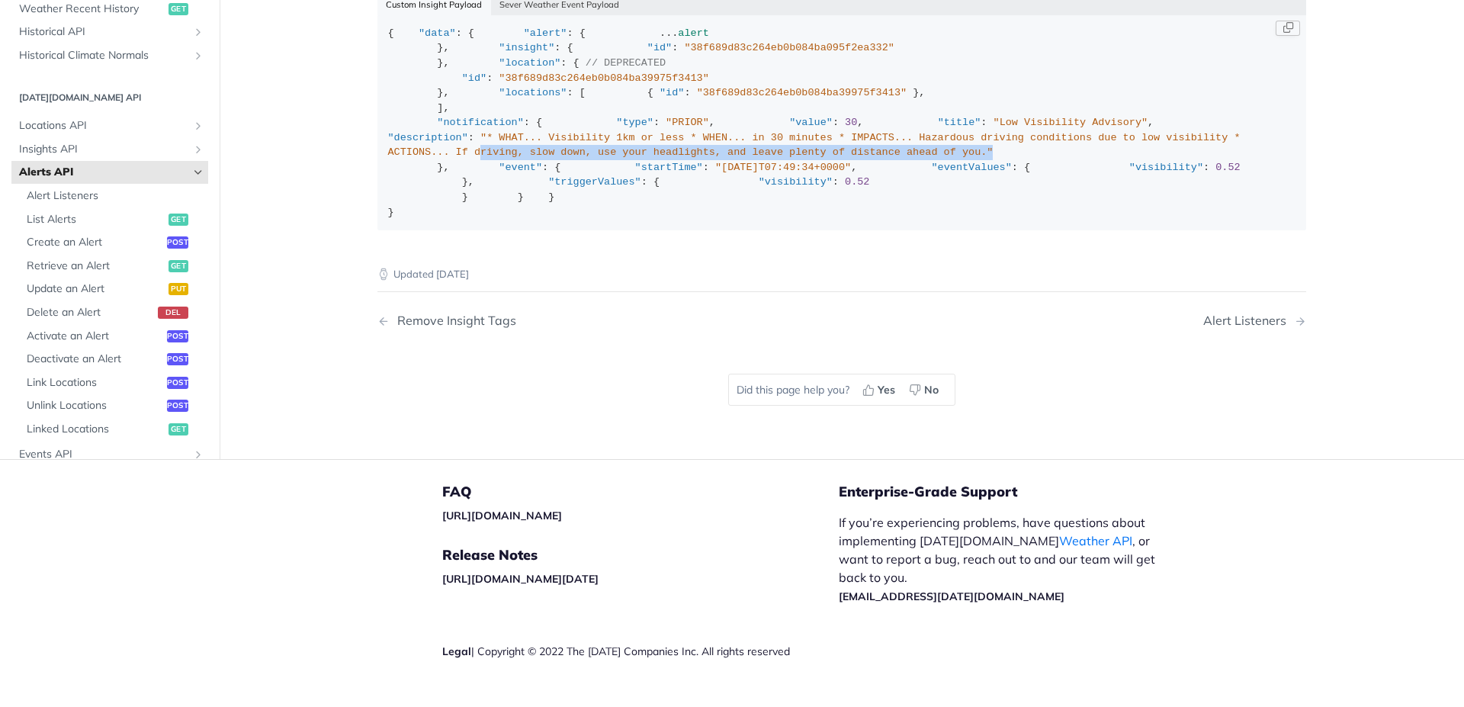
drag, startPoint x: 558, startPoint y: 454, endPoint x: 1083, endPoint y: 452, distance: 524.5
click at [1083, 220] on div "{ "data" : { "alert" : { ... alert }, "insight" : { "id" : "38f689d83c264eb0b08…" at bounding box center [842, 123] width 908 height 194
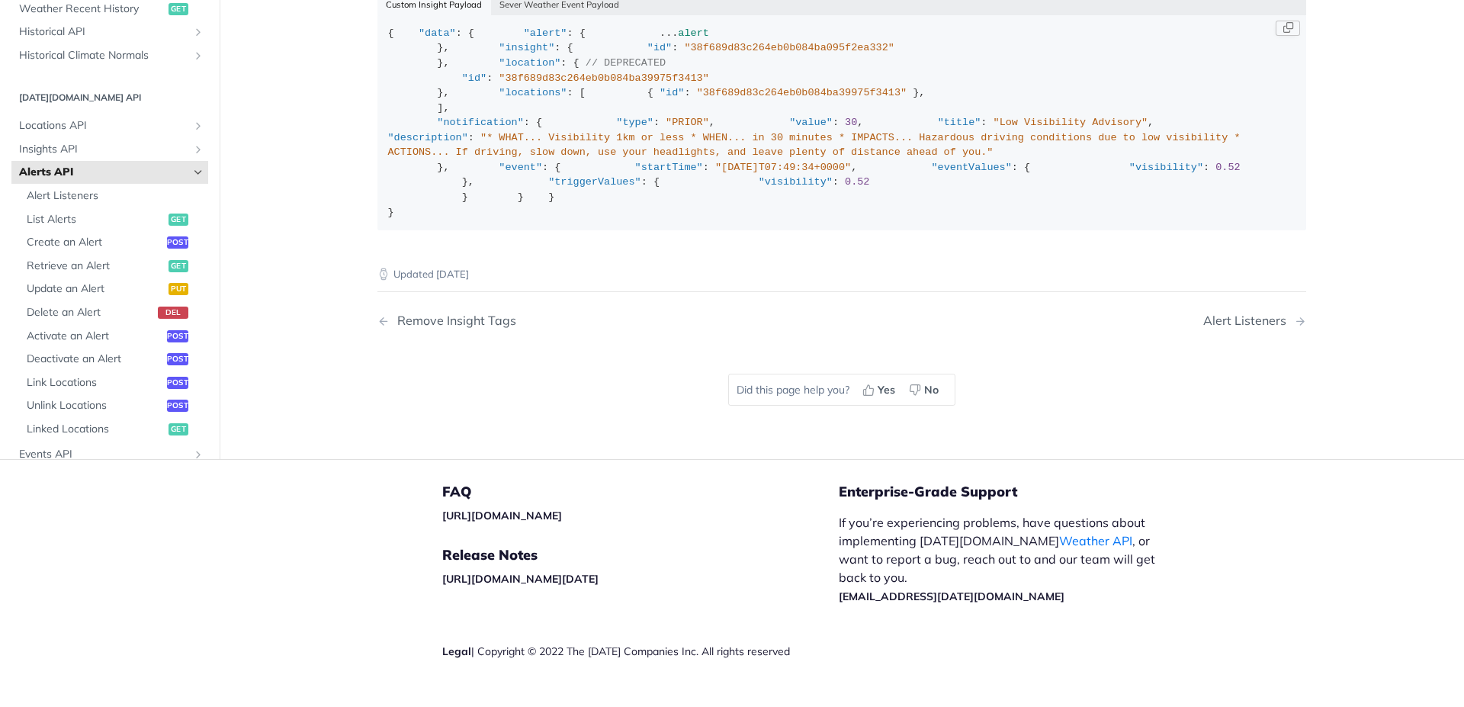
click at [1011, 220] on div "{ "data" : { "alert" : { ... alert }, "insight" : { "id" : "38f689d83c264eb0b08…" at bounding box center [842, 123] width 908 height 194
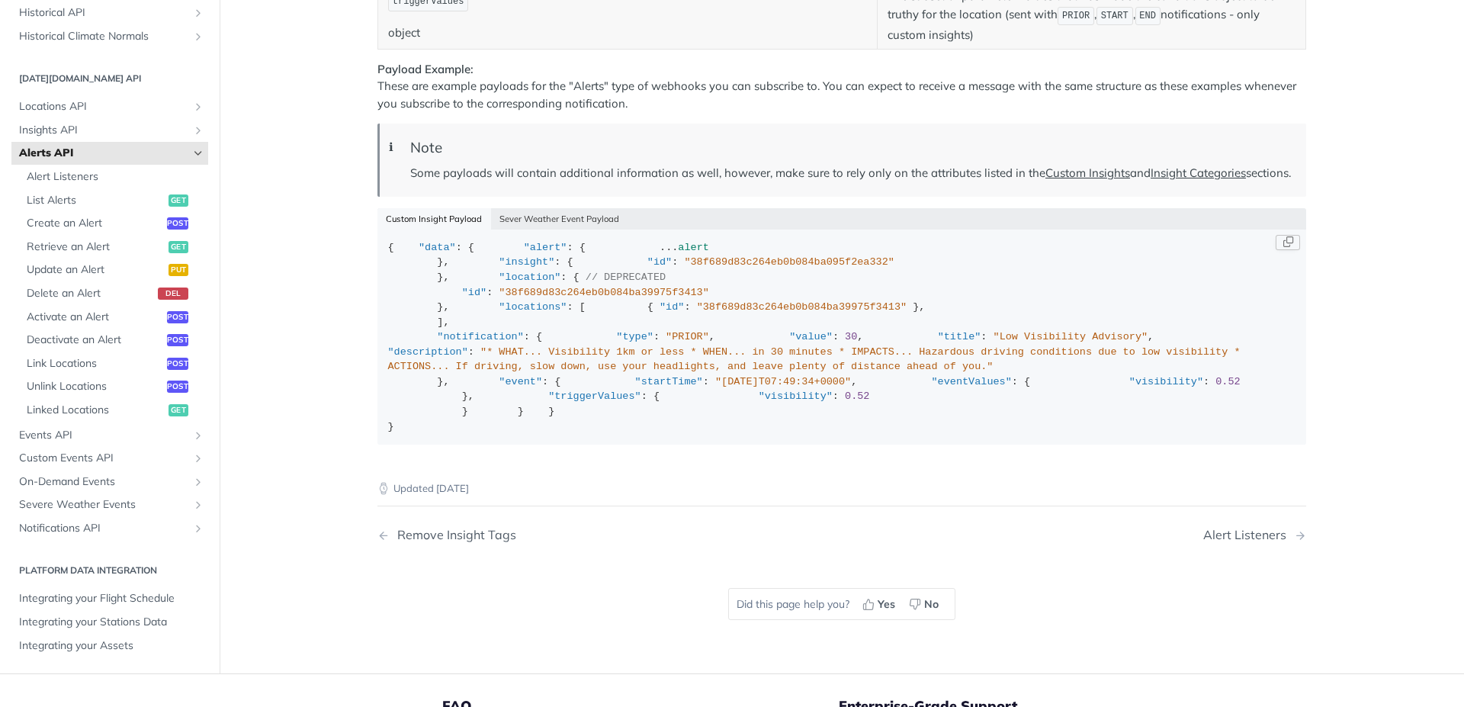
scroll to position [2094, 0]
